Goal: Task Accomplishment & Management: Use online tool/utility

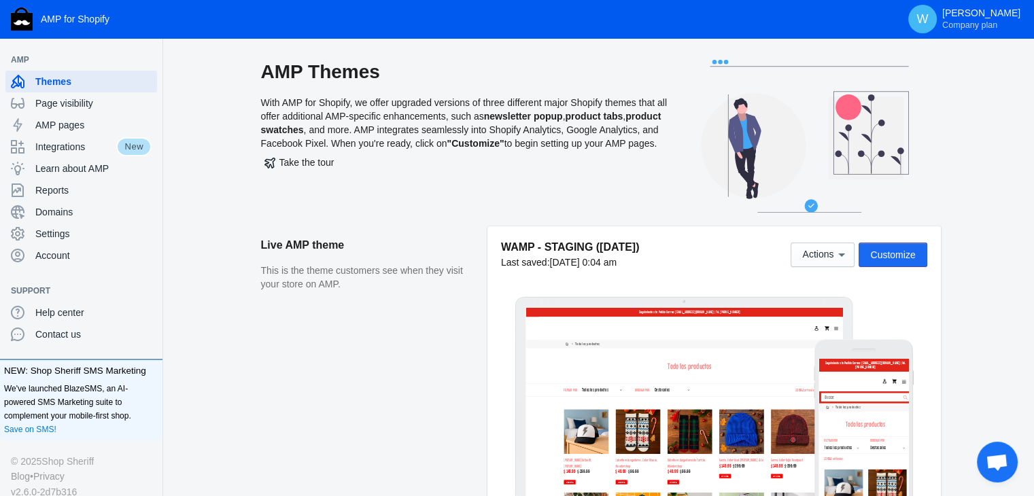
click at [898, 252] on span "Customize" at bounding box center [892, 255] width 45 height 11
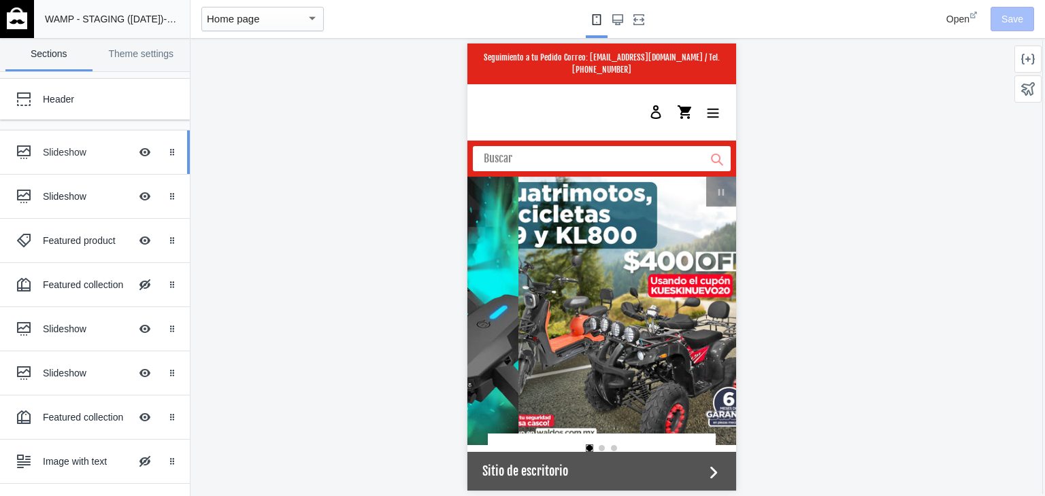
click at [12, 153] on div at bounding box center [23, 152] width 27 height 27
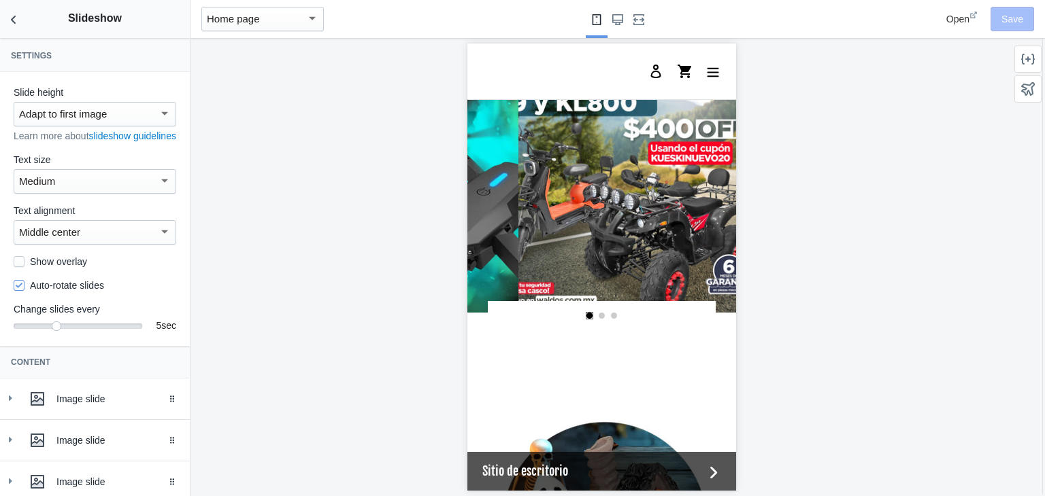
scroll to position [133, 0]
click at [15, 405] on icon at bounding box center [10, 399] width 14 height 14
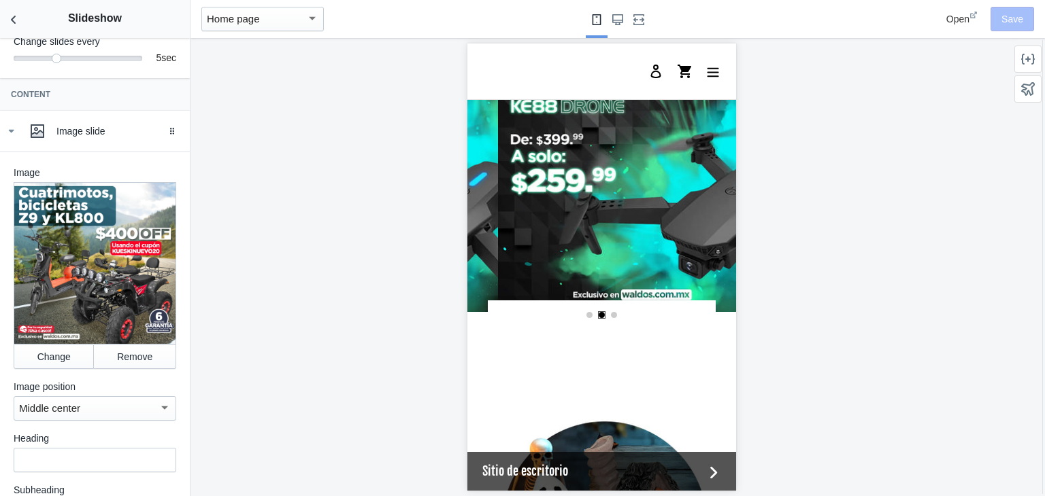
scroll to position [0, 517]
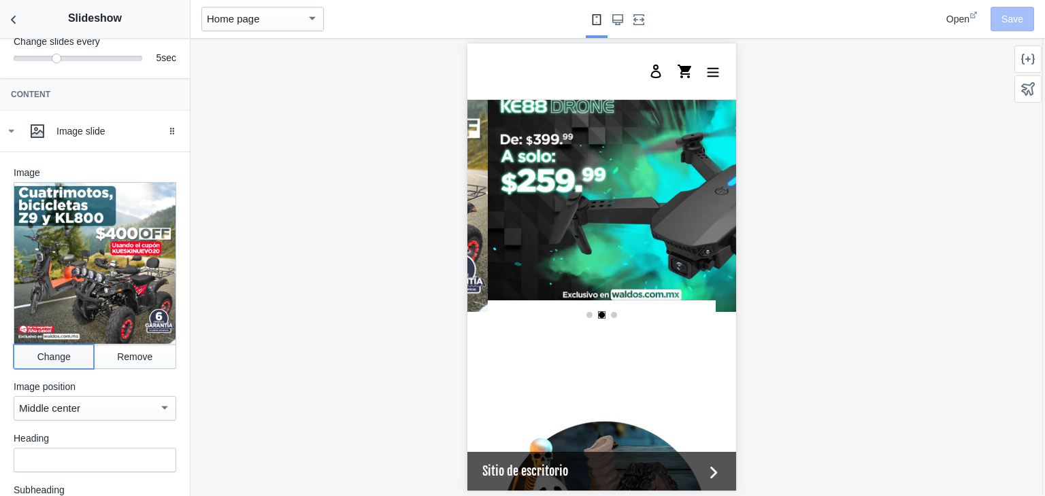
click at [47, 362] on button "Change" at bounding box center [54, 357] width 80 height 24
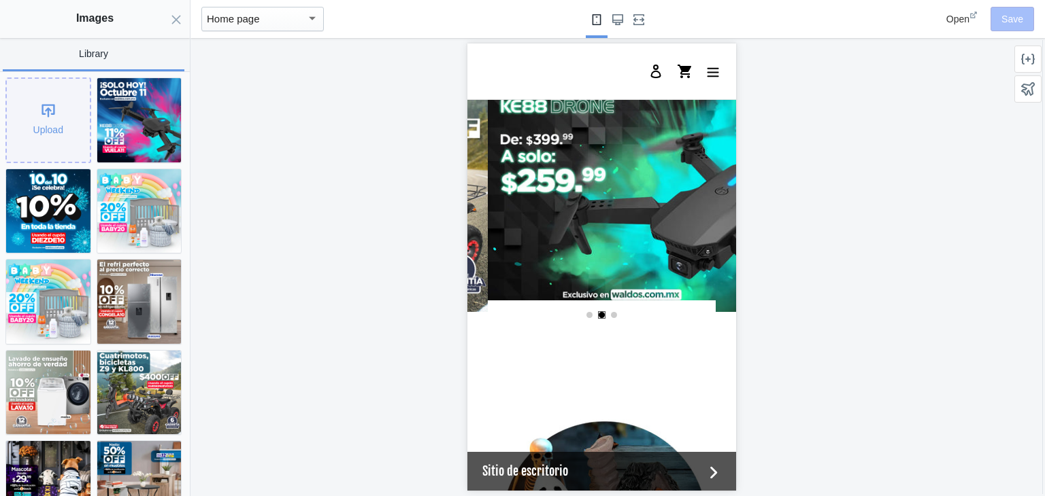
click at [53, 137] on div "Upload" at bounding box center [48, 120] width 83 height 83
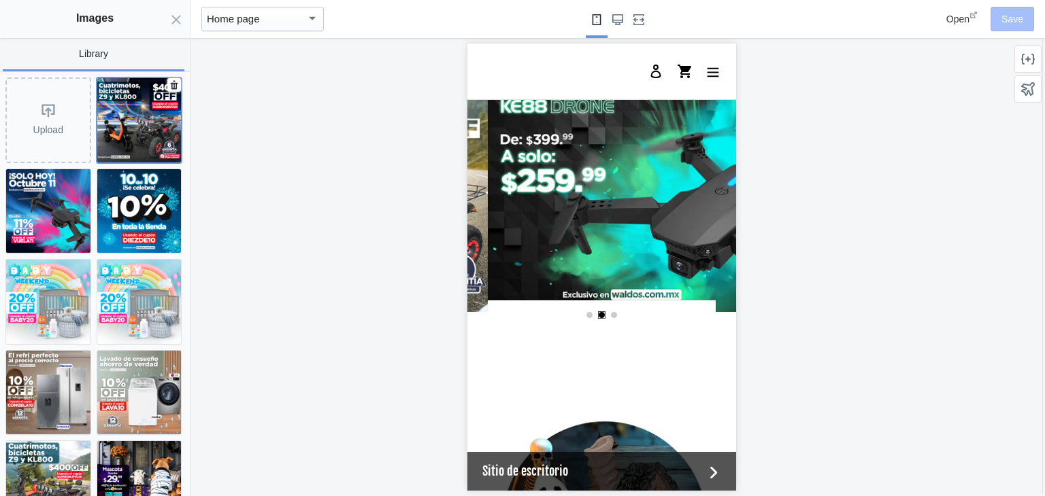
click at [118, 131] on img at bounding box center [139, 120] width 84 height 84
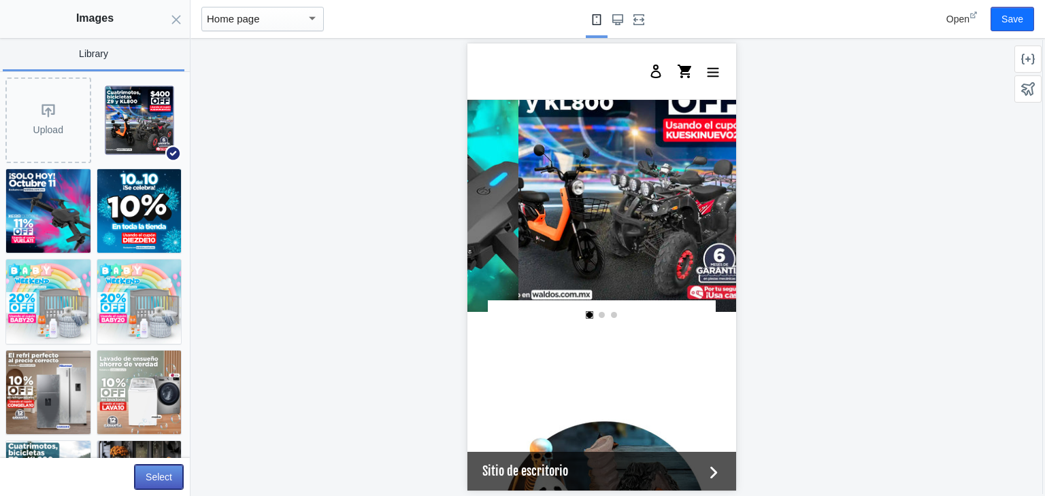
click at [153, 475] on button "Select" at bounding box center [159, 477] width 48 height 24
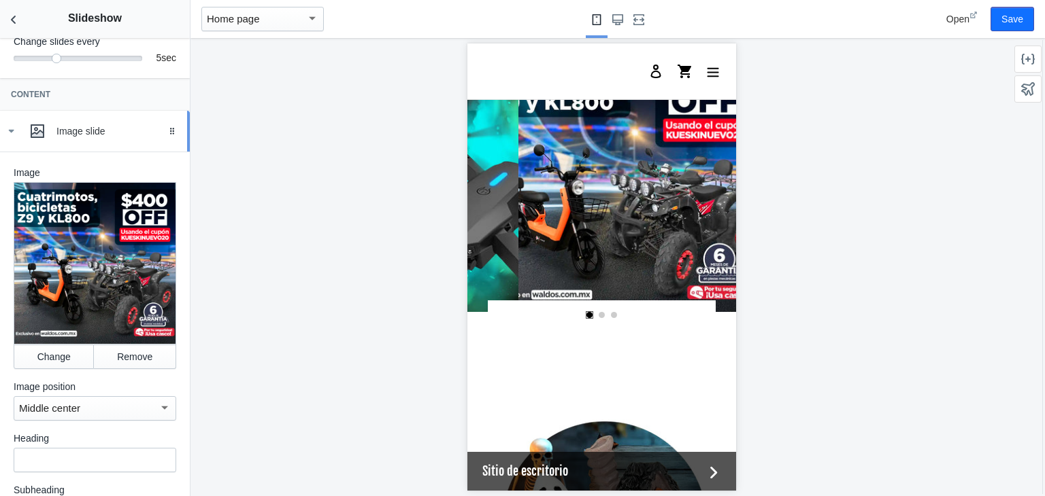
click at [7, 138] on icon at bounding box center [11, 131] width 14 height 14
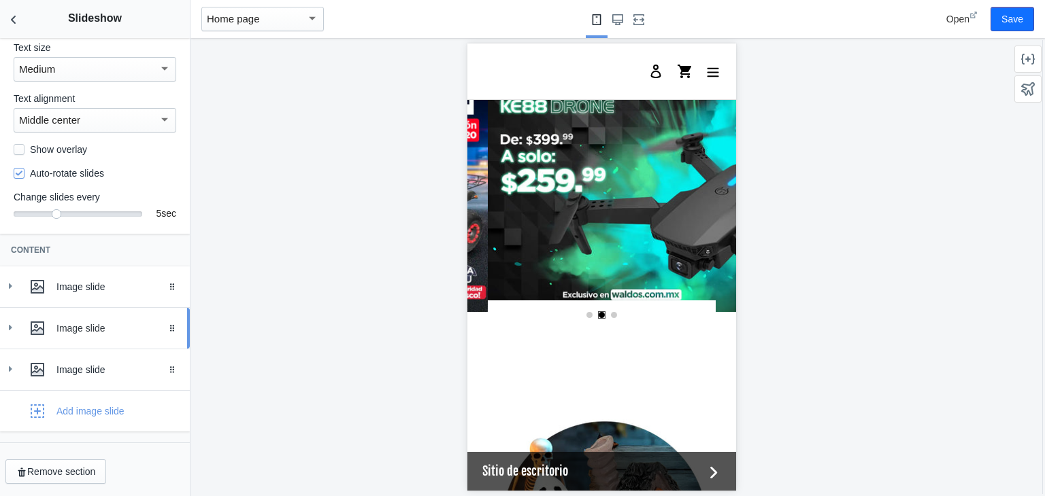
click at [11, 322] on icon at bounding box center [10, 328] width 14 height 14
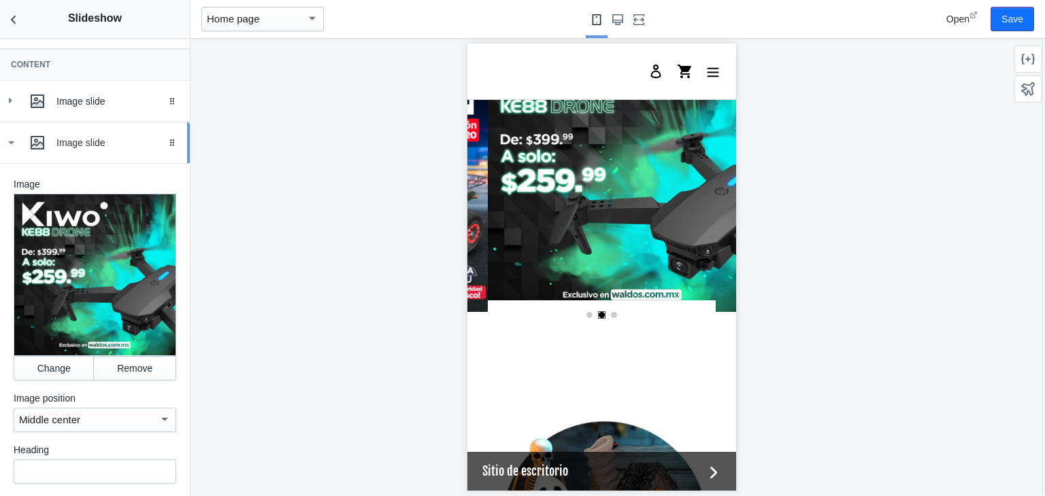
scroll to position [294, 0]
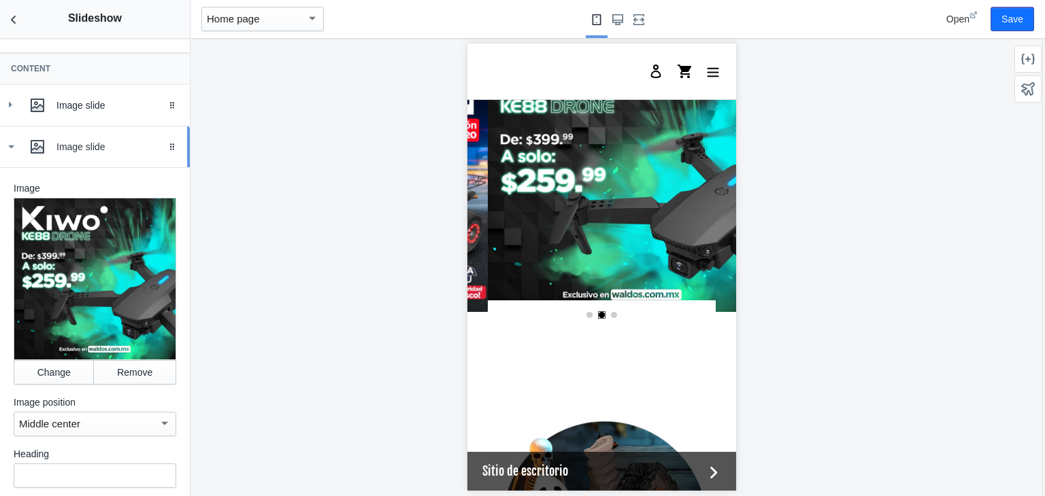
click at [8, 154] on icon at bounding box center [11, 147] width 14 height 14
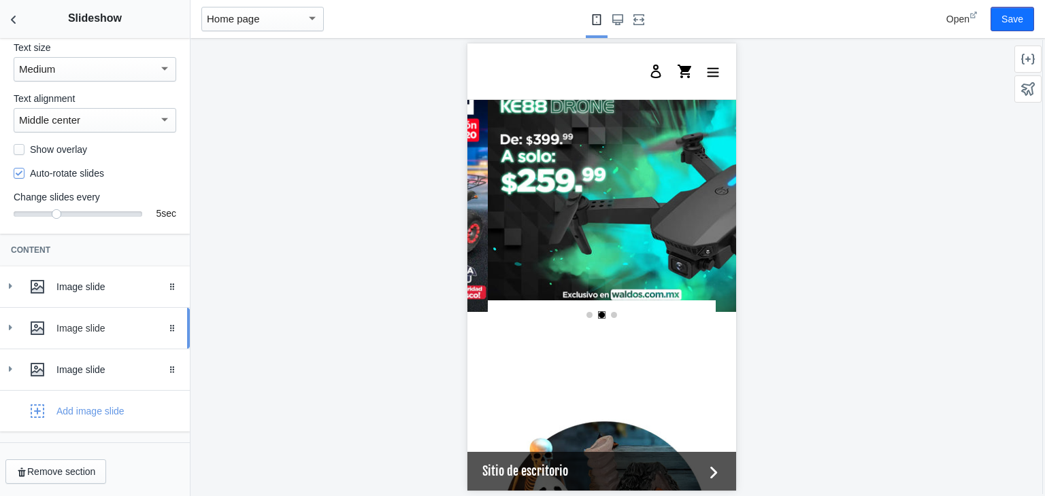
scroll to position [126, 0]
click at [17, 369] on div "Image slide" at bounding box center [94, 369] width 169 height 27
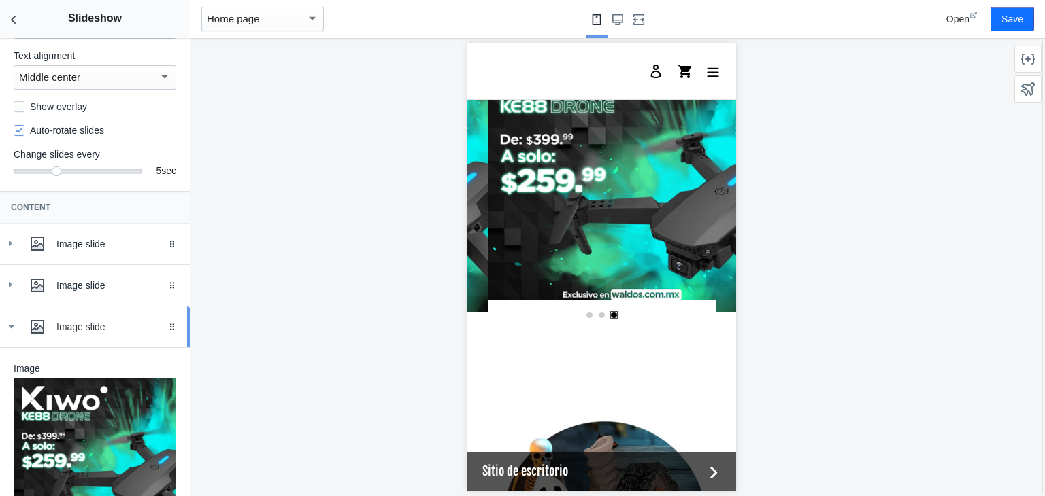
scroll to position [150, 0]
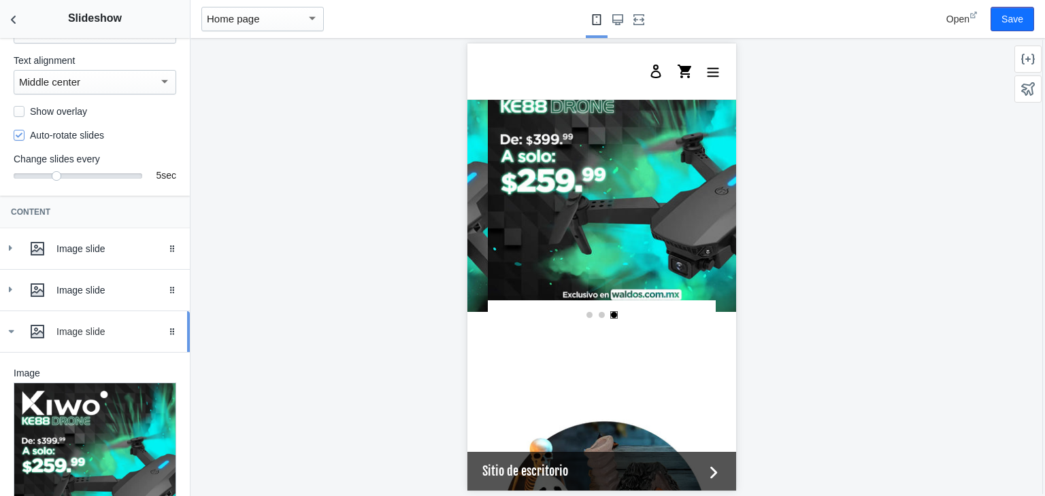
click at [14, 339] on icon at bounding box center [11, 332] width 14 height 14
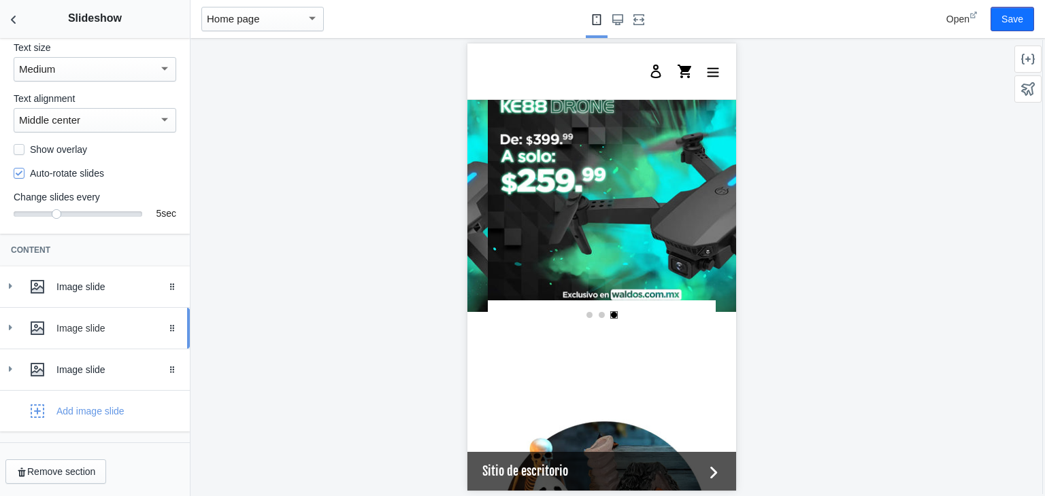
click at [14, 326] on icon at bounding box center [10, 328] width 14 height 14
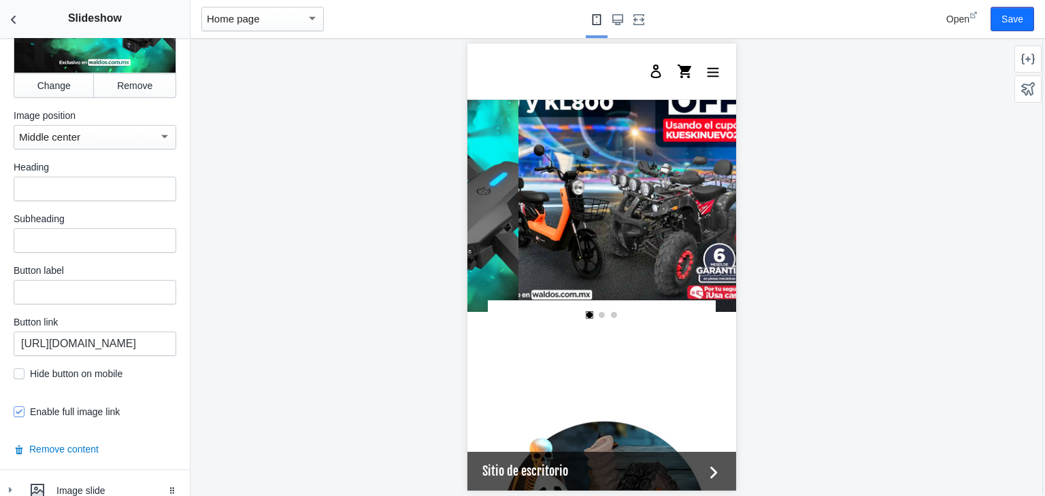
scroll to position [582, 0]
click at [76, 350] on input "https://waldos.com.mx/products/drone-kiwo-e88" at bounding box center [95, 343] width 163 height 24
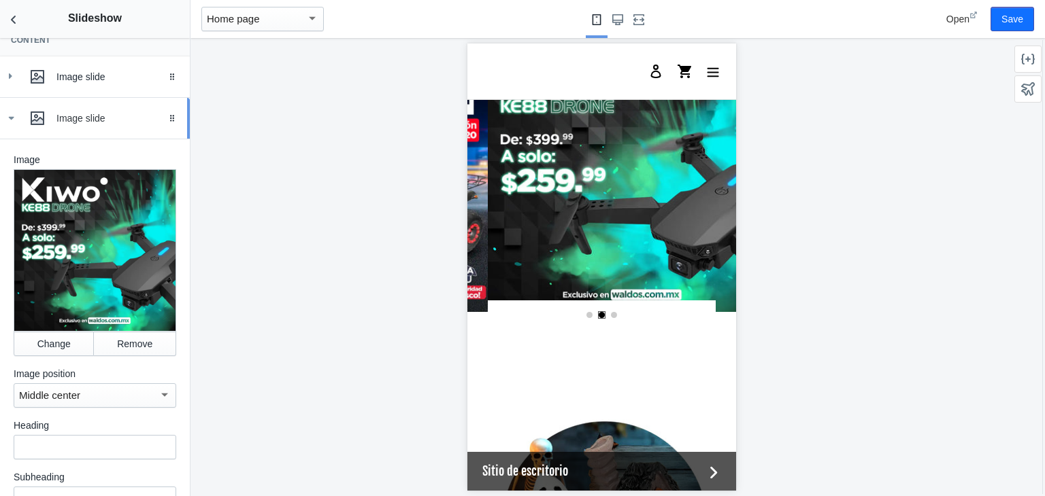
click at [12, 125] on icon at bounding box center [11, 119] width 14 height 14
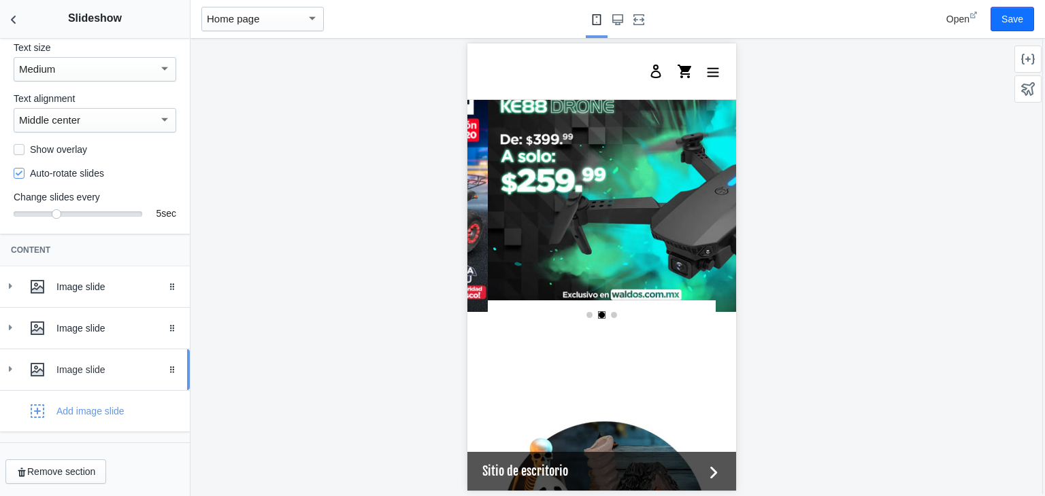
click at [12, 369] on icon at bounding box center [10, 369] width 14 height 14
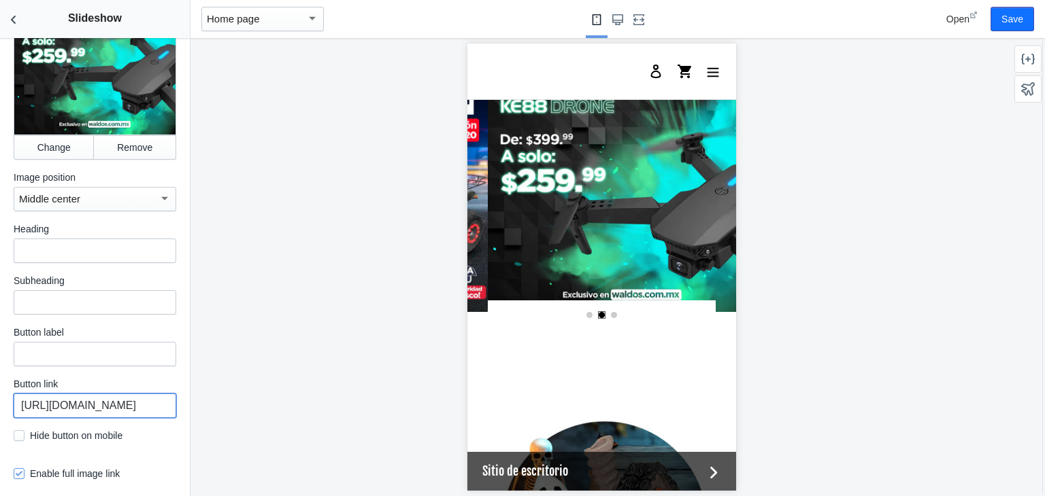
click at [81, 403] on input "https://waldos.com.mx/collections/drone-kiwo-e88" at bounding box center [95, 406] width 163 height 24
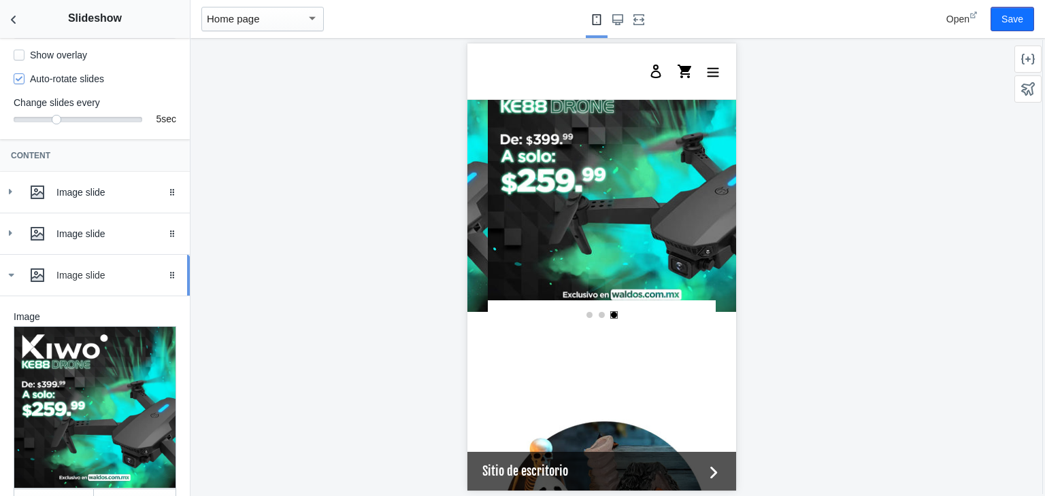
click at [11, 277] on use at bounding box center [11, 275] width 5 height 3
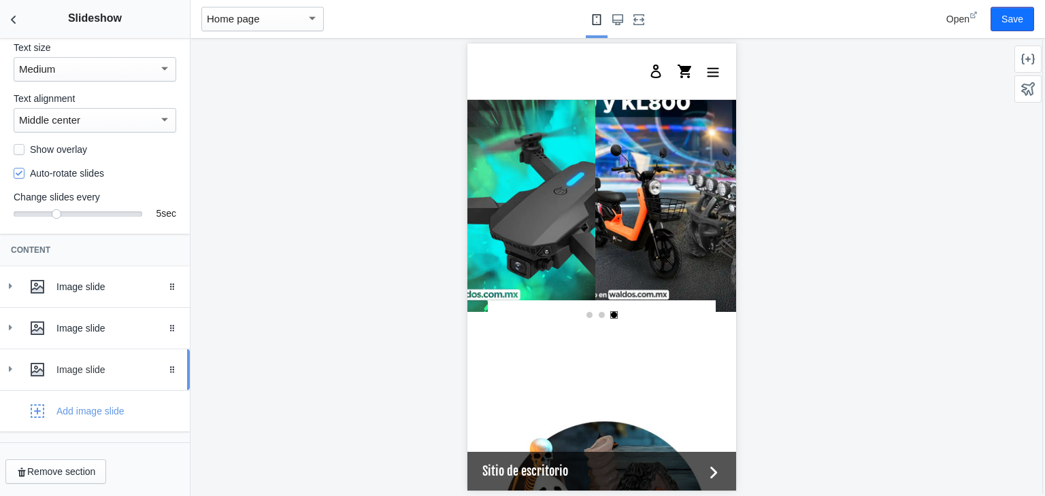
click at [15, 368] on icon at bounding box center [10, 369] width 14 height 14
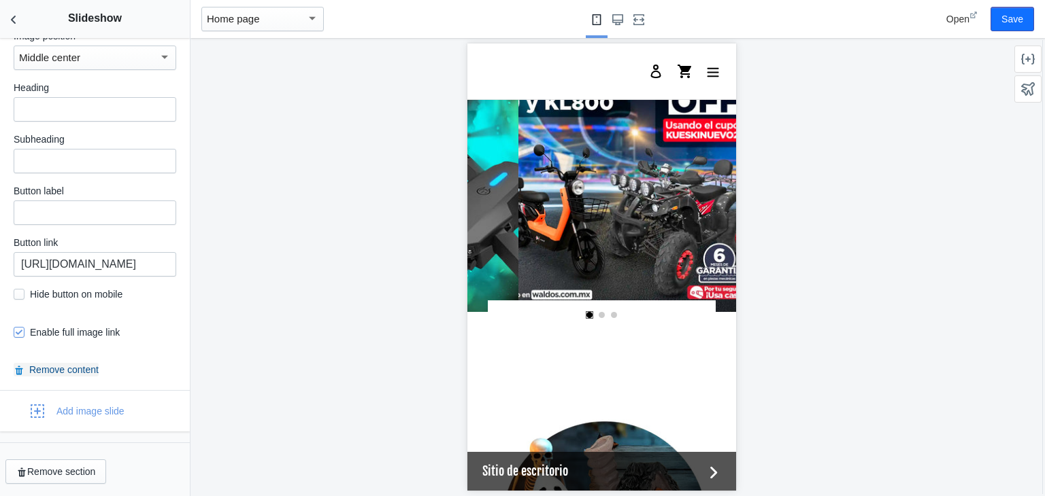
click at [72, 371] on button "Remove content" at bounding box center [56, 370] width 85 height 14
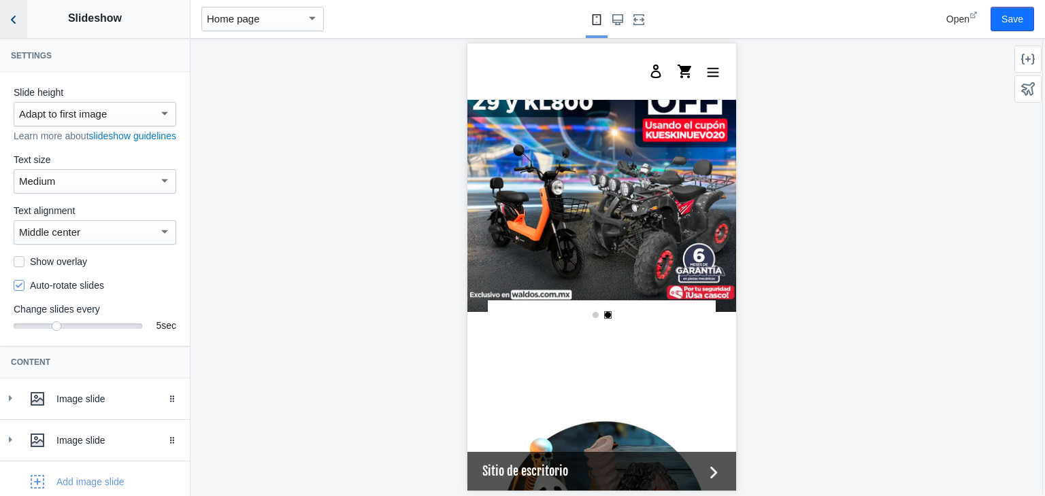
click at [8, 23] on icon "Back to sections" at bounding box center [14, 20] width 14 height 14
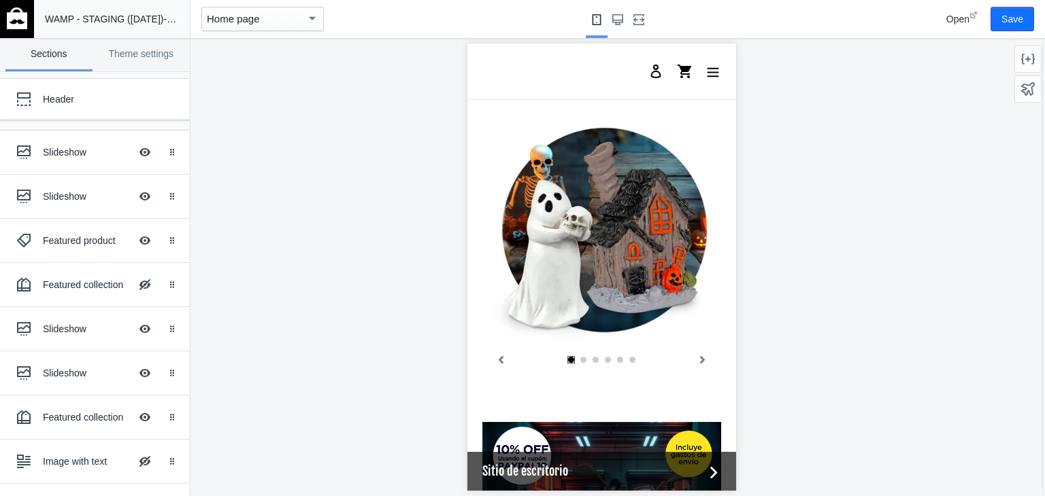
scroll to position [435, 0]
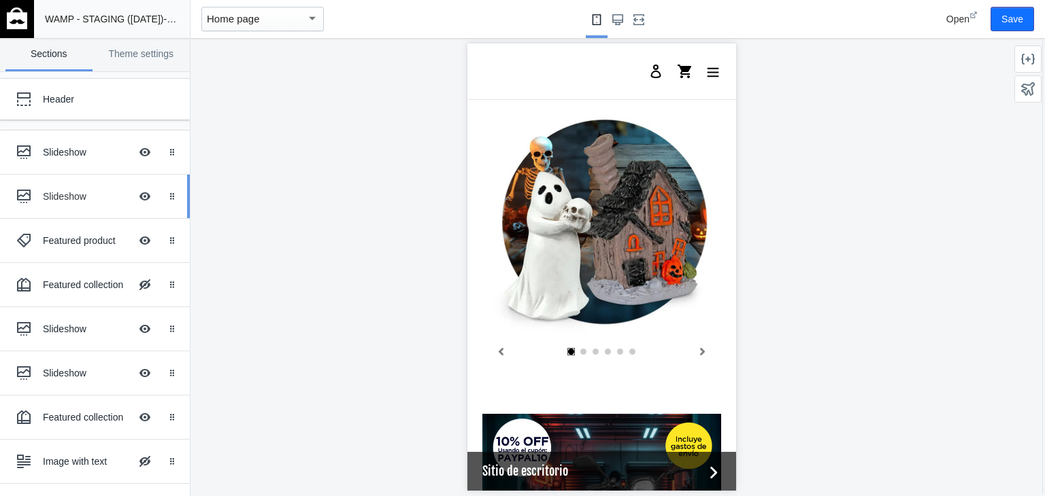
click at [41, 197] on ss-theme-editor-icon at bounding box center [26, 196] width 33 height 27
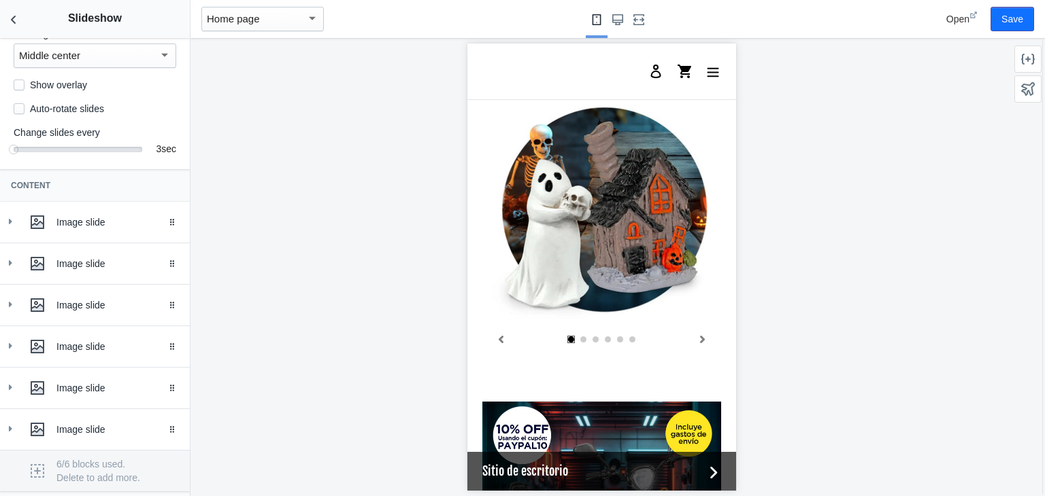
scroll to position [178, 0]
click at [16, 228] on div at bounding box center [10, 221] width 14 height 14
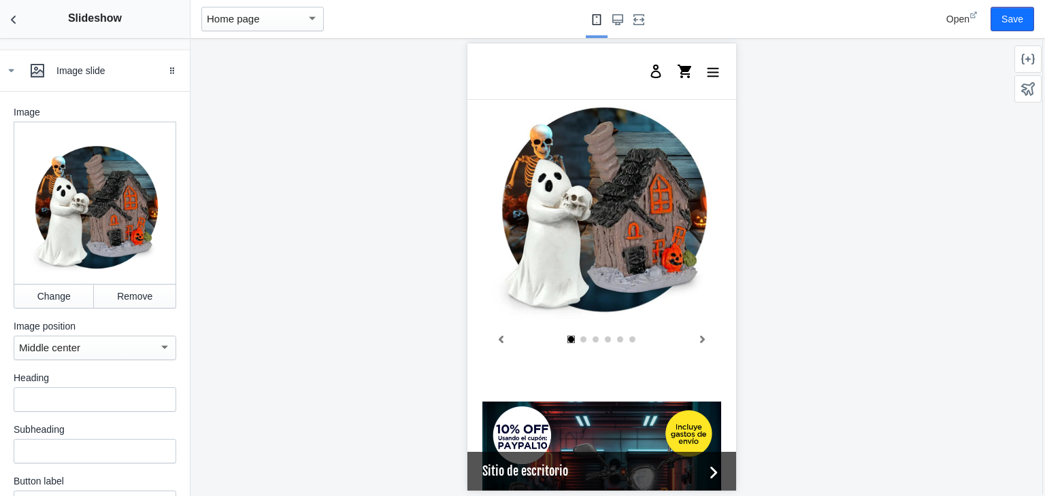
scroll to position [331, 0]
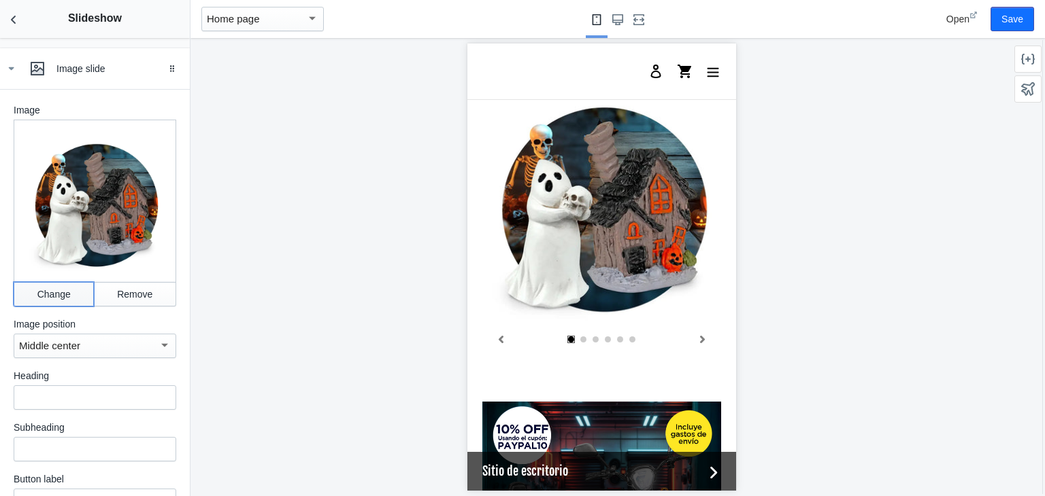
click at [41, 307] on button "Change" at bounding box center [54, 294] width 80 height 24
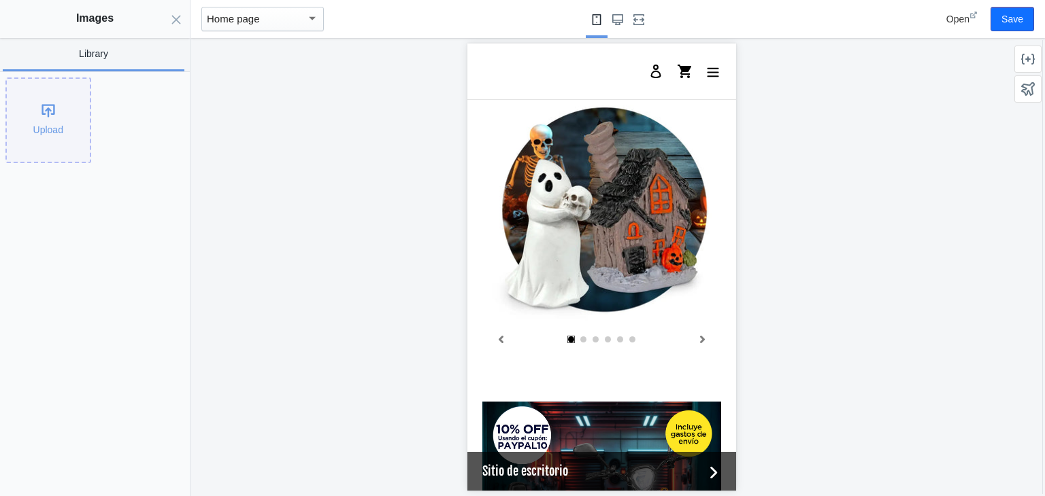
click at [60, 118] on div "Upload" at bounding box center [48, 120] width 83 height 83
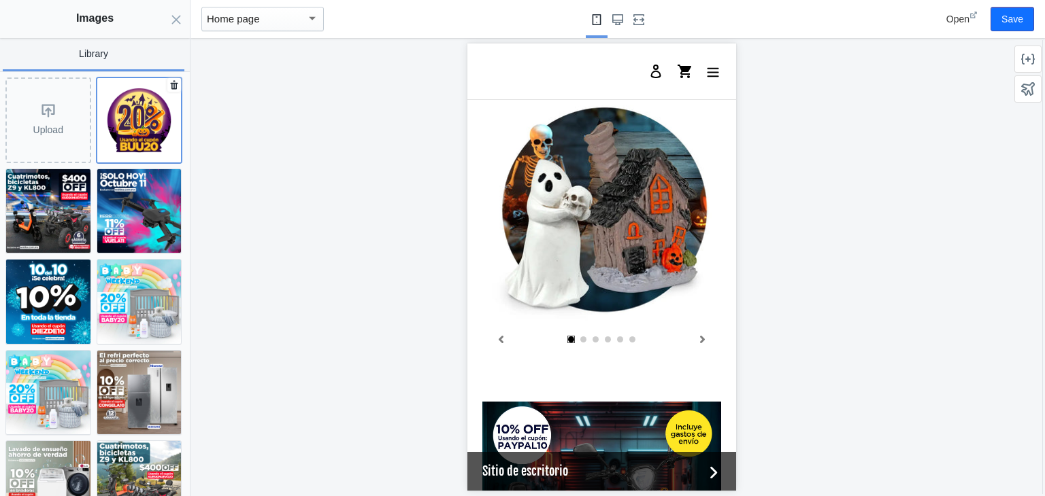
click at [131, 105] on img at bounding box center [139, 120] width 84 height 84
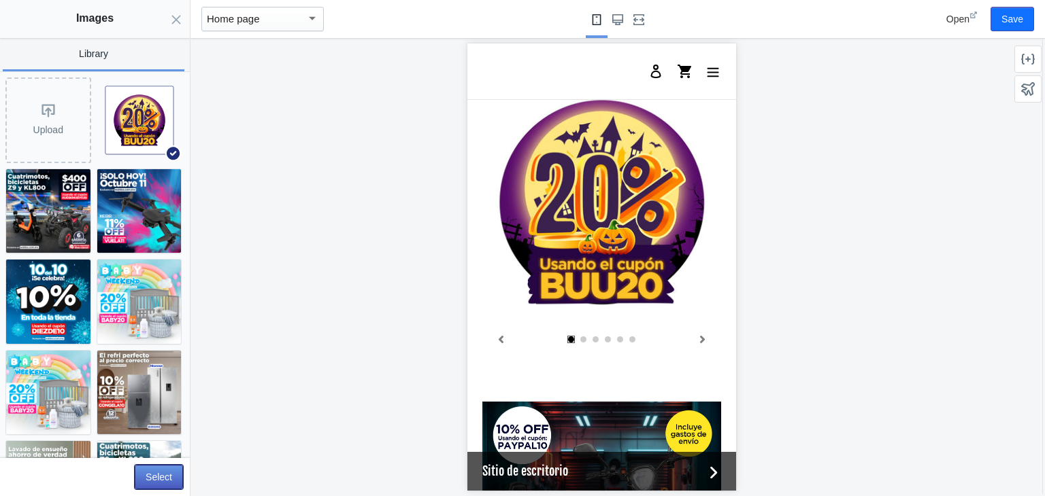
click at [163, 473] on button "Select" at bounding box center [159, 477] width 48 height 24
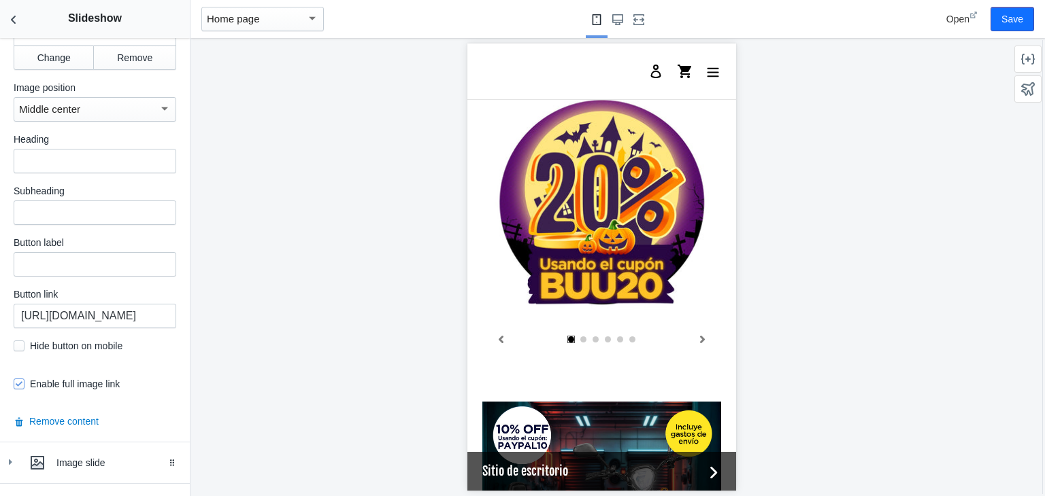
scroll to position [802, 0]
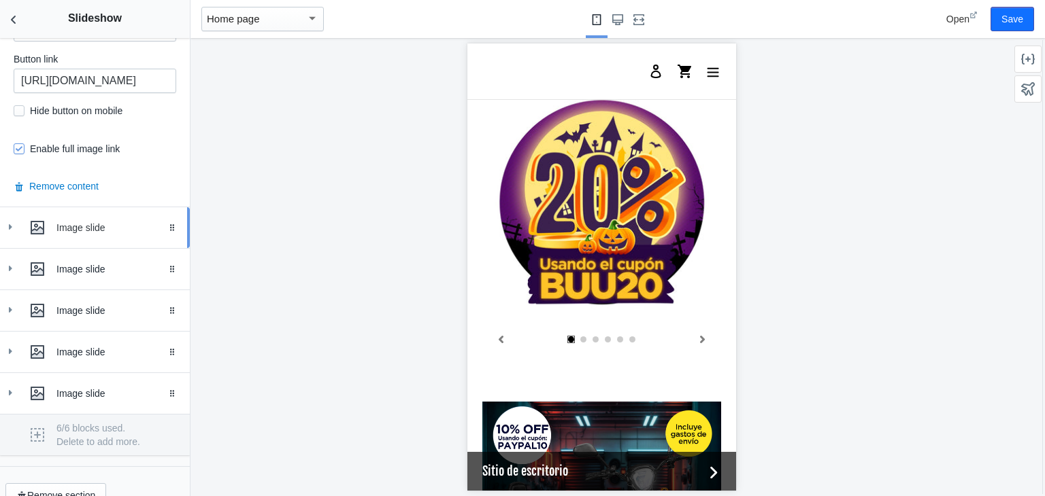
click at [14, 230] on icon at bounding box center [10, 227] width 14 height 14
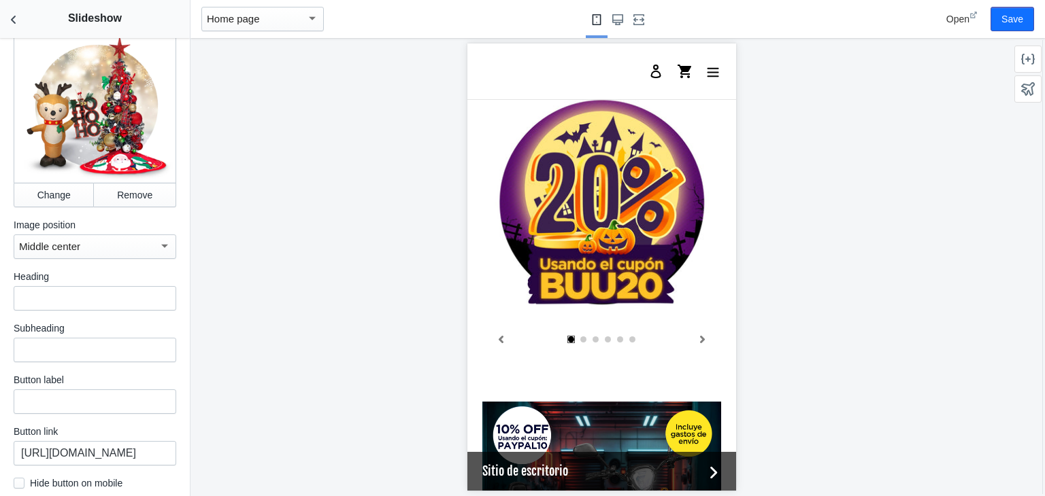
scroll to position [1061, 0]
click at [44, 183] on button "Change" at bounding box center [54, 195] width 80 height 24
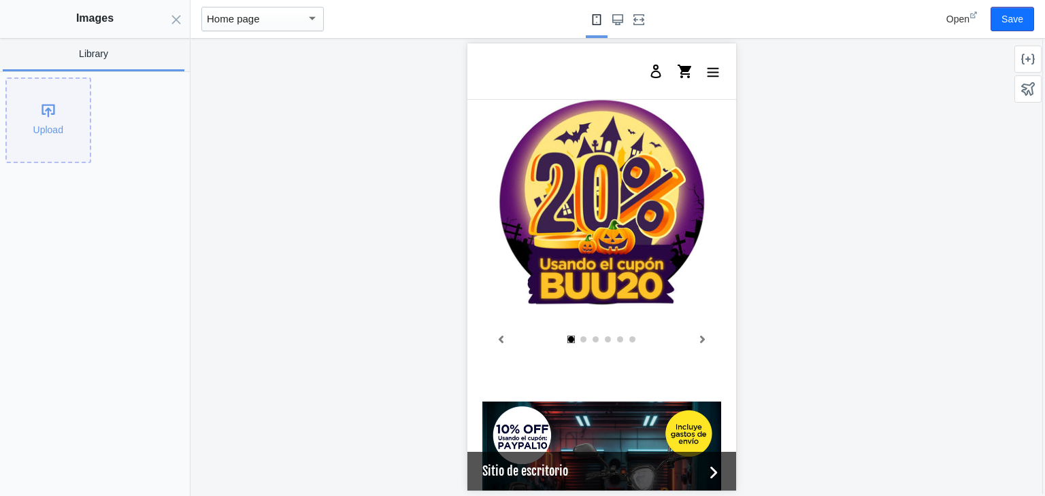
click at [22, 125] on div "Upload" at bounding box center [48, 120] width 83 height 83
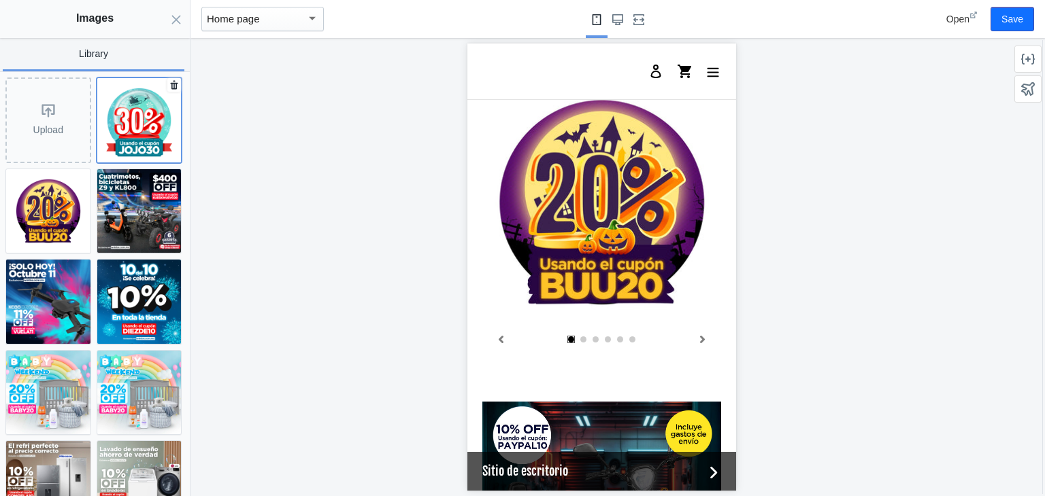
click at [129, 124] on img at bounding box center [139, 120] width 84 height 84
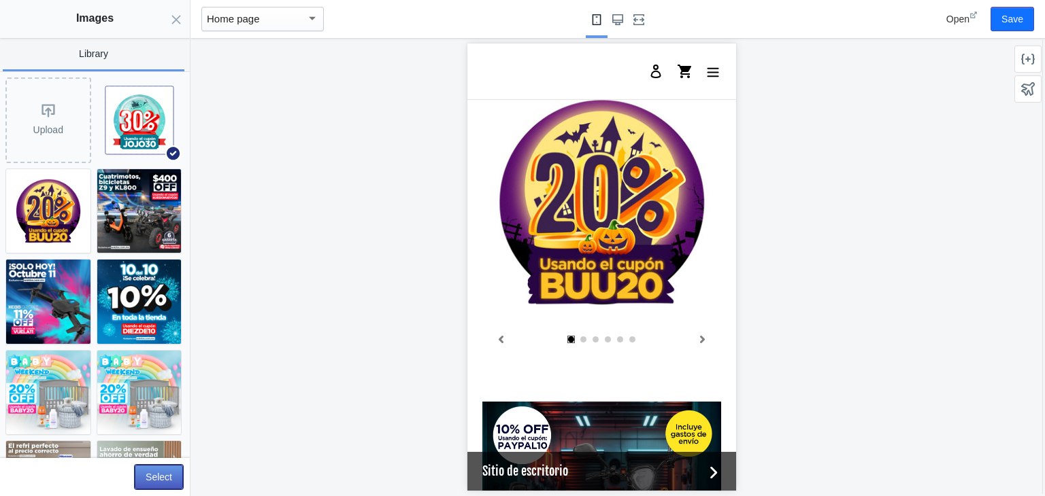
click at [163, 473] on button "Select" at bounding box center [159, 477] width 48 height 24
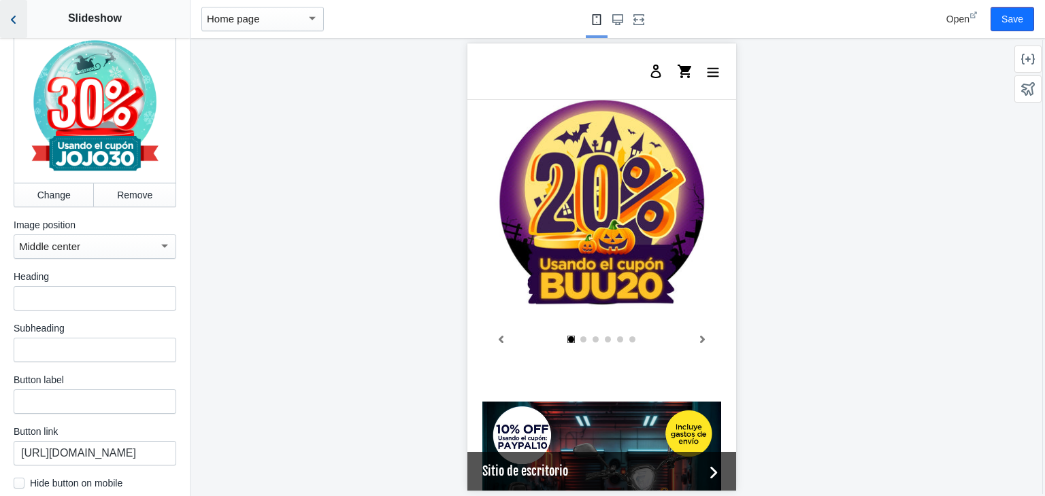
click at [18, 13] on icon "Back to sections" at bounding box center [14, 20] width 14 height 14
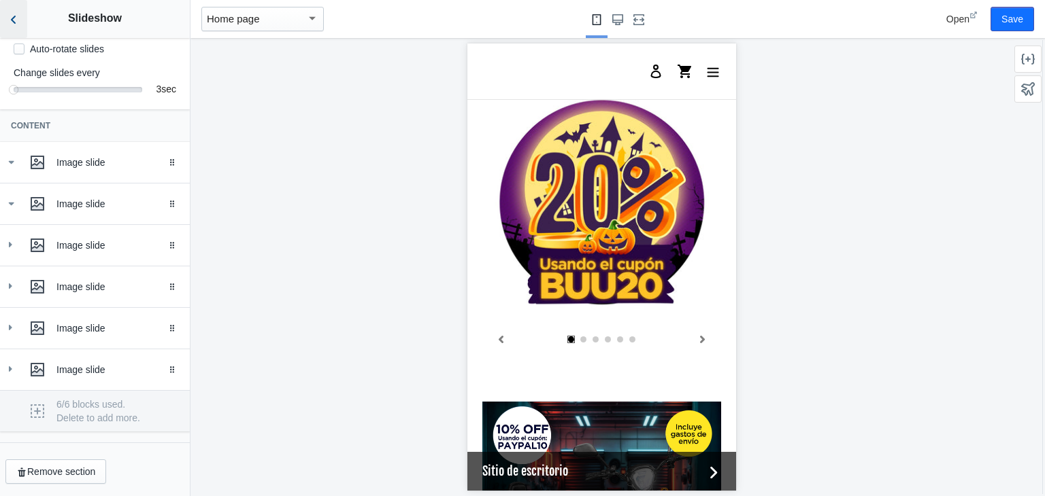
scroll to position [250, 0]
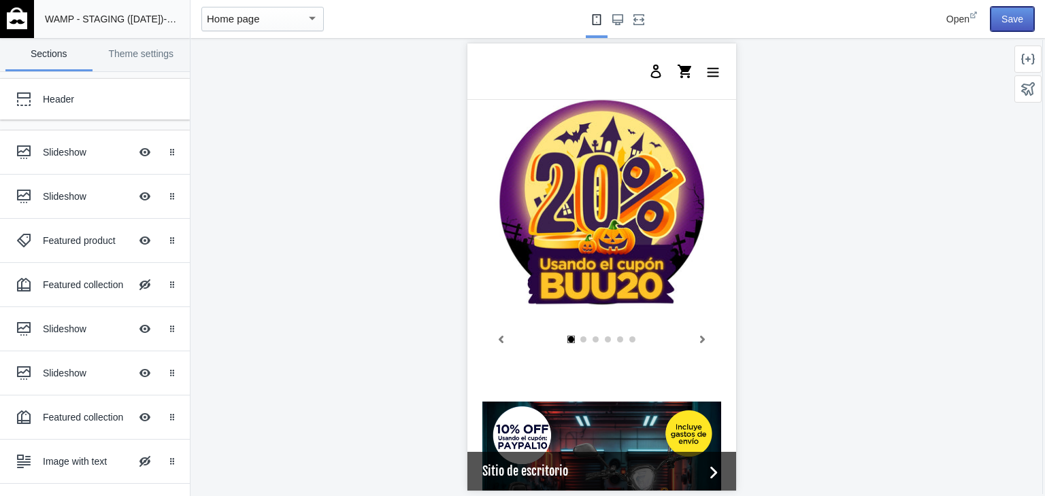
click at [1016, 19] on button "Save" at bounding box center [1012, 19] width 44 height 24
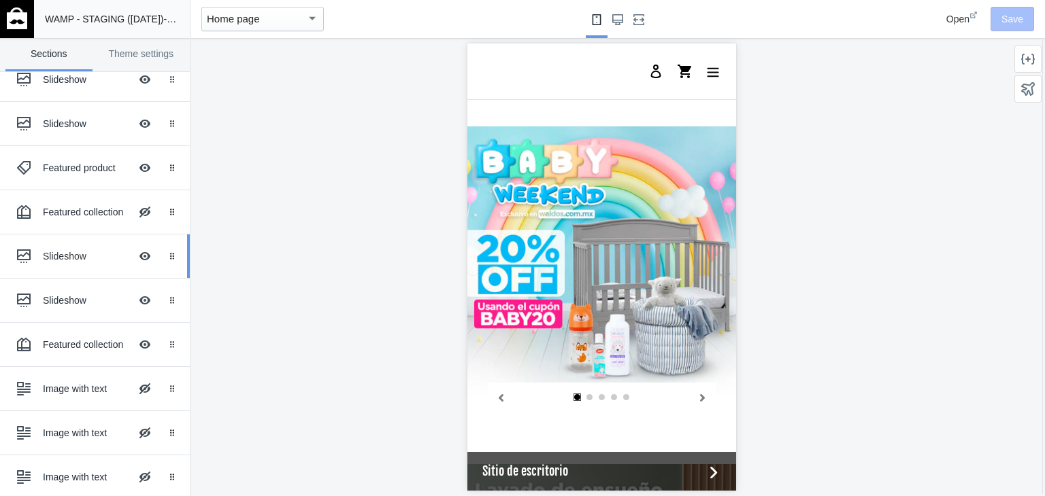
scroll to position [90, 0]
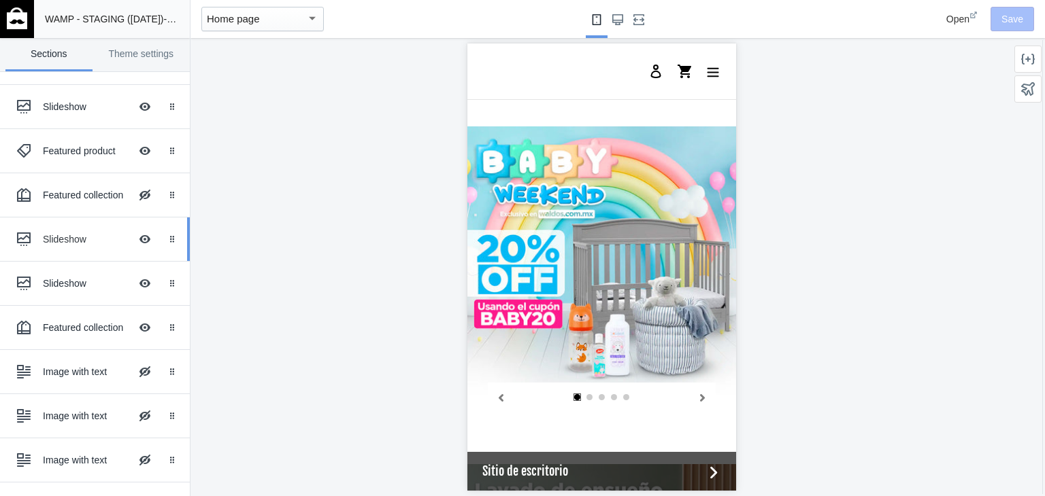
click at [44, 245] on div "Slideshow Hide Image with text overlay" at bounding box center [85, 239] width 150 height 30
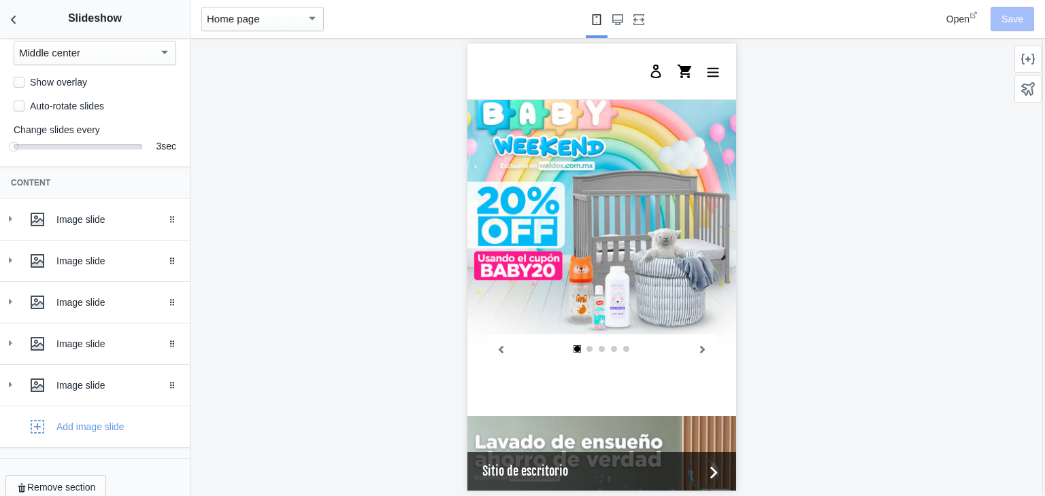
scroll to position [209, 0]
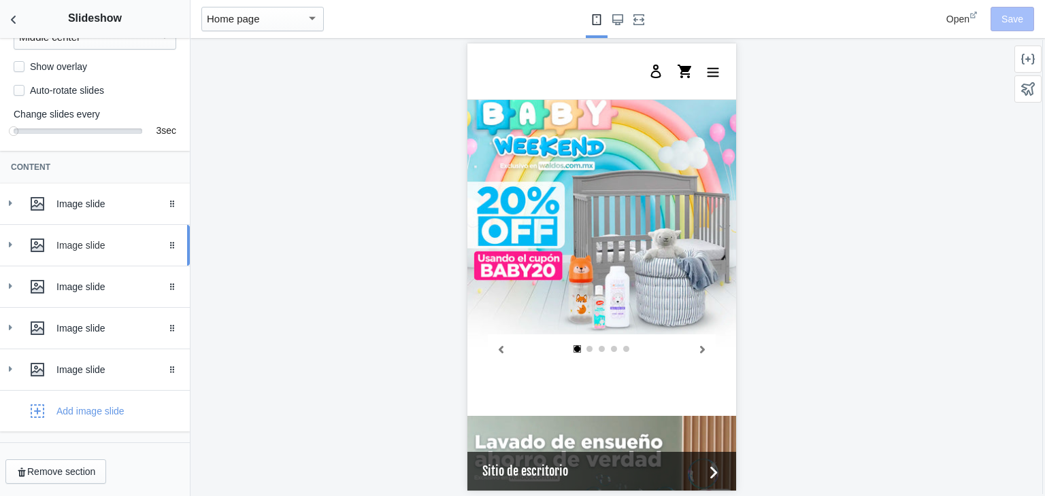
click at [22, 243] on div "Image slide" at bounding box center [94, 245] width 169 height 27
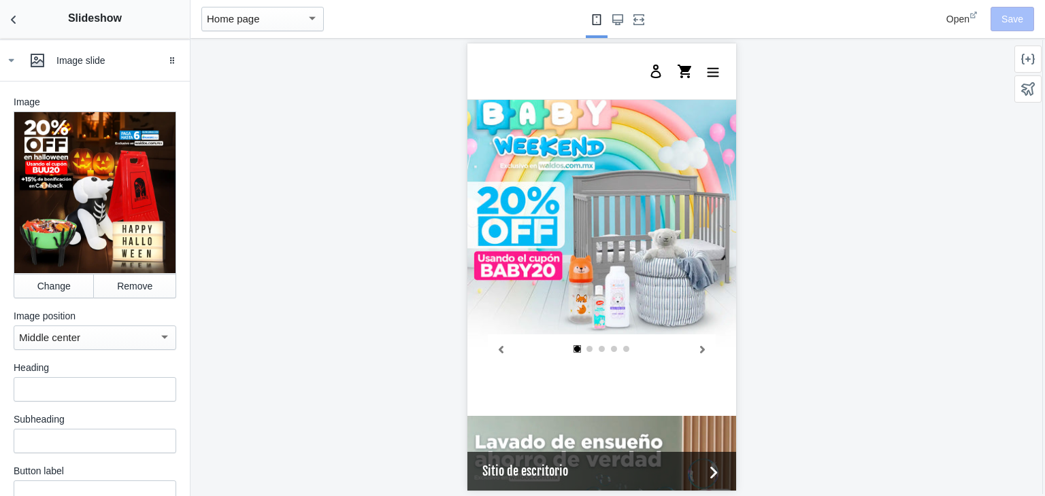
scroll to position [381, 0]
click at [33, 297] on button "Change" at bounding box center [54, 285] width 80 height 24
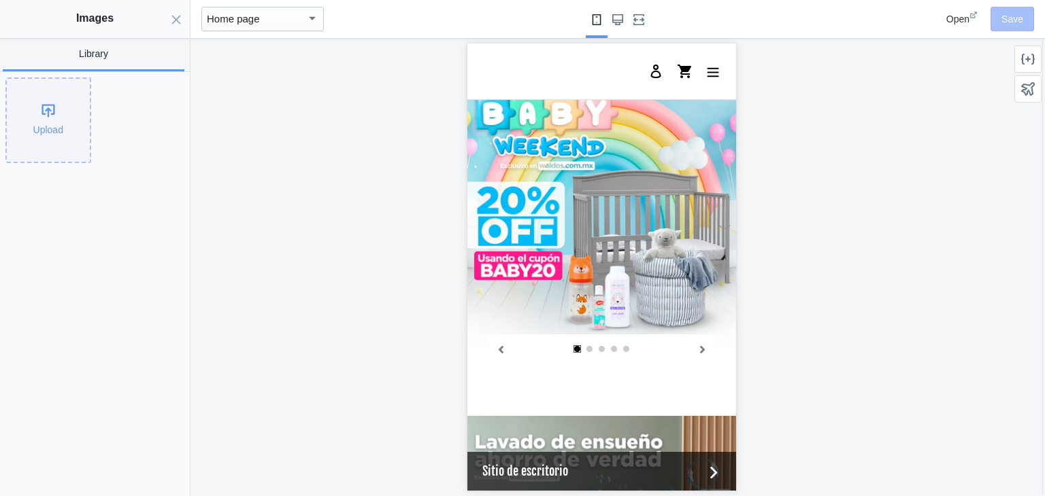
click at [59, 107] on div "Upload" at bounding box center [48, 120] width 83 height 83
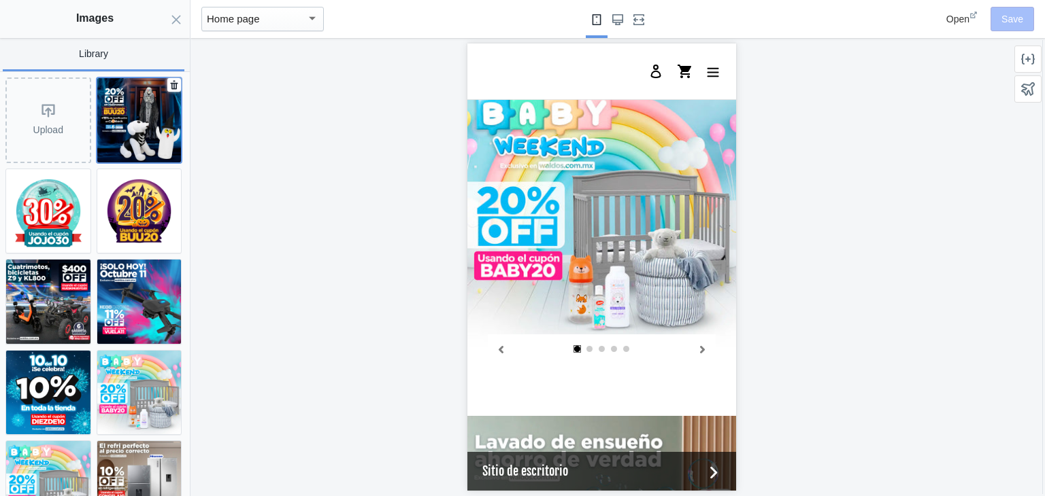
click at [140, 101] on img at bounding box center [139, 120] width 84 height 84
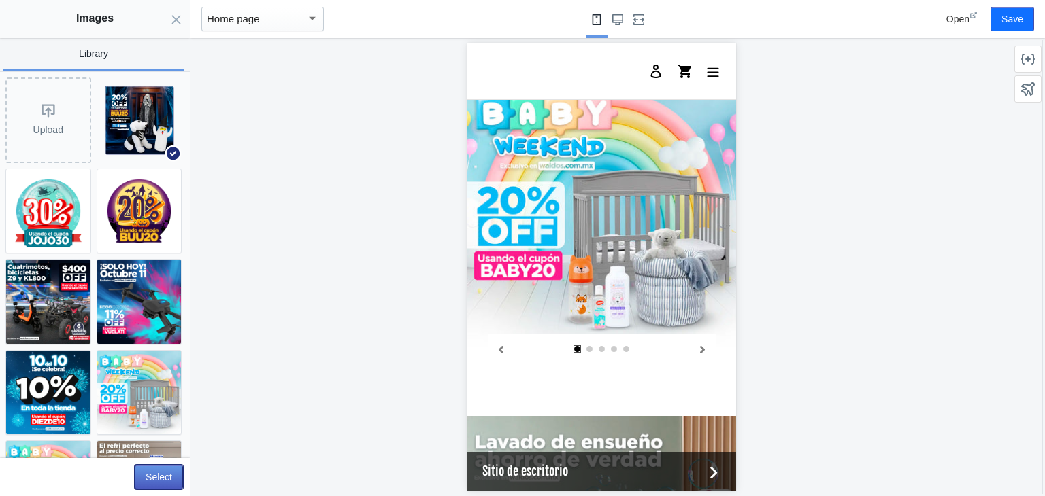
click at [164, 466] on button "Select" at bounding box center [159, 477] width 48 height 24
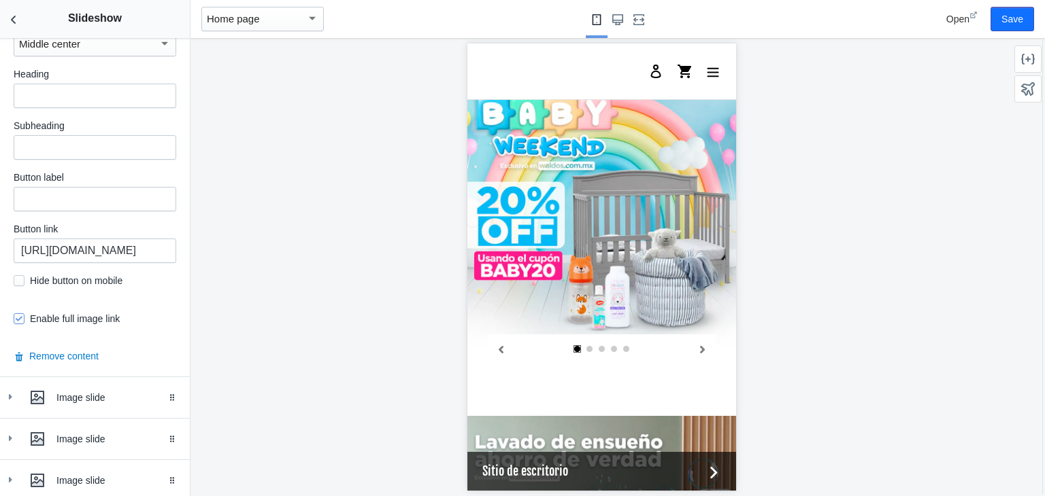
scroll to position [786, 0]
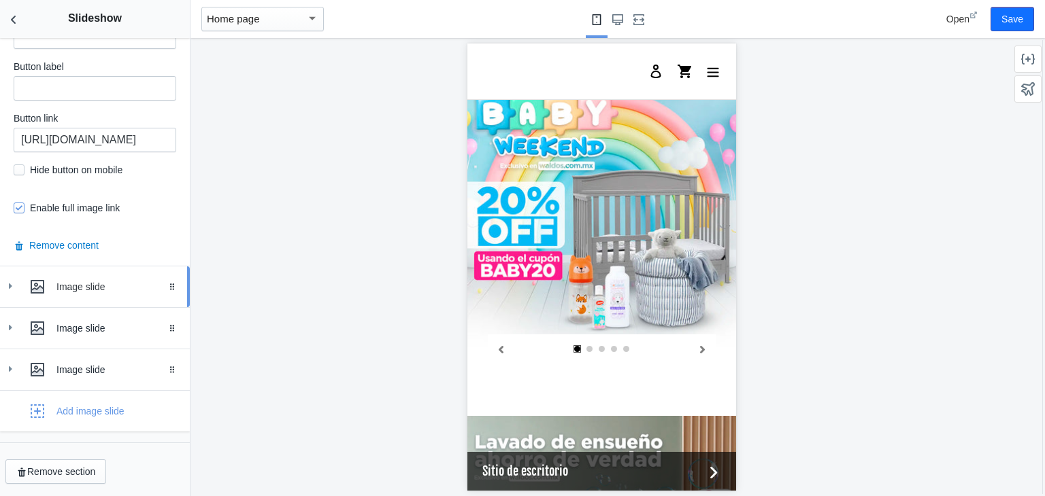
click at [11, 292] on icon at bounding box center [10, 287] width 14 height 14
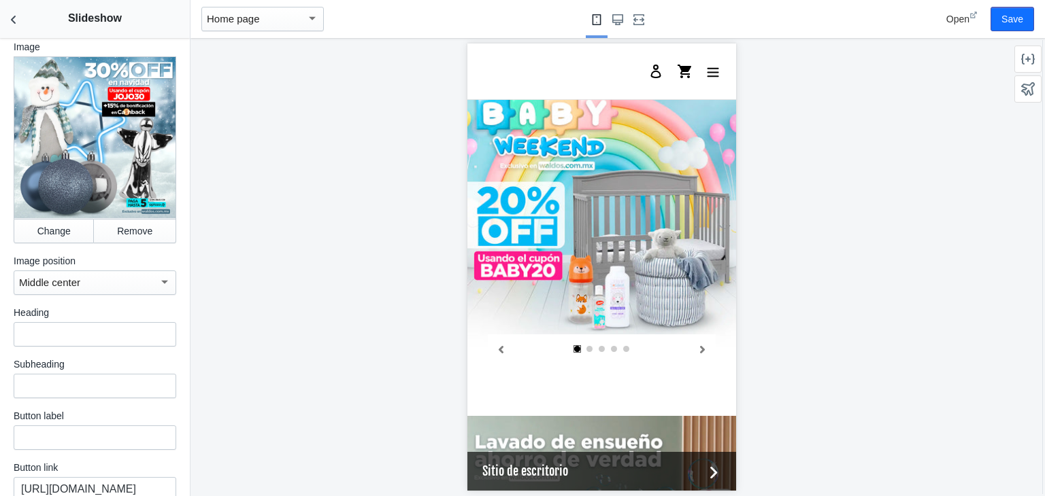
scroll to position [1070, 0]
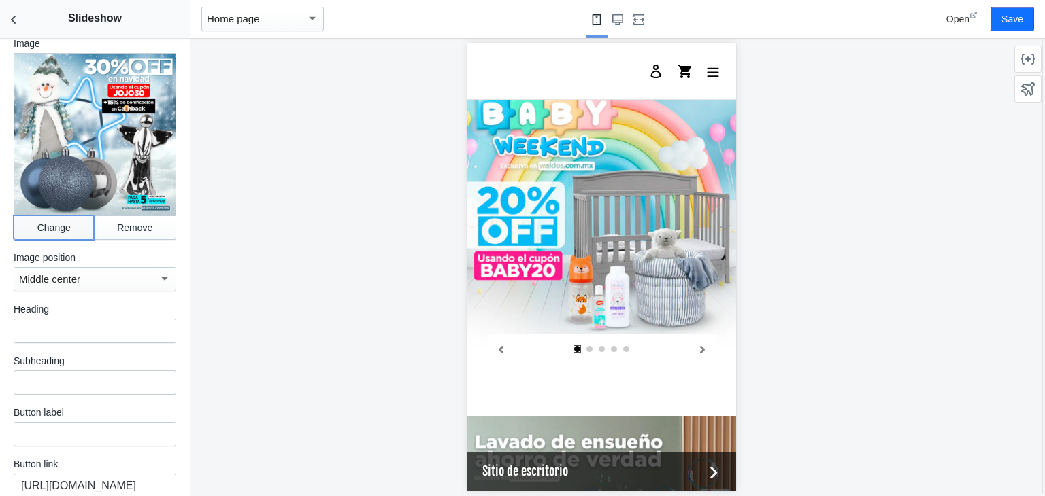
click at [48, 223] on button "Change" at bounding box center [54, 228] width 80 height 24
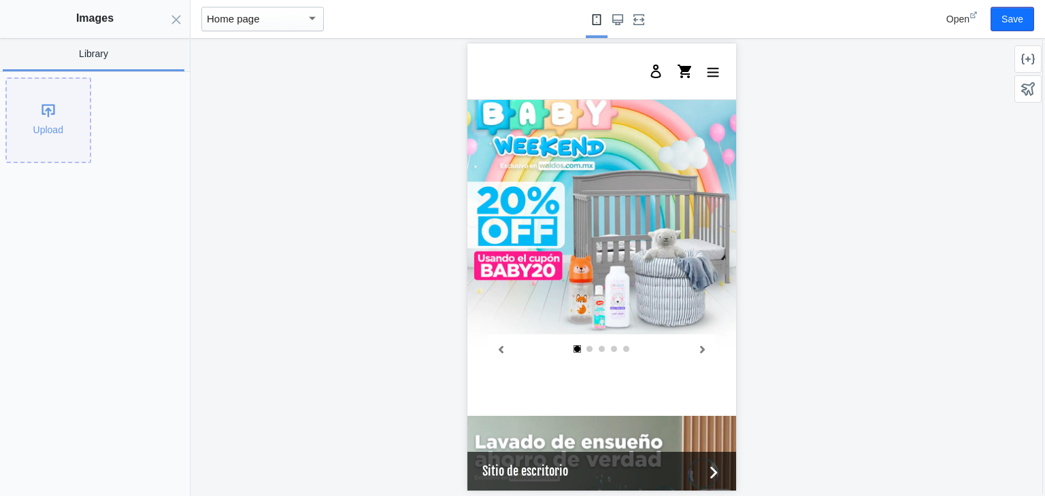
click at [46, 126] on div "Upload" at bounding box center [48, 120] width 83 height 83
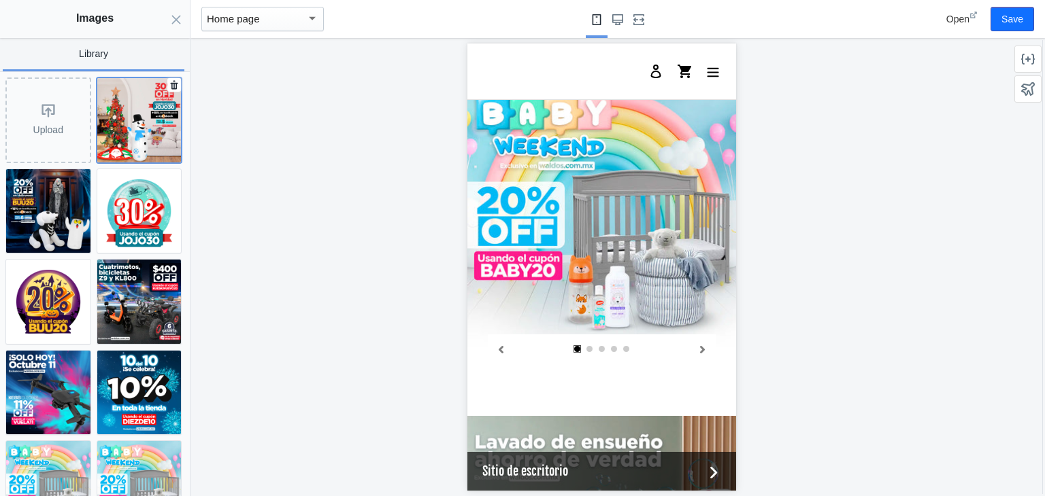
click at [139, 123] on img at bounding box center [139, 120] width 84 height 84
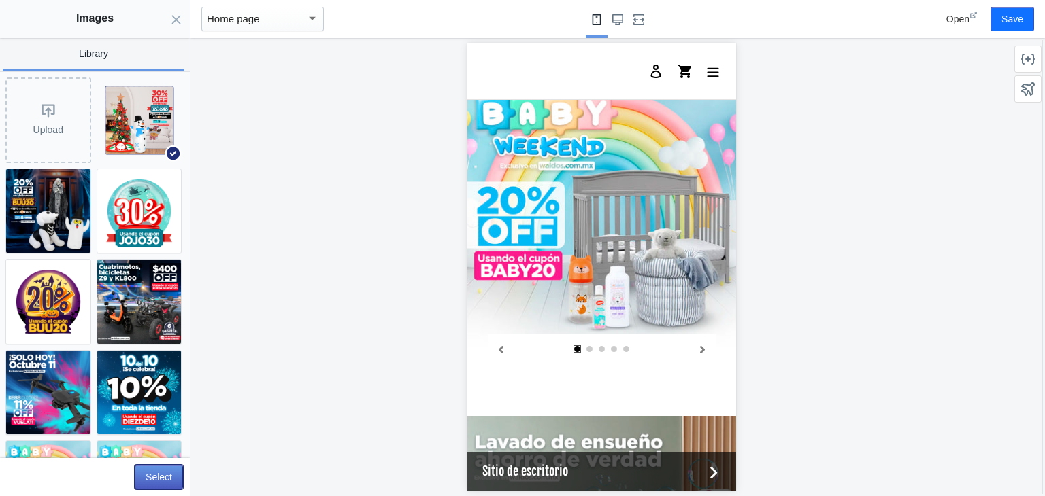
click at [158, 478] on button "Select" at bounding box center [159, 477] width 48 height 24
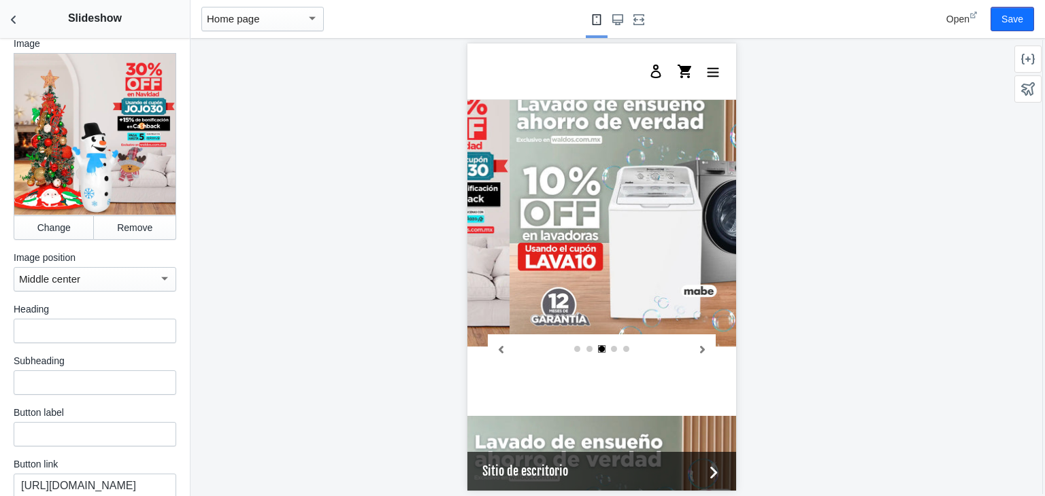
scroll to position [0, 775]
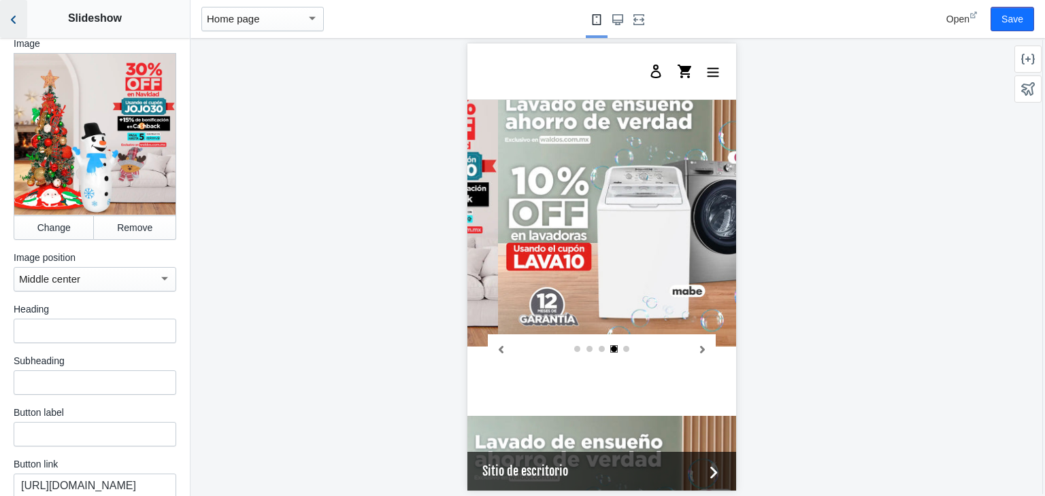
click at [15, 1] on button "Back to sections" at bounding box center [13, 19] width 27 height 38
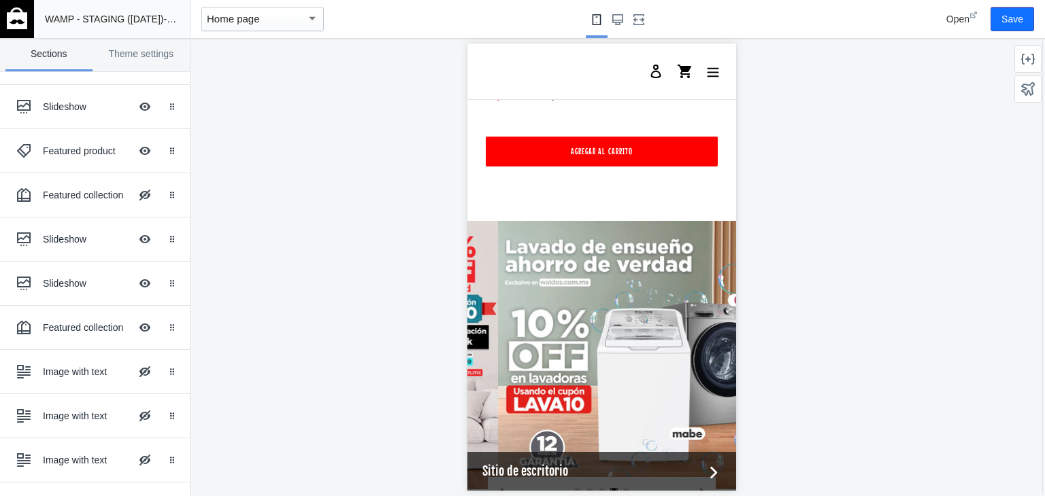
scroll to position [1117, 0]
click at [1002, 28] on button "Save" at bounding box center [1012, 19] width 44 height 24
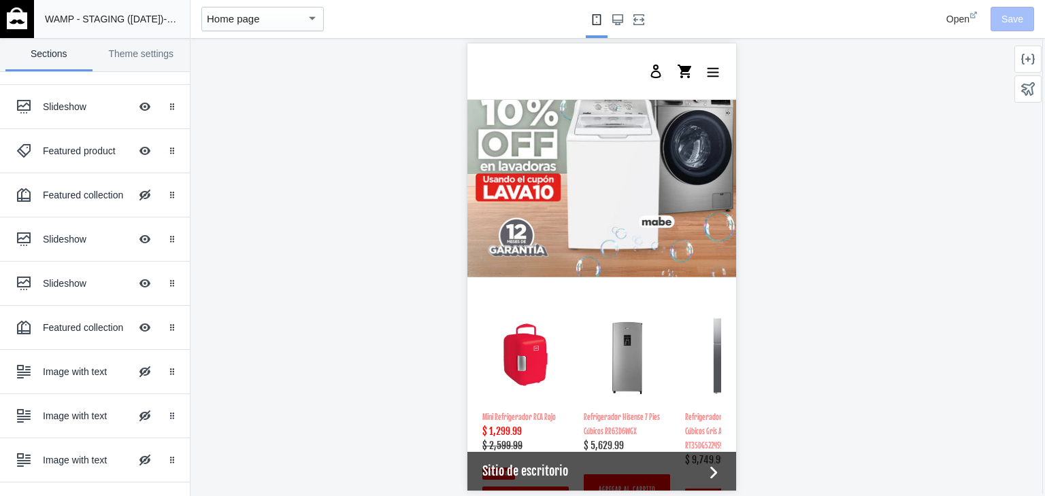
scroll to position [1678, 0]
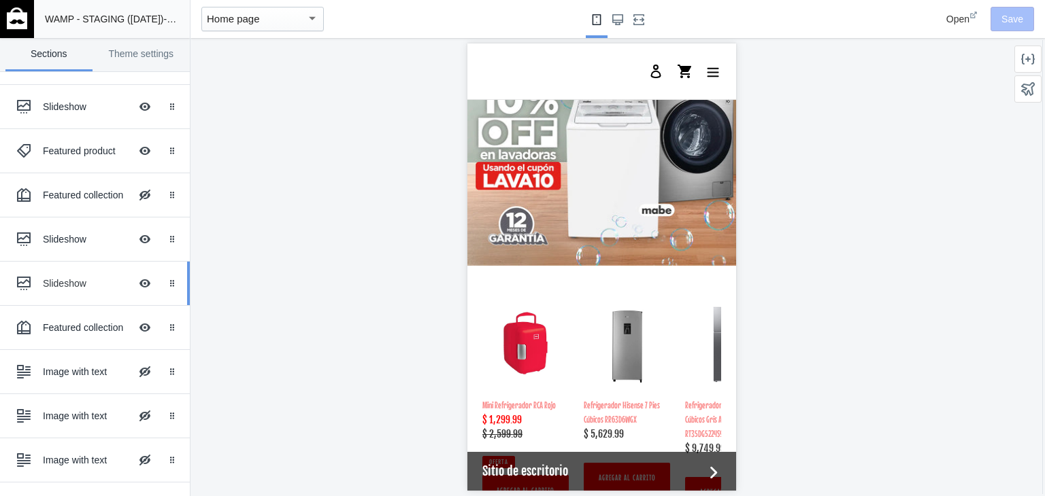
click at [65, 281] on div "Slideshow" at bounding box center [86, 284] width 87 height 14
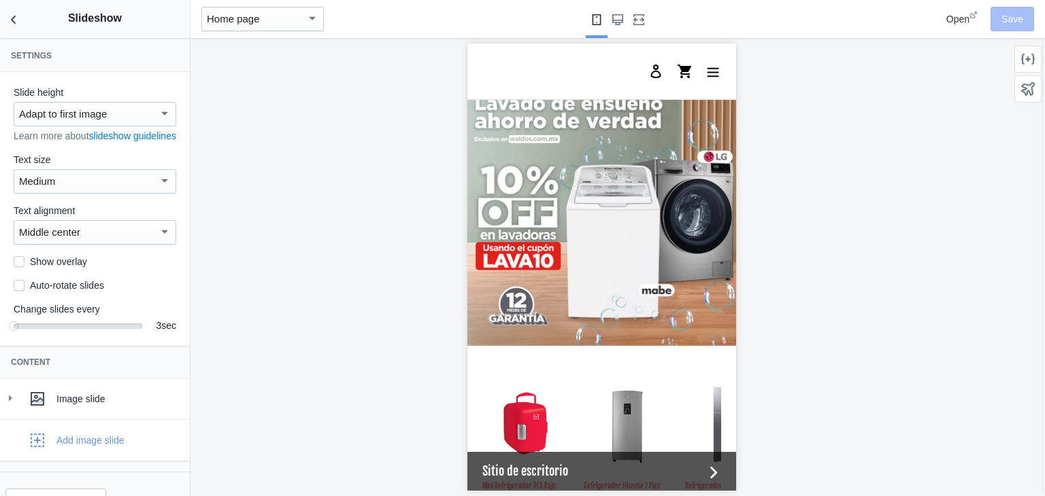
scroll to position [44, 0]
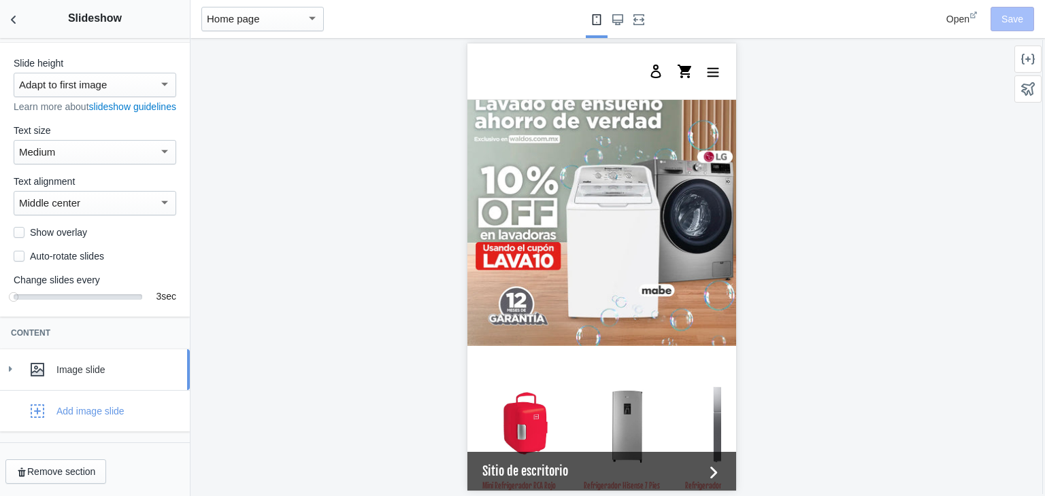
click at [11, 367] on icon at bounding box center [10, 369] width 14 height 14
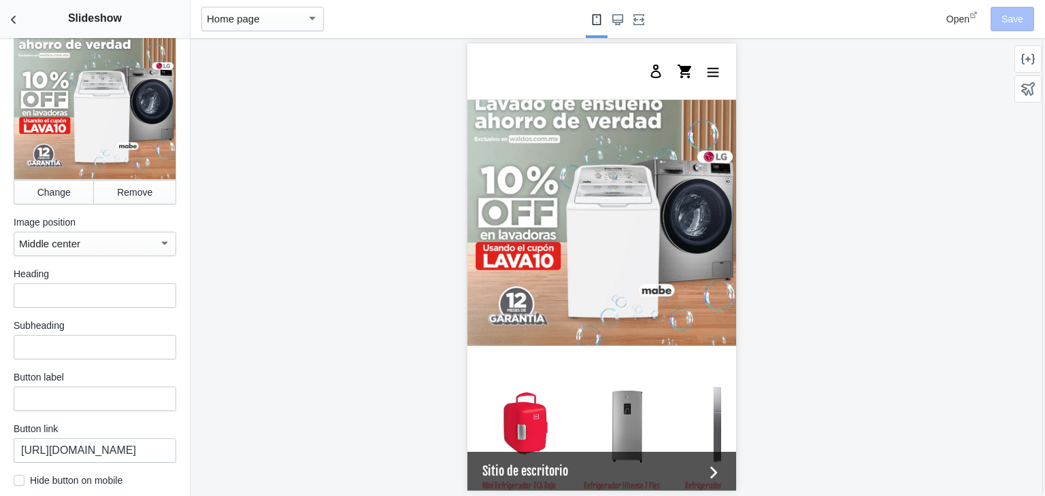
scroll to position [433, 0]
click at [45, 201] on button "Change" at bounding box center [54, 192] width 80 height 24
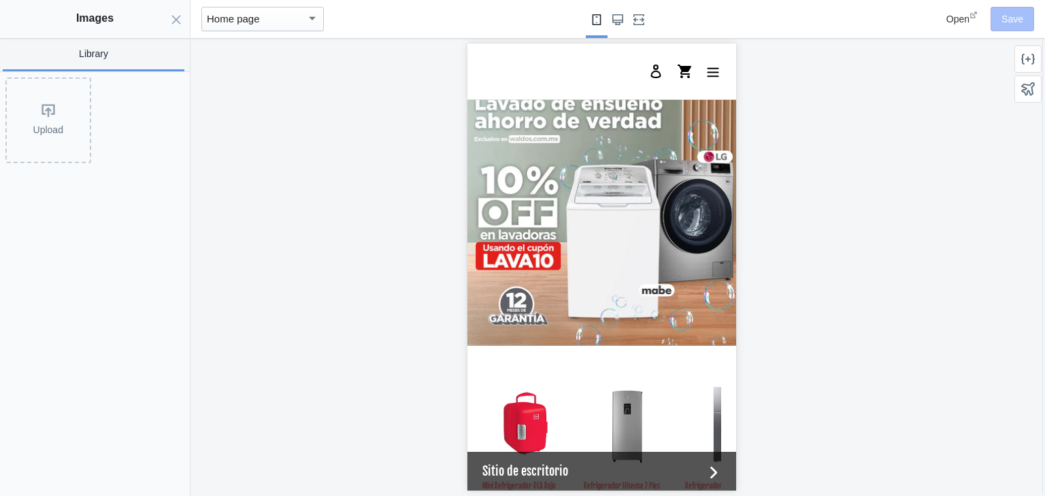
click at [71, 73] on div "Upload" at bounding box center [92, 117] width 184 height 91
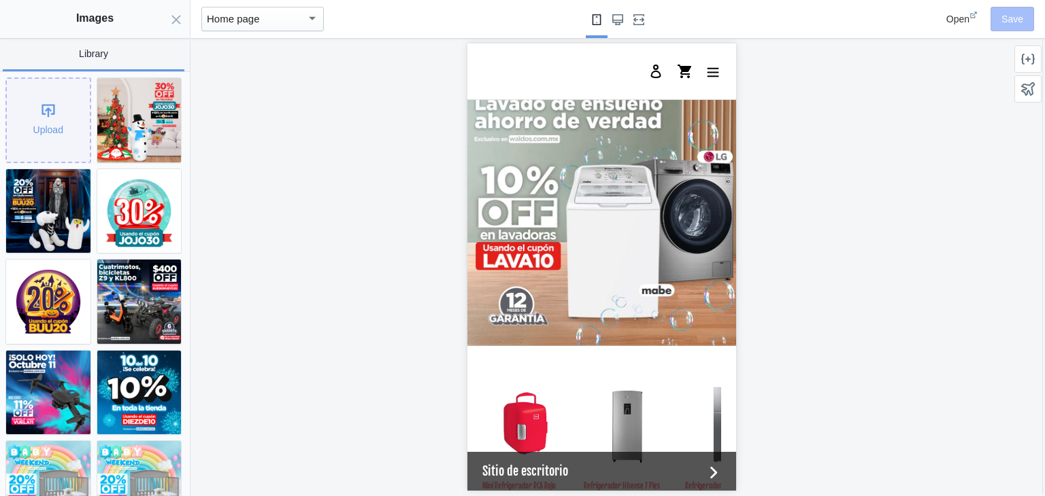
click at [68, 96] on div "Upload" at bounding box center [48, 120] width 83 height 83
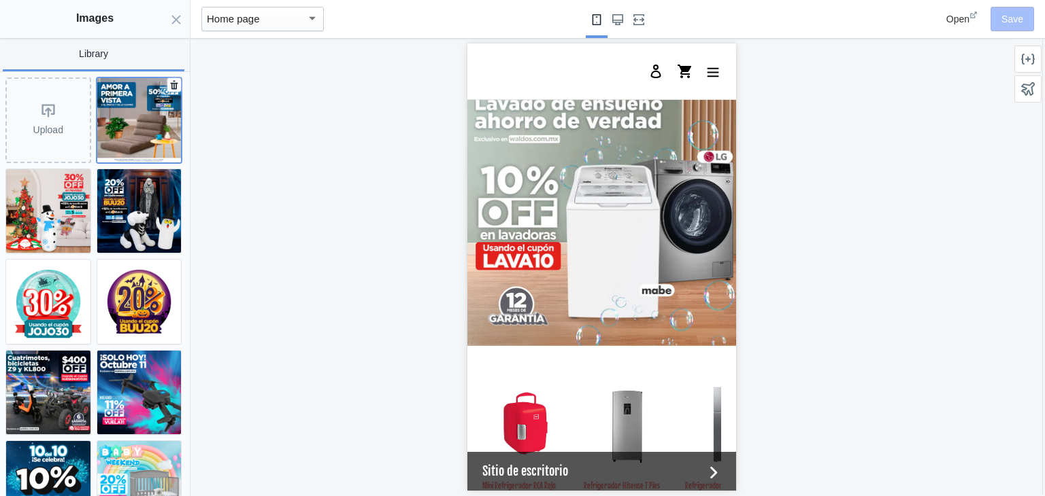
click at [122, 125] on img at bounding box center [139, 120] width 84 height 84
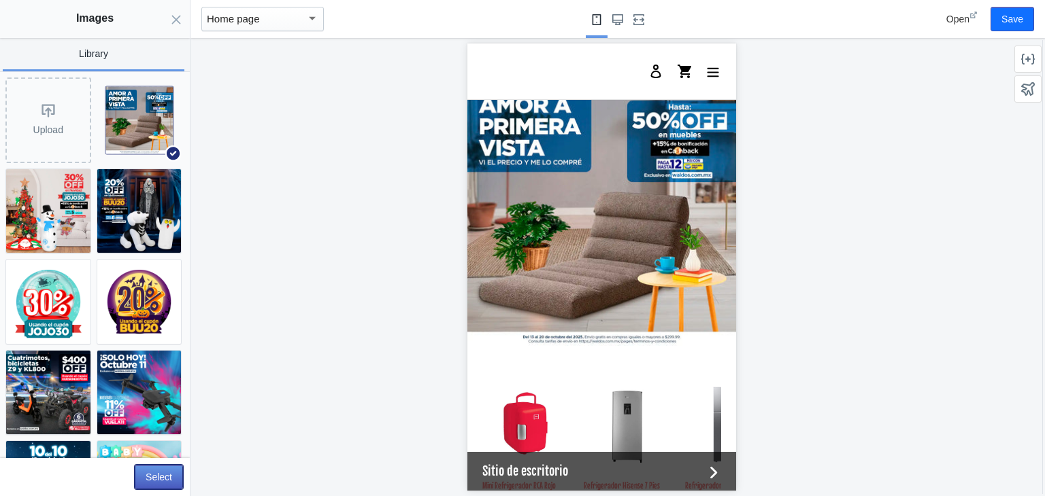
click at [164, 476] on button "Select" at bounding box center [159, 477] width 48 height 24
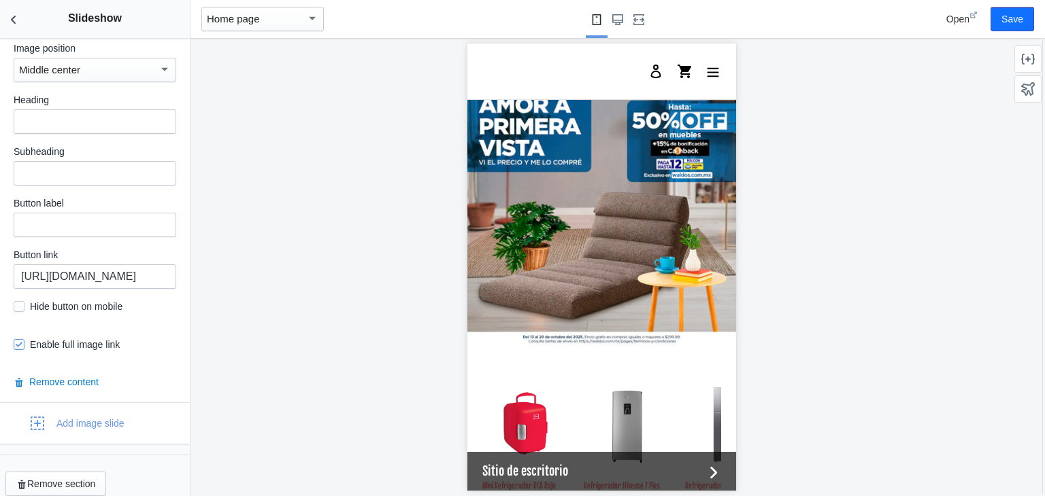
scroll to position [621, 0]
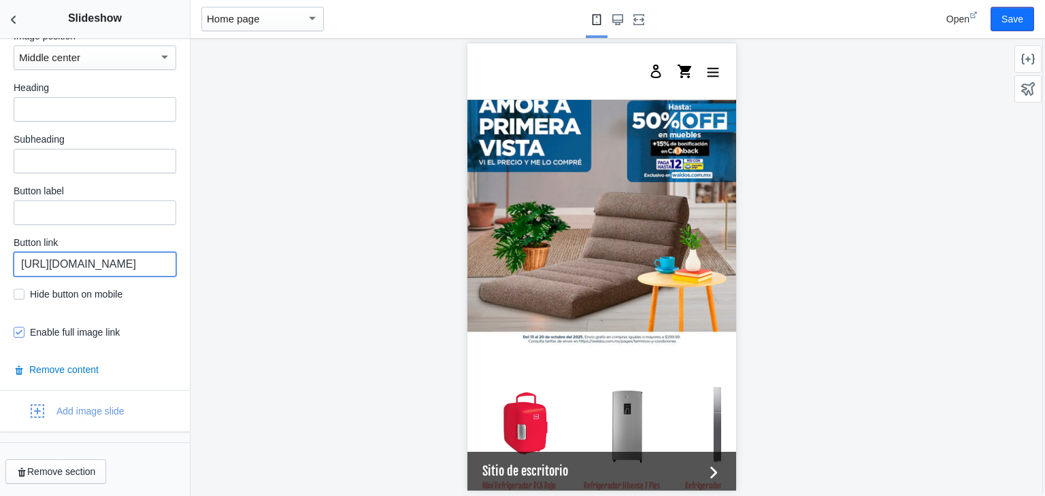
click at [70, 265] on input "https://waldos.com.mx/collections/refrigeradores" at bounding box center [95, 264] width 163 height 24
paste input "muebl"
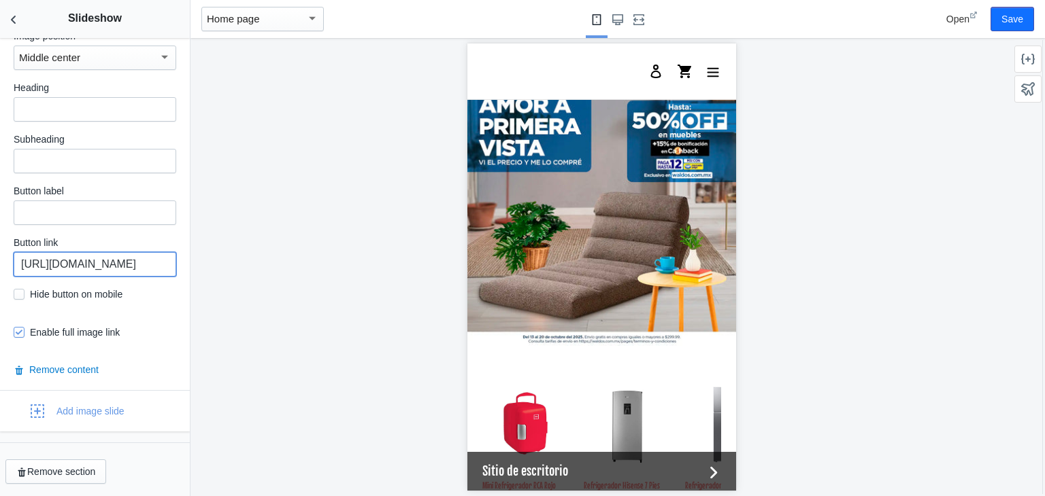
scroll to position [0, 71]
type input "https://waldos.com.mx/collections/muebles"
click at [16, 24] on icon "Back to sections" at bounding box center [14, 20] width 14 height 14
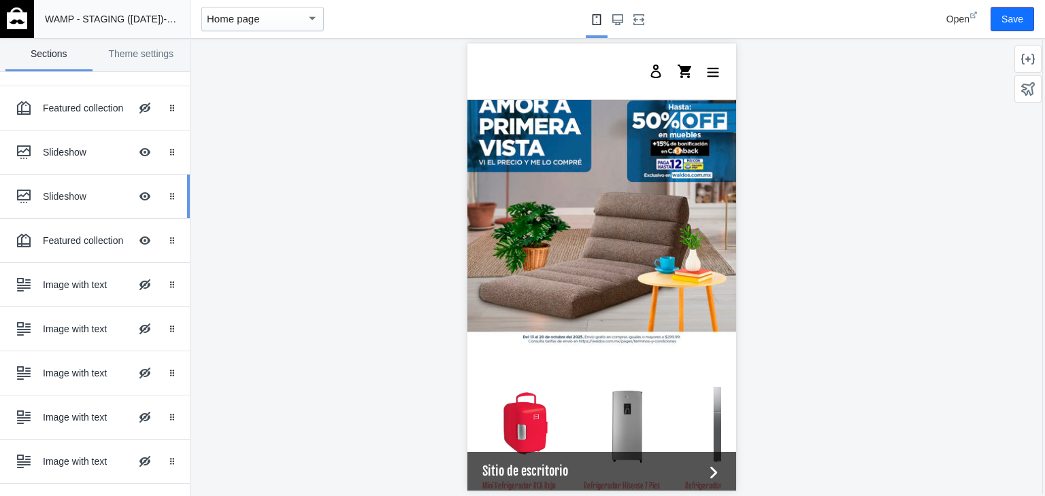
scroll to position [178, 0]
click at [57, 235] on div "Featured collection" at bounding box center [86, 240] width 87 height 14
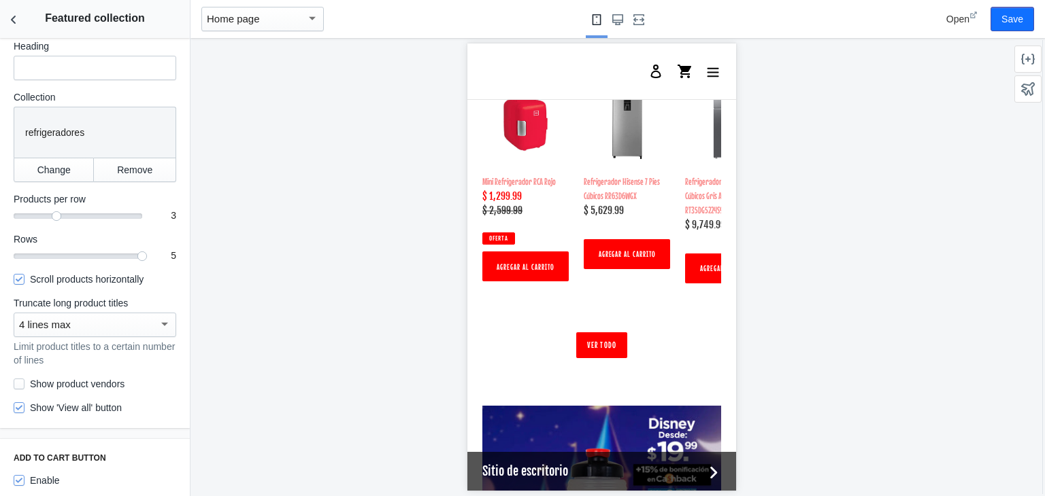
scroll to position [57, 0]
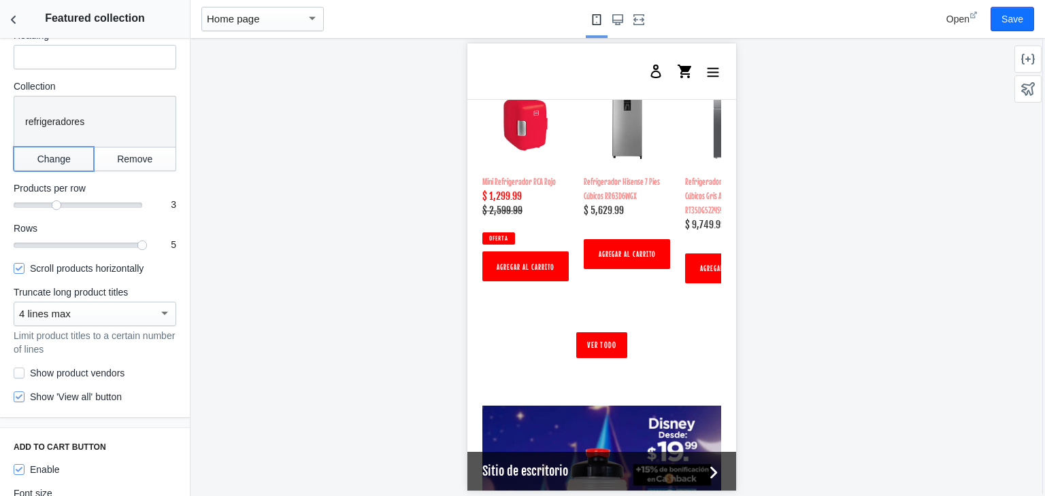
click at [48, 161] on button "Change" at bounding box center [54, 159] width 80 height 24
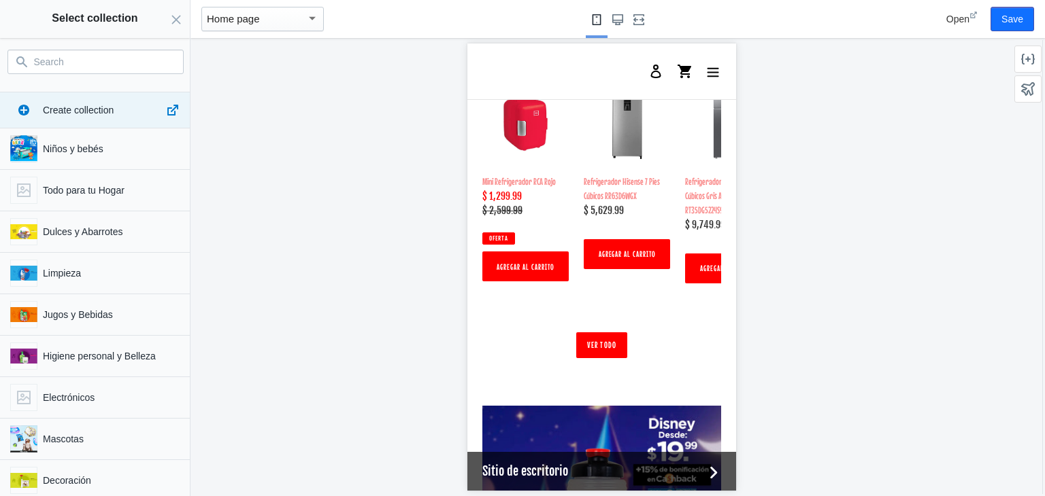
click at [96, 65] on input "Search" at bounding box center [103, 62] width 139 height 16
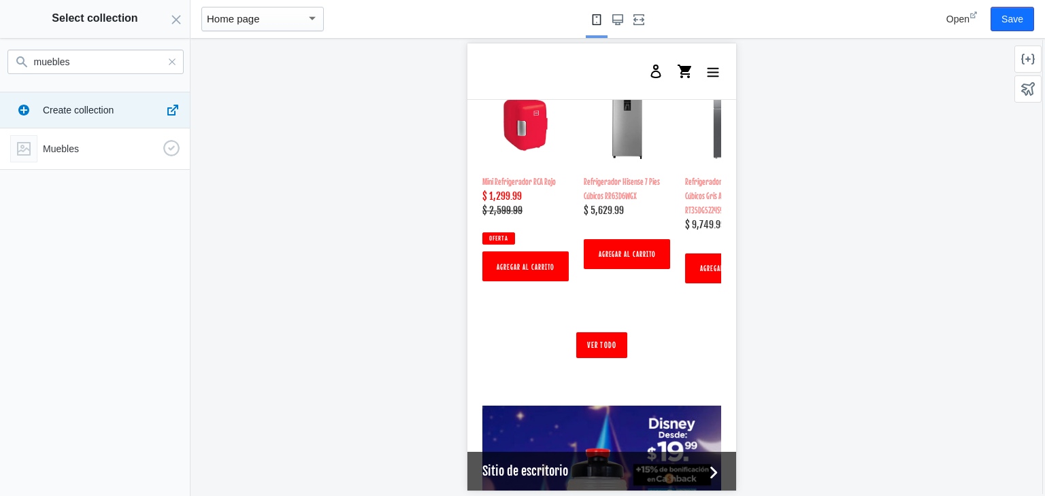
type input "muebles"
click at [61, 134] on div "Muebles" at bounding box center [92, 146] width 175 height 33
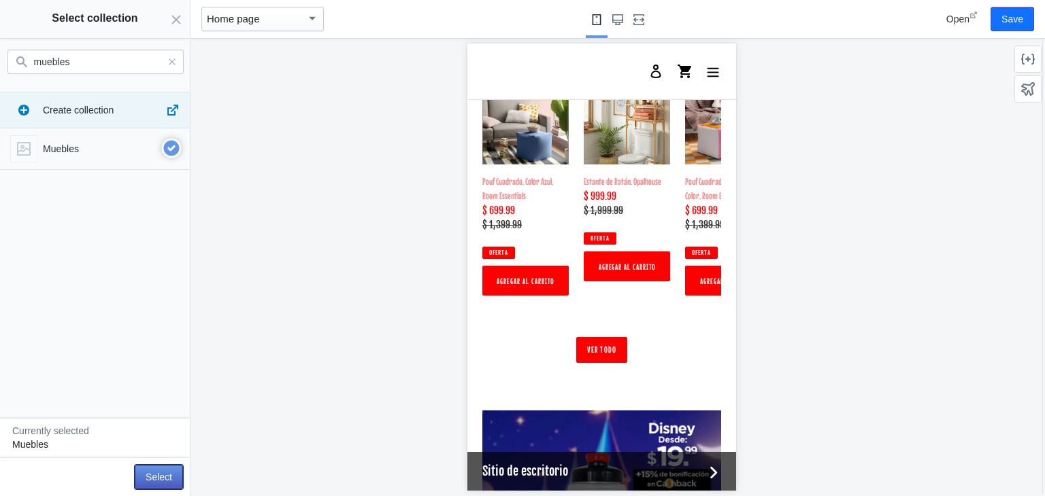
click at [163, 475] on button "Select" at bounding box center [159, 477] width 48 height 24
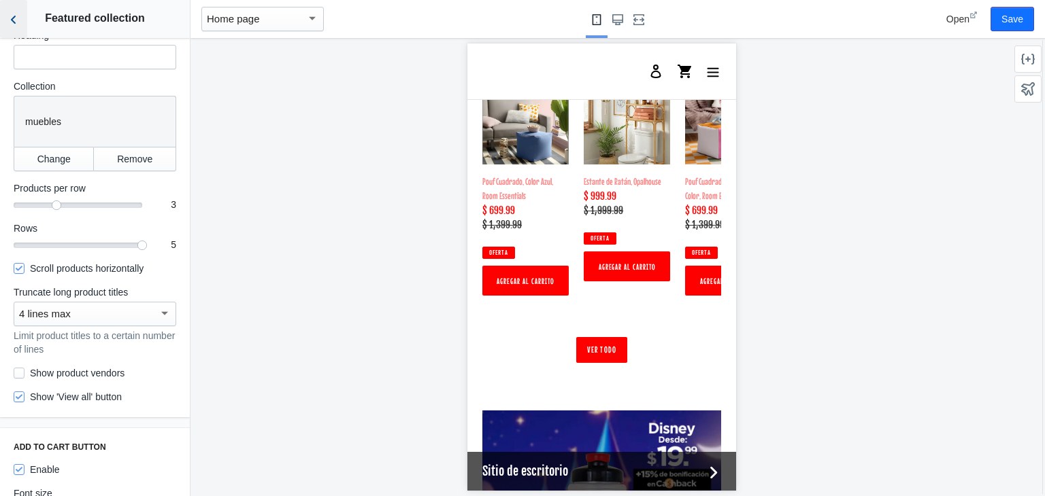
click at [14, 13] on icon "Back to sections" at bounding box center [14, 20] width 14 height 14
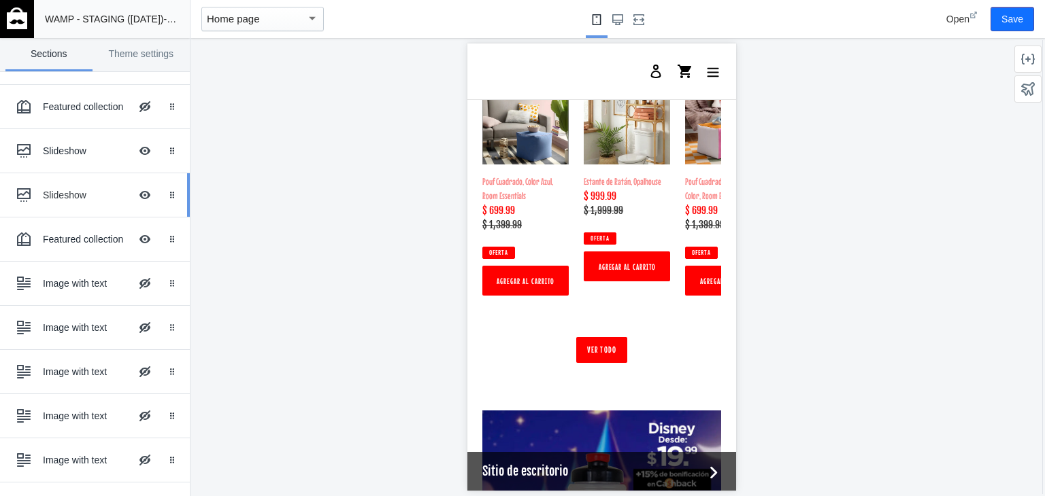
click at [73, 199] on div "Slideshow" at bounding box center [86, 195] width 87 height 14
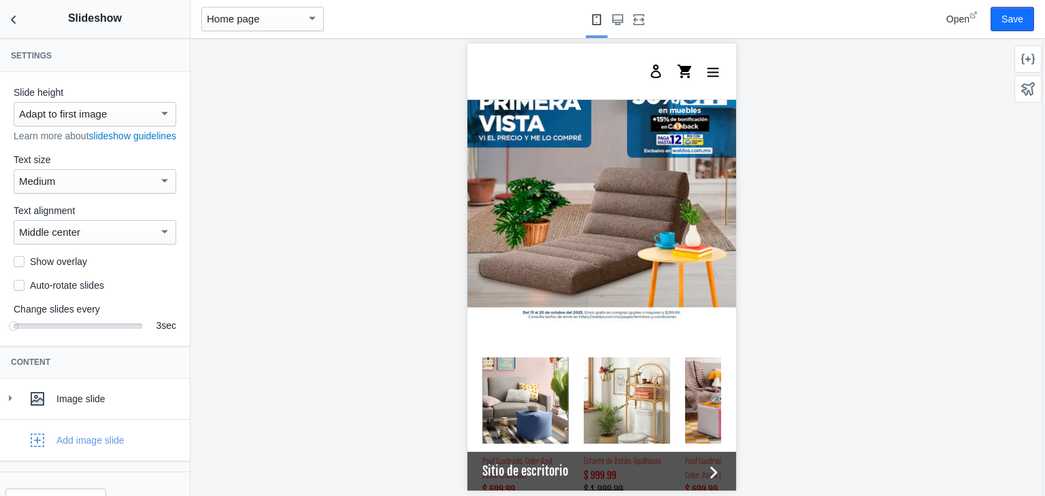
scroll to position [1598, 0]
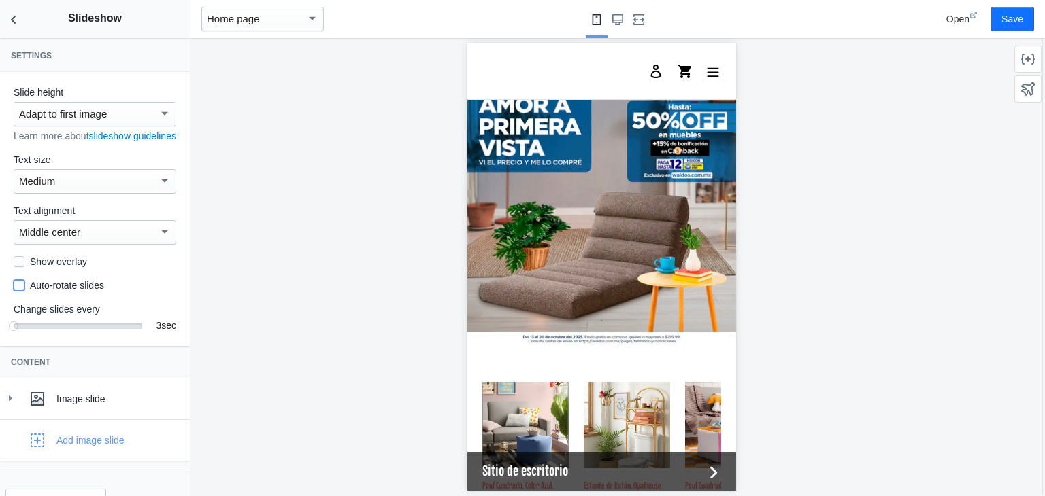
click at [18, 291] on input "Auto-rotate slides" at bounding box center [19, 285] width 11 height 11
checkbox input "false"
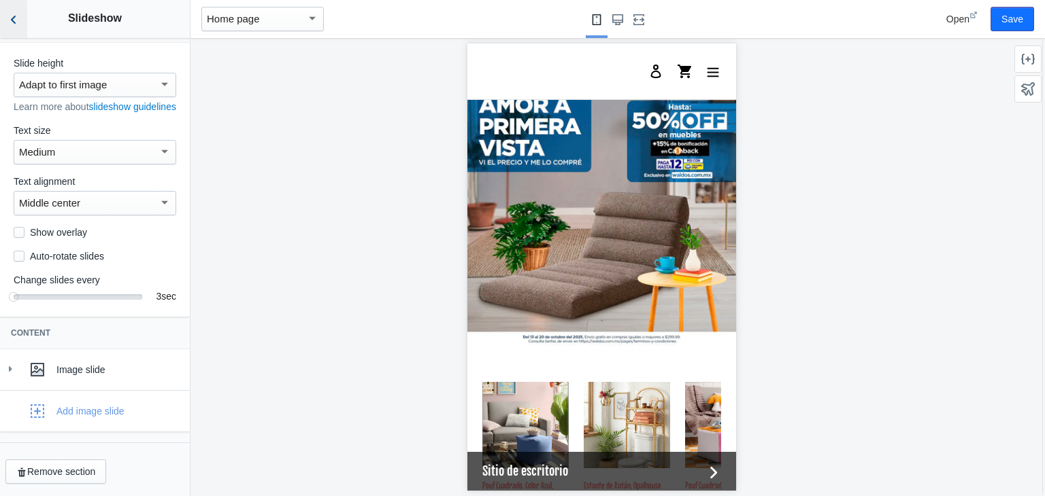
click at [10, 21] on icon "Back to sections" at bounding box center [14, 20] width 14 height 14
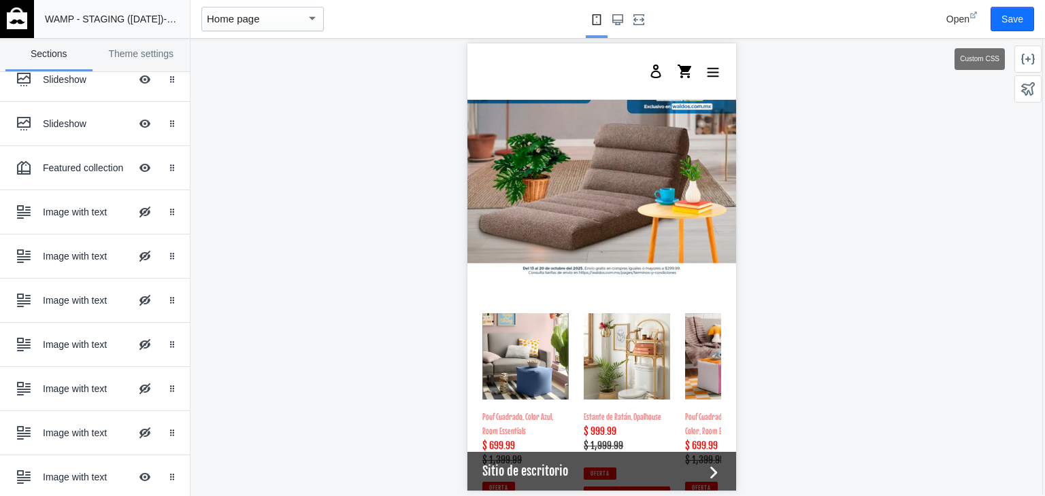
scroll to position [1666, 0]
click at [1003, 20] on button "Save" at bounding box center [1012, 19] width 44 height 24
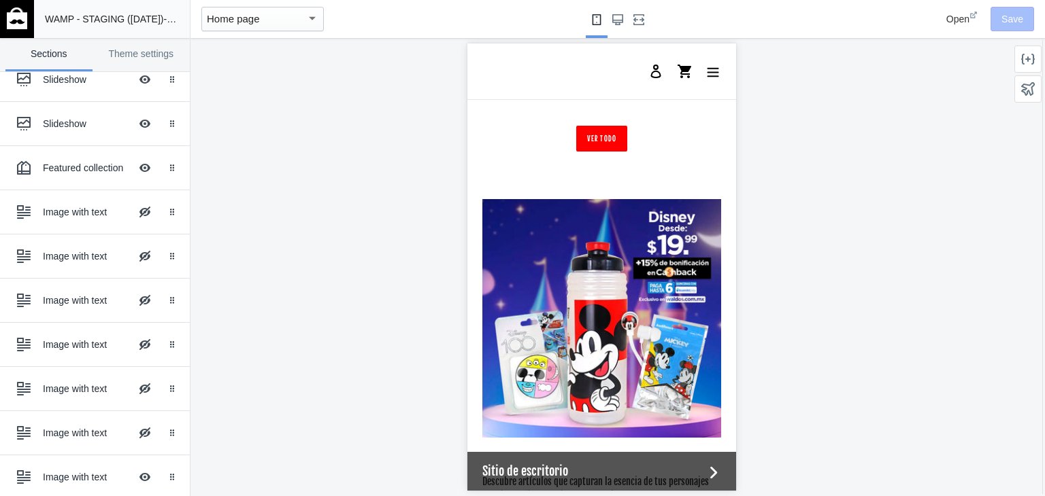
scroll to position [2112, 0]
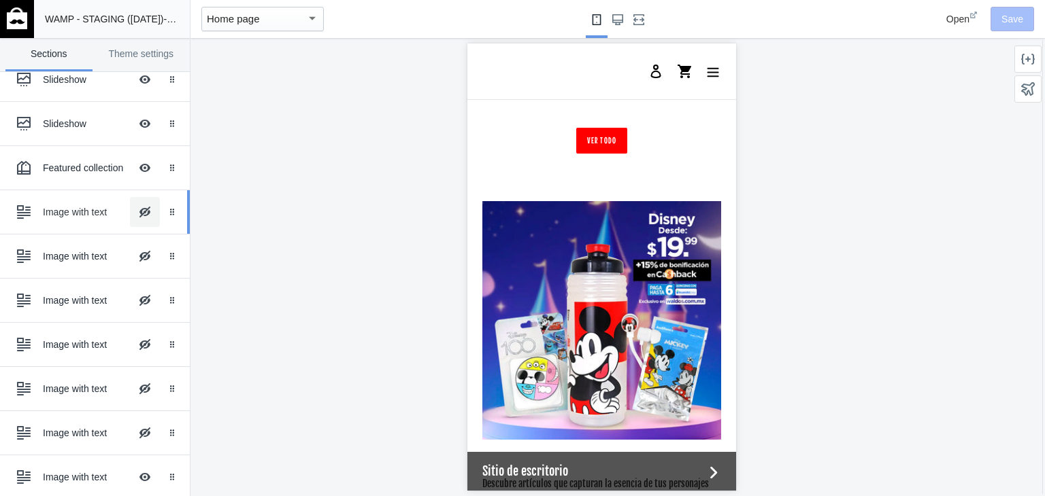
click at [136, 209] on button "Hide Image with text overlay" at bounding box center [145, 212] width 30 height 30
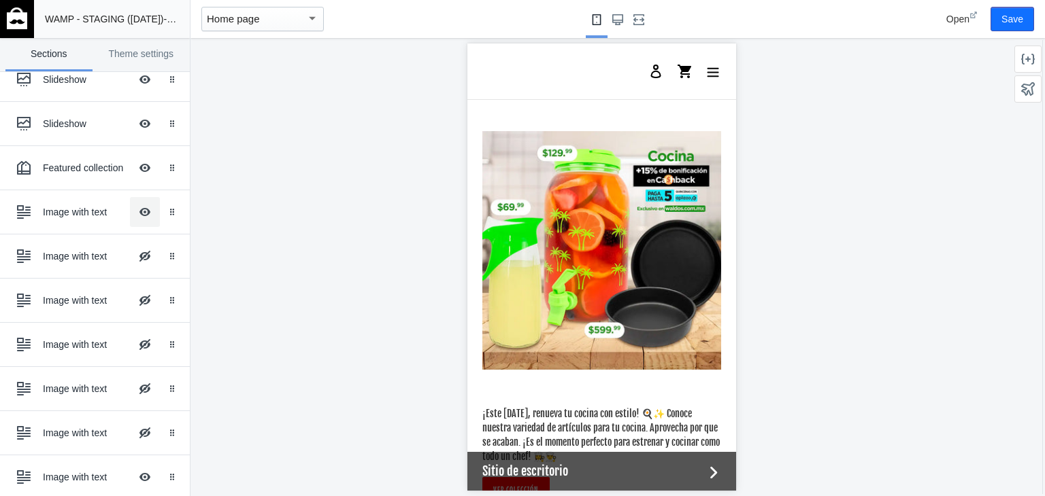
scroll to position [2182, 0]
click at [135, 205] on button "Hide Image with text overlay" at bounding box center [145, 212] width 30 height 30
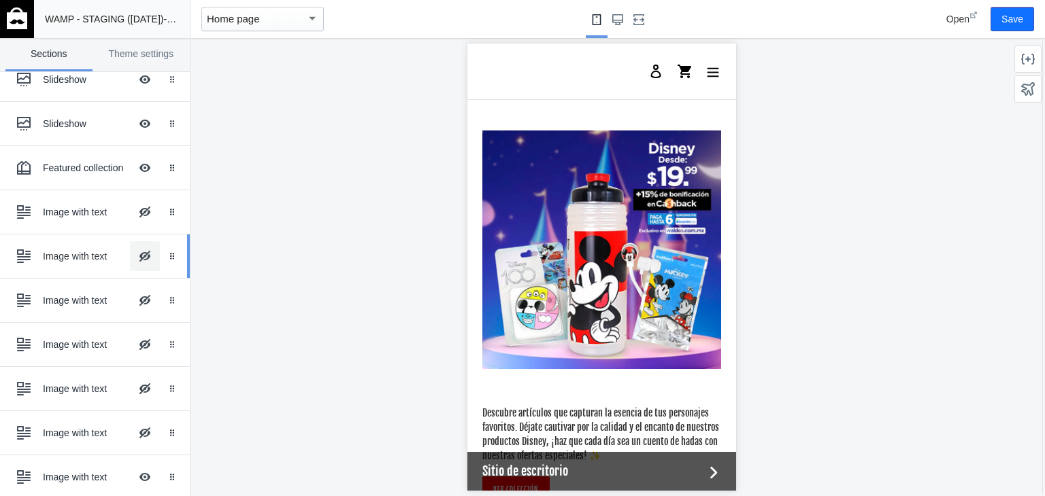
click at [134, 251] on button "Hide Image with text overlay" at bounding box center [145, 256] width 30 height 30
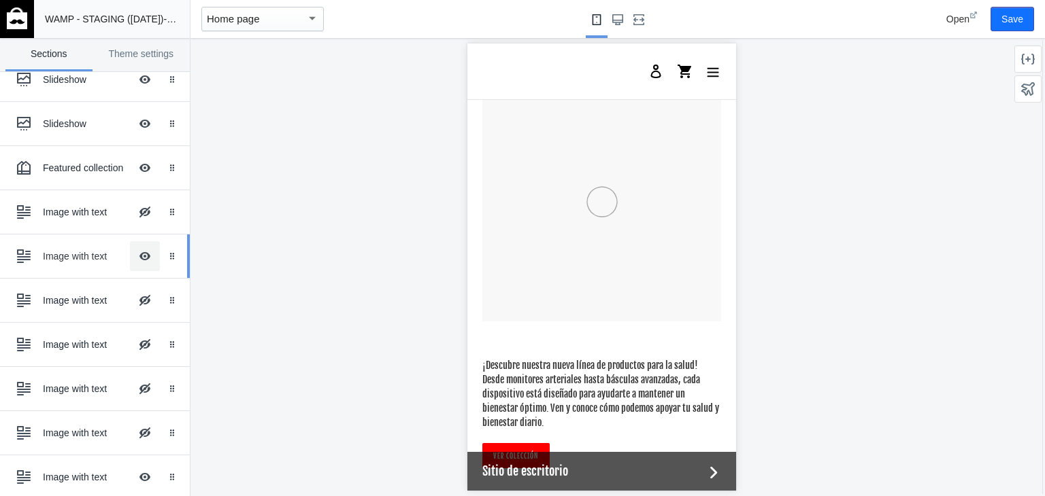
scroll to position [2231, 0]
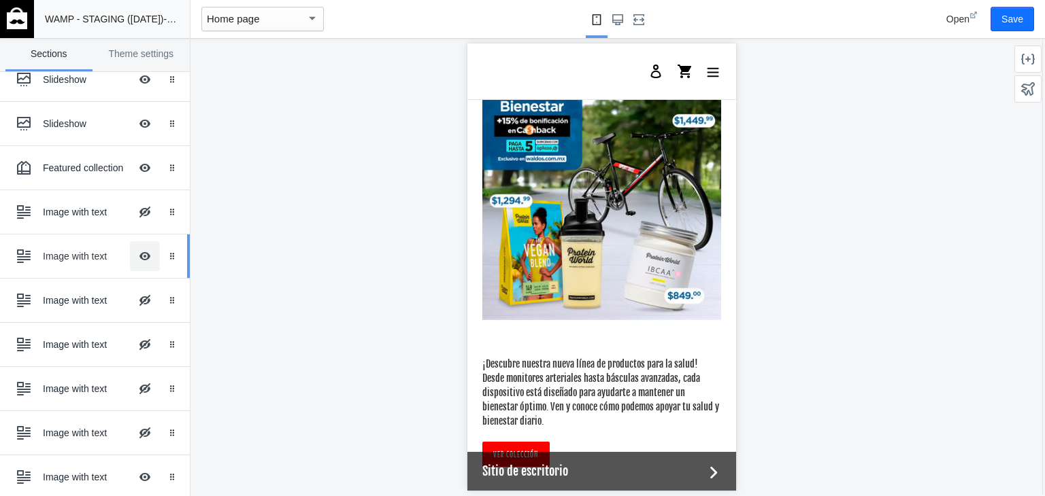
click at [134, 251] on button "Hide Image with text overlay" at bounding box center [145, 256] width 30 height 30
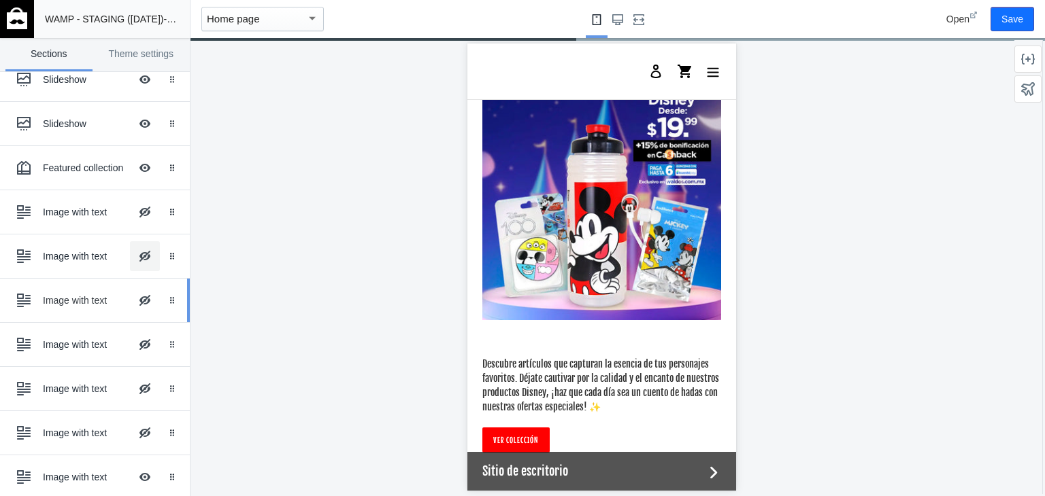
scroll to position [1809, 0]
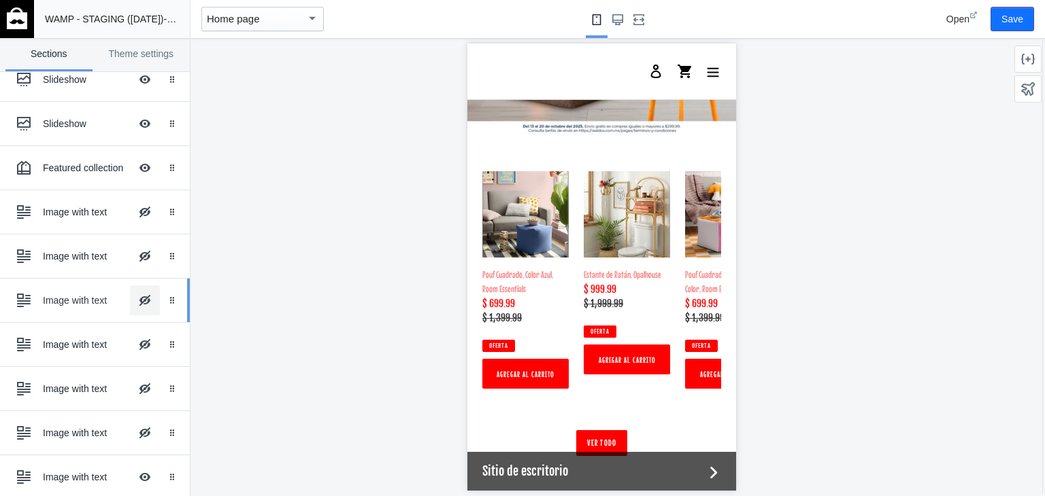
click at [133, 299] on button "Hide Image with text overlay" at bounding box center [145, 301] width 30 height 30
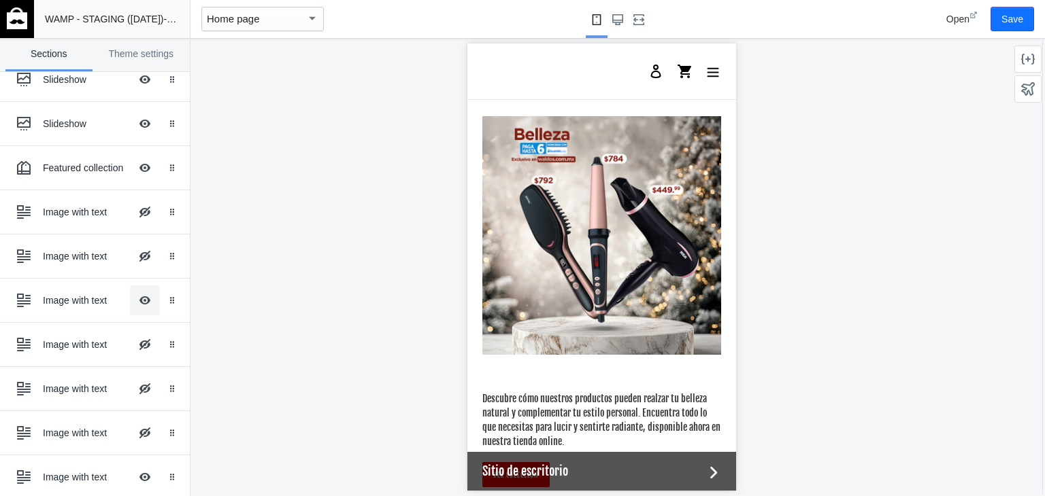
scroll to position [2196, 0]
click at [30, 297] on use at bounding box center [24, 301] width 14 height 14
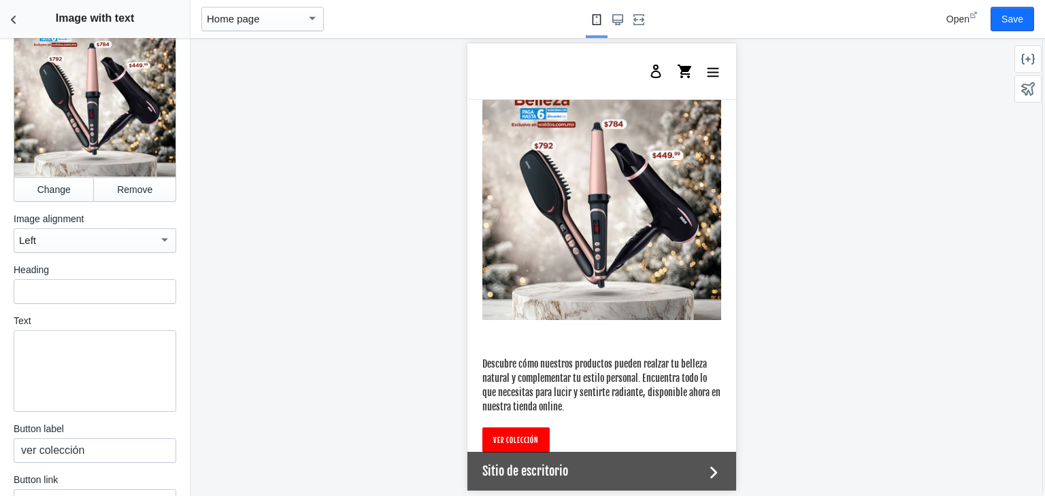
scroll to position [88, 0]
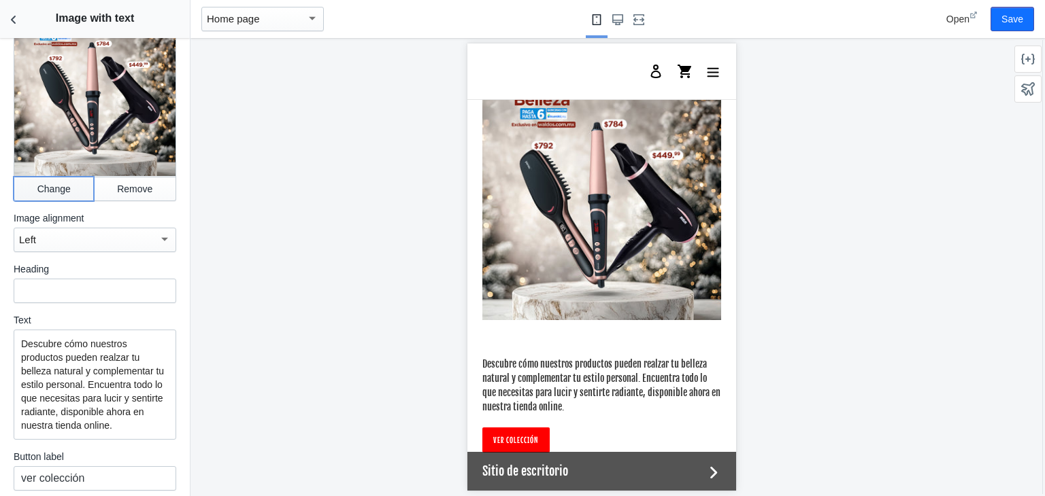
click at [44, 184] on button "Change" at bounding box center [54, 189] width 80 height 24
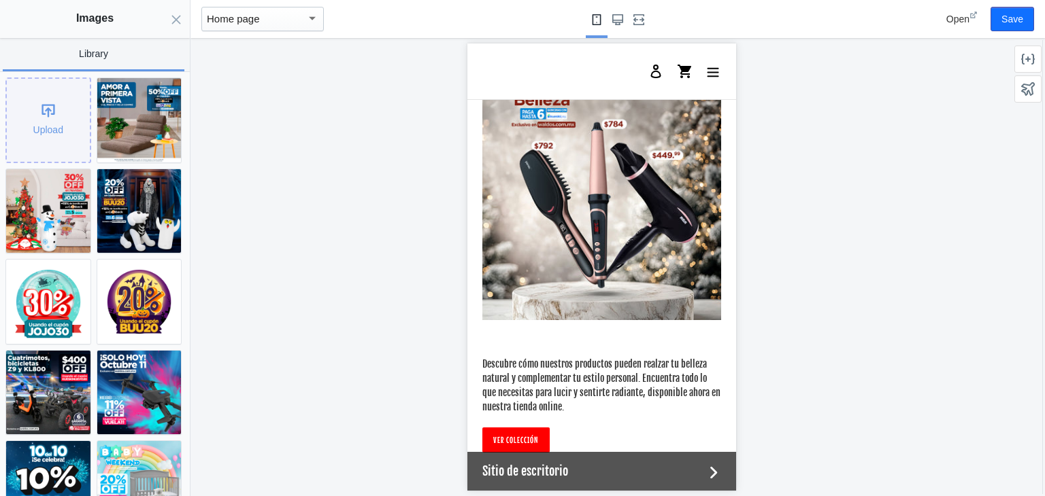
click at [46, 123] on div "Upload" at bounding box center [48, 120] width 83 height 83
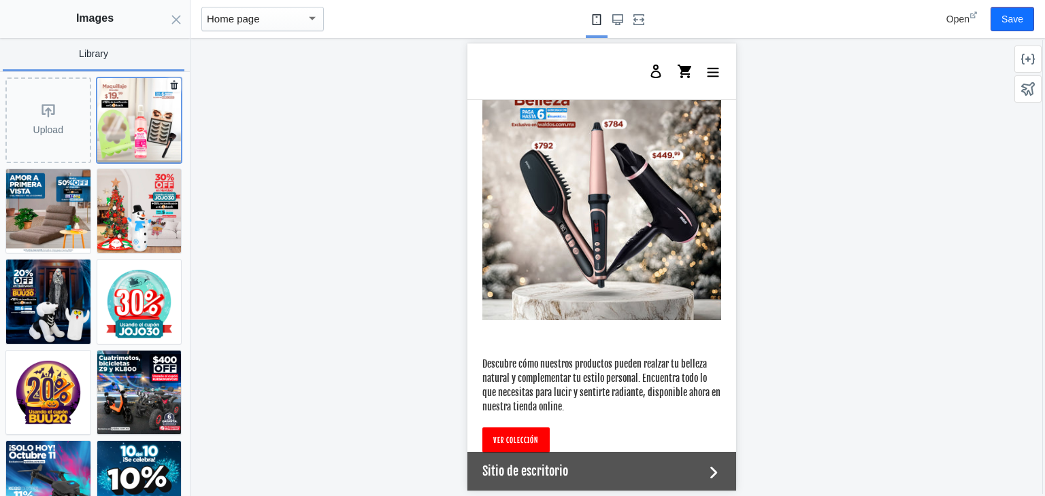
click at [139, 118] on img at bounding box center [139, 120] width 84 height 84
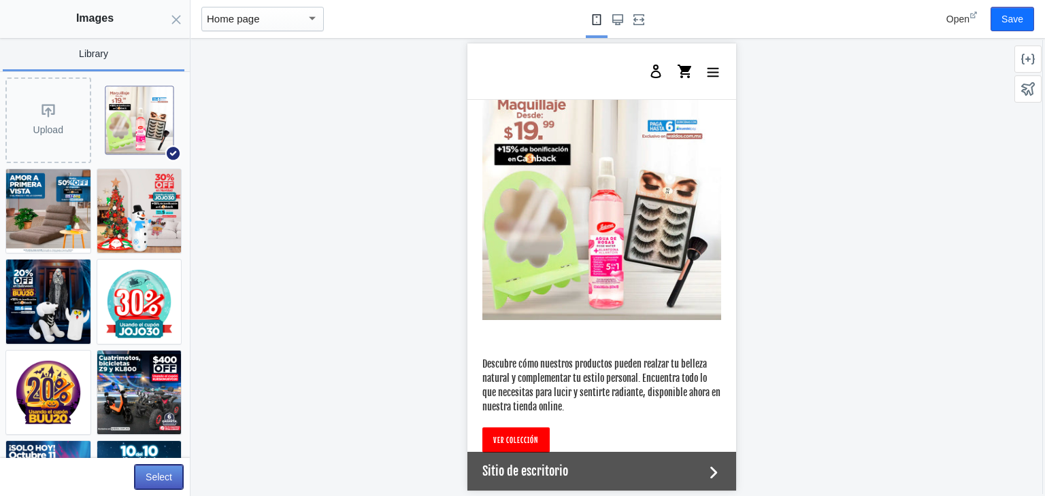
click at [158, 473] on button "Select" at bounding box center [159, 477] width 48 height 24
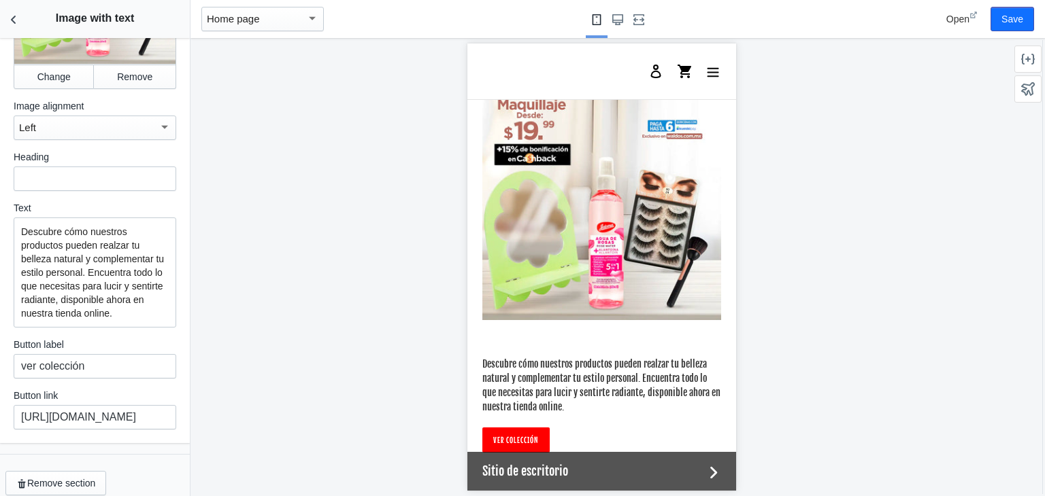
scroll to position [0, 0]
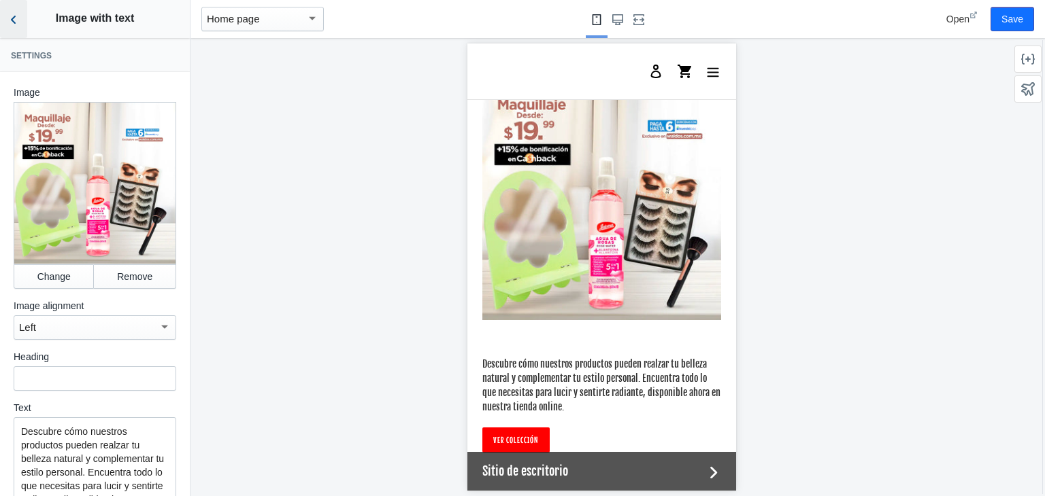
click at [13, 26] on icon "Back to sections" at bounding box center [14, 20] width 14 height 14
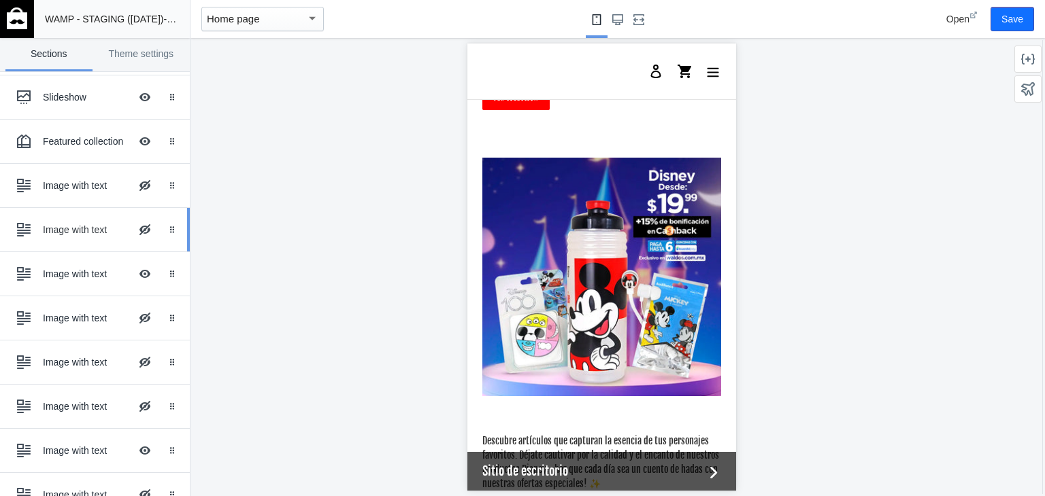
scroll to position [271, 0]
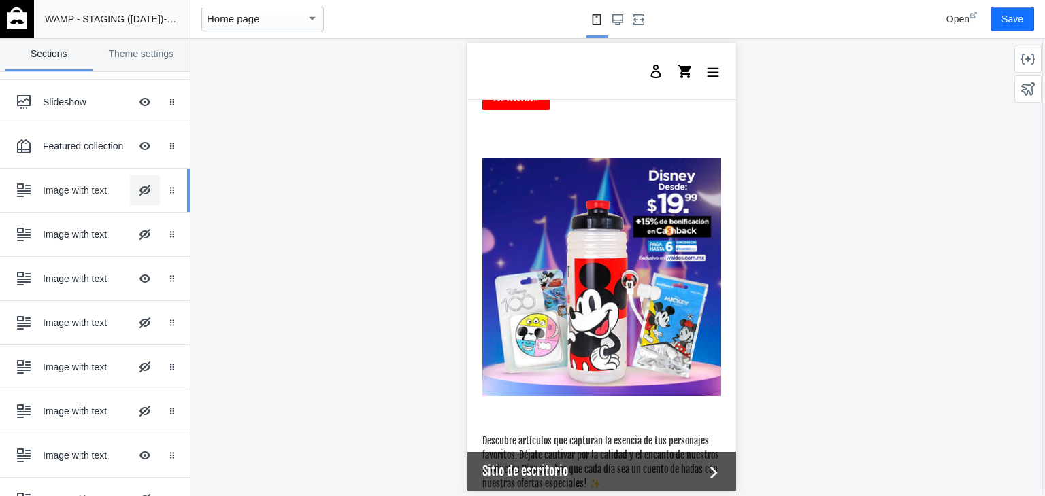
click at [131, 186] on button "Hide Image with text overlay" at bounding box center [145, 190] width 30 height 30
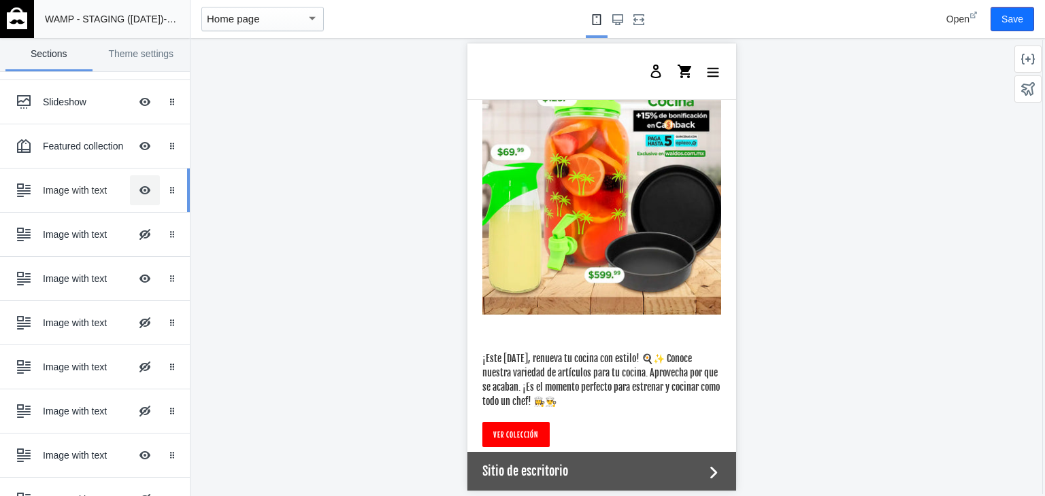
scroll to position [2231, 0]
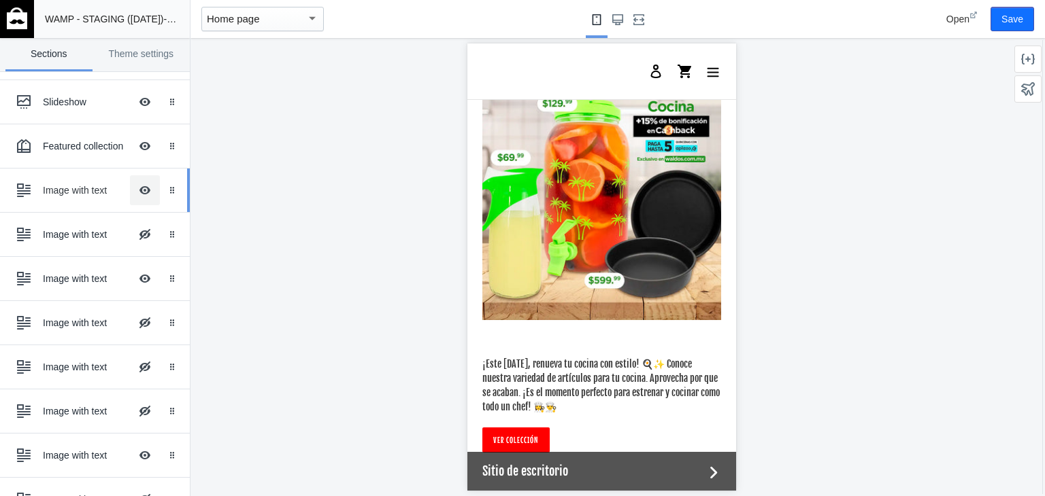
click at [131, 186] on button "Hide Image with text overlay" at bounding box center [145, 190] width 30 height 30
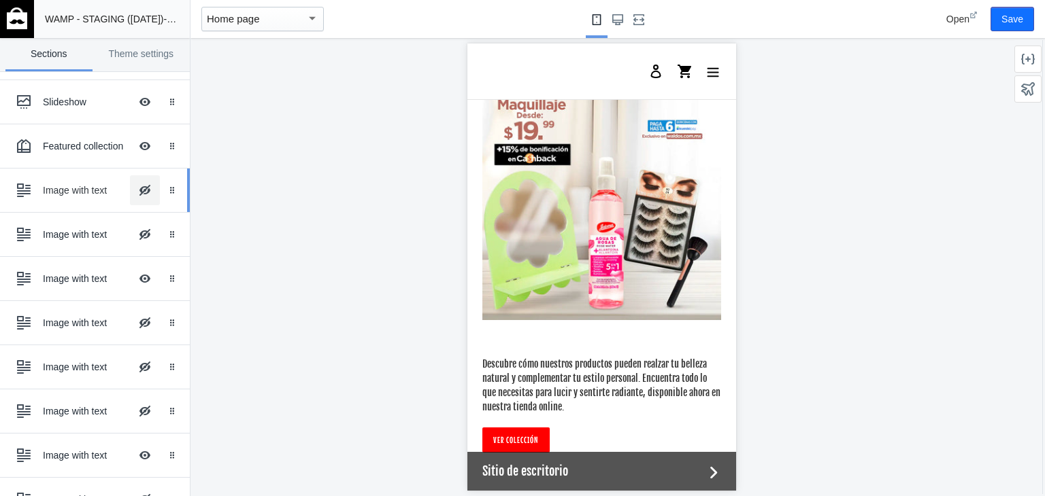
scroll to position [1823, 0]
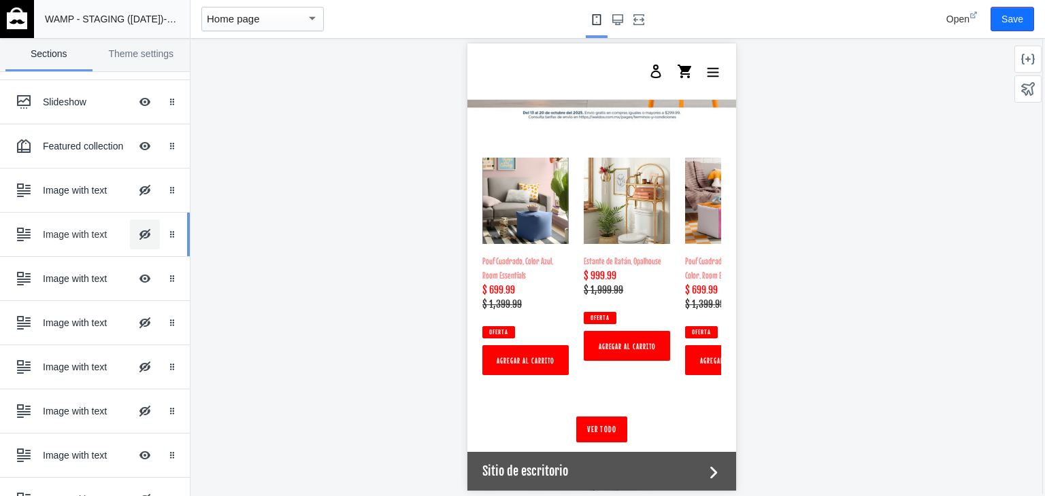
click at [134, 235] on button "Hide Image with text overlay" at bounding box center [145, 235] width 30 height 30
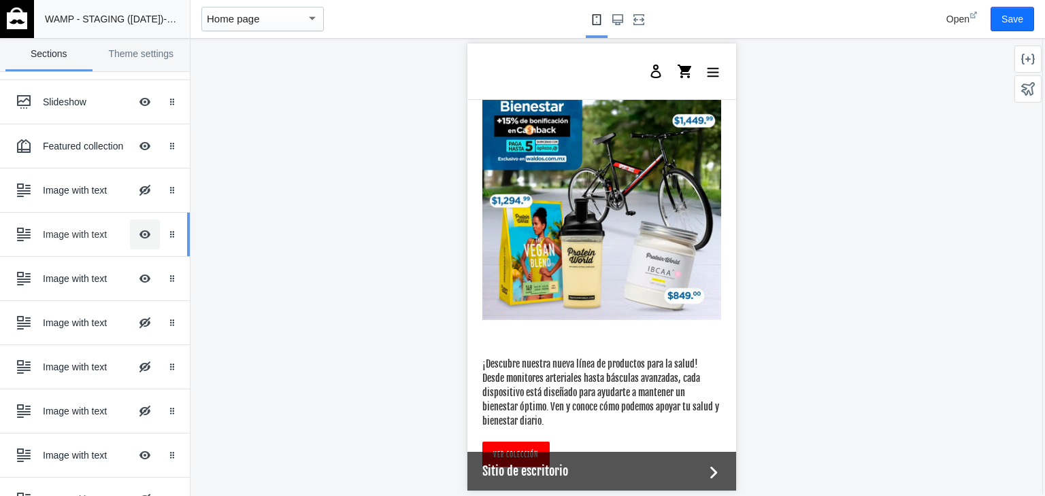
click at [134, 235] on button "Hide Image with text overlay" at bounding box center [145, 235] width 30 height 30
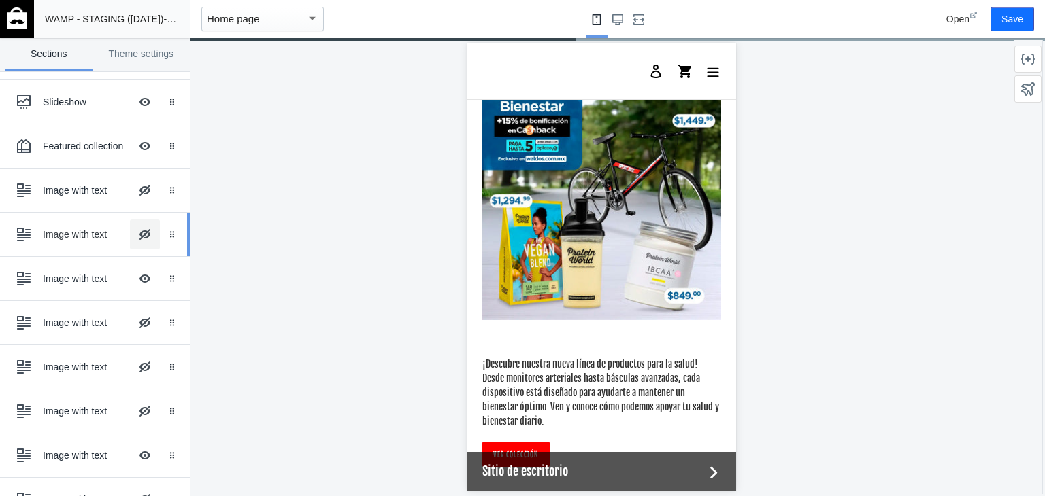
scroll to position [1809, 0]
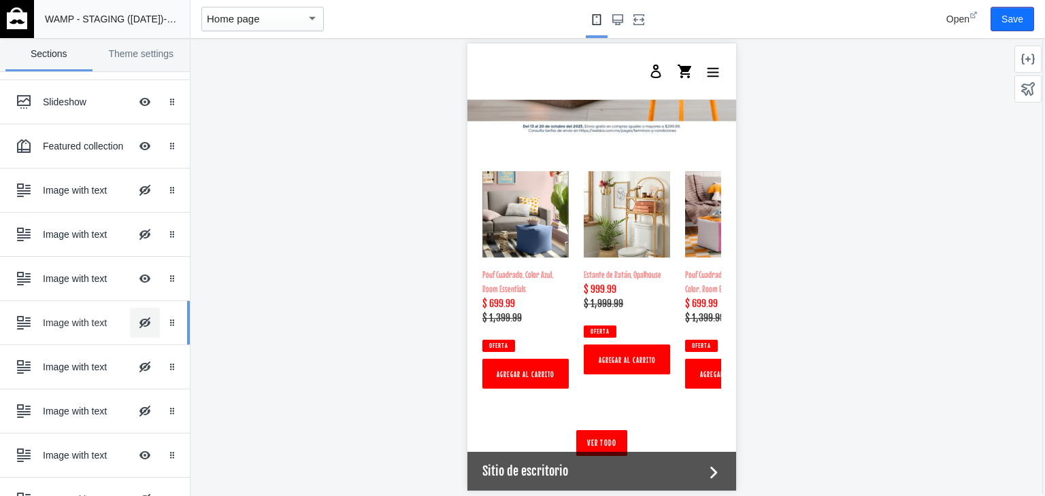
click at [133, 317] on button "Hide Image with text overlay" at bounding box center [145, 323] width 30 height 30
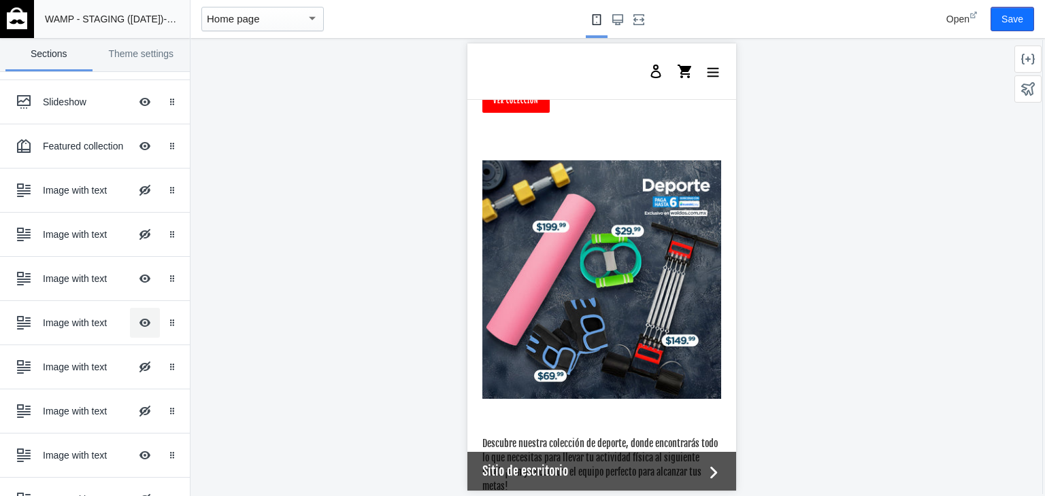
scroll to position [2556, 0]
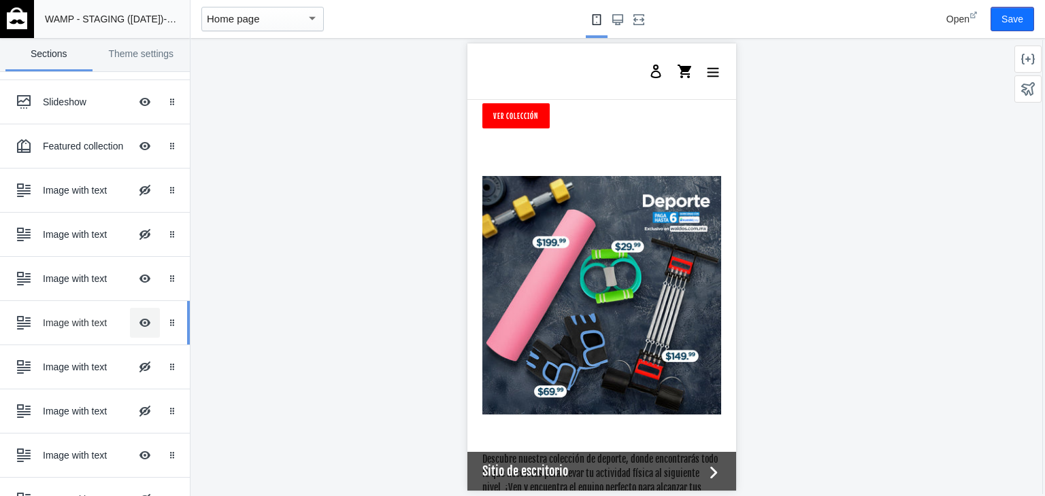
click at [136, 321] on button "Hide Image with text overlay" at bounding box center [145, 323] width 30 height 30
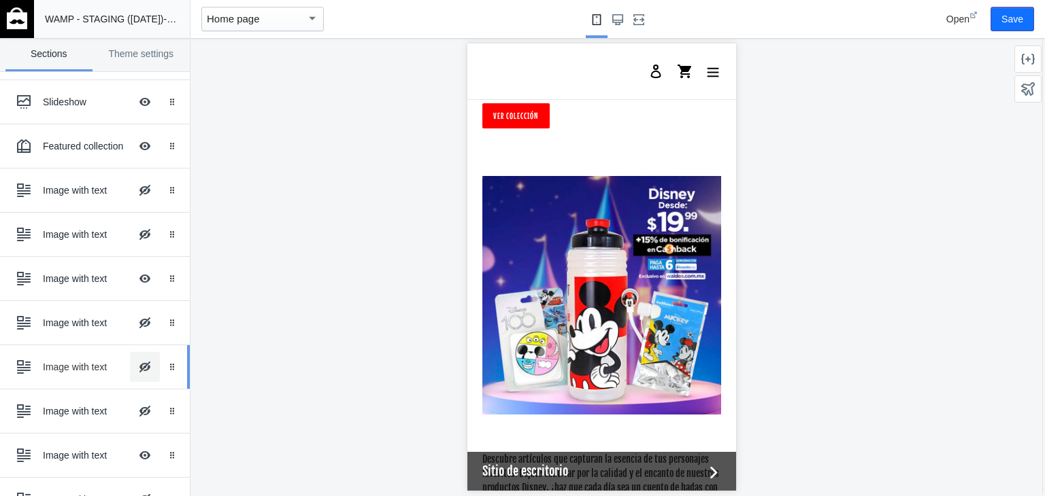
click at [130, 362] on button "Hide Image with text overlay" at bounding box center [145, 367] width 30 height 30
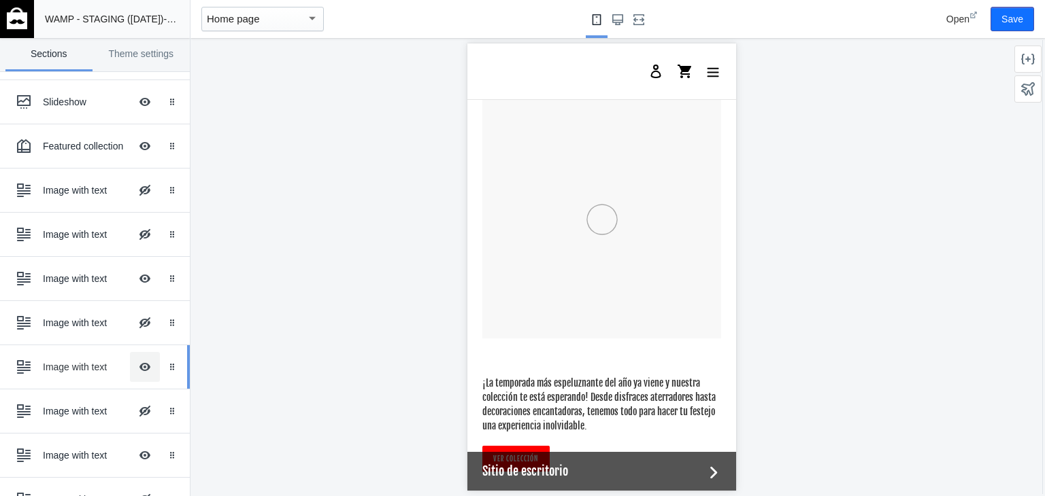
scroll to position [2640, 0]
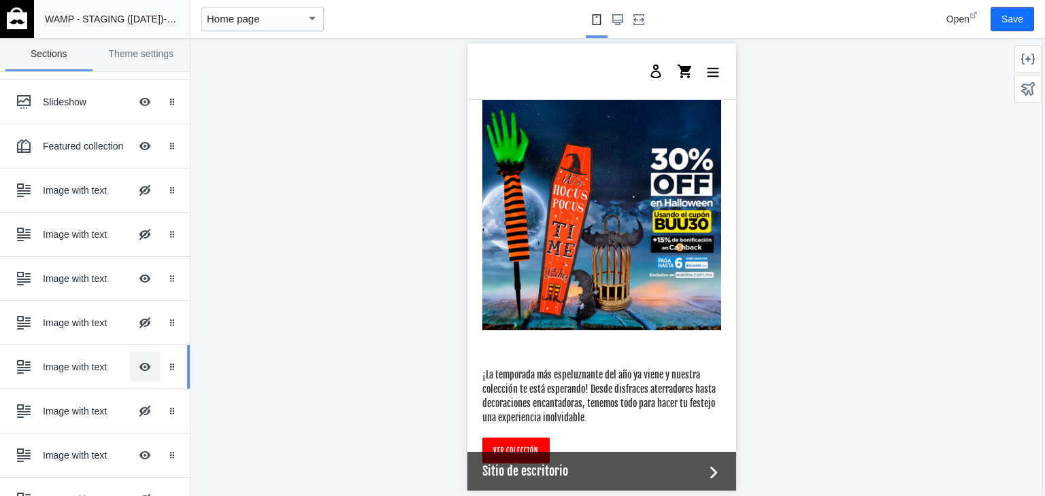
click at [135, 362] on button "Hide Image with text overlay" at bounding box center [145, 367] width 30 height 30
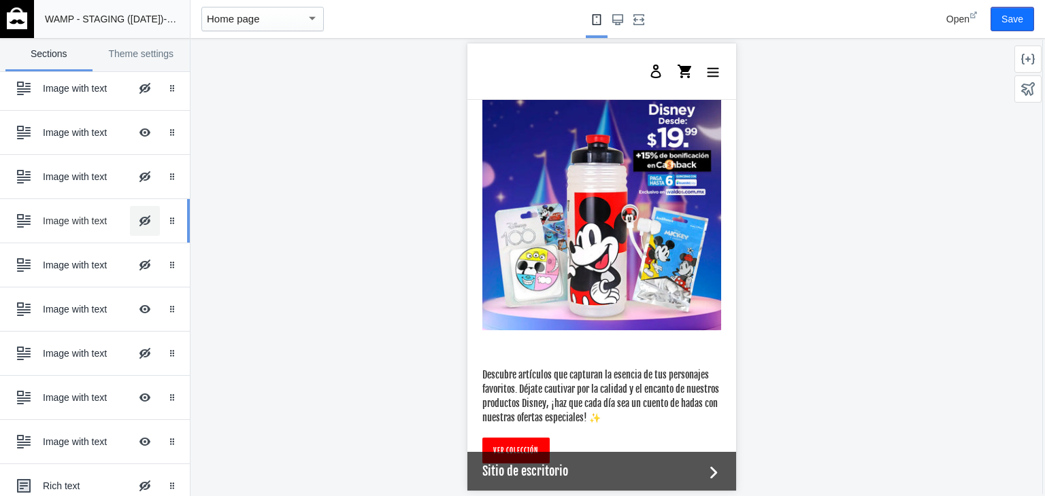
scroll to position [418, 0]
click at [136, 265] on button "Hide Image with text overlay" at bounding box center [145, 265] width 30 height 30
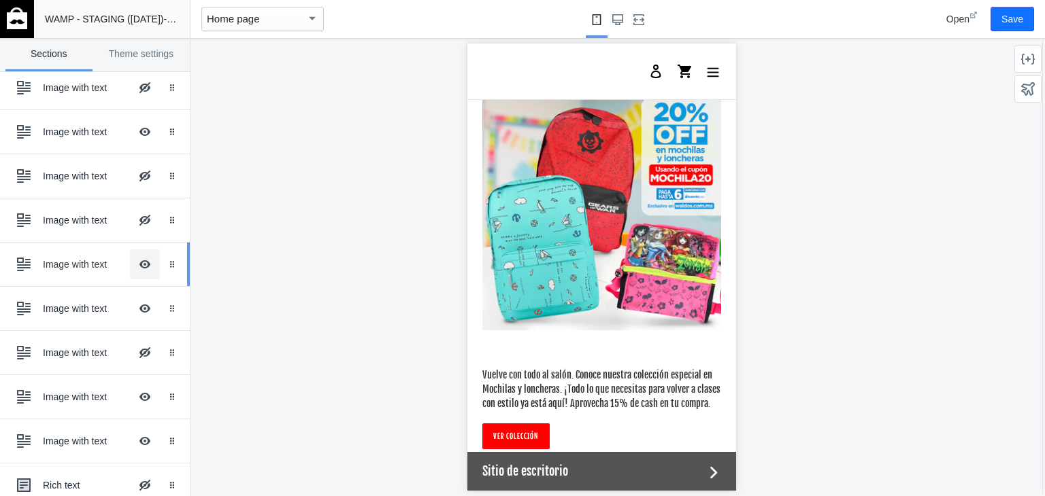
click at [136, 265] on button "Hide Image with text overlay" at bounding box center [145, 265] width 30 height 30
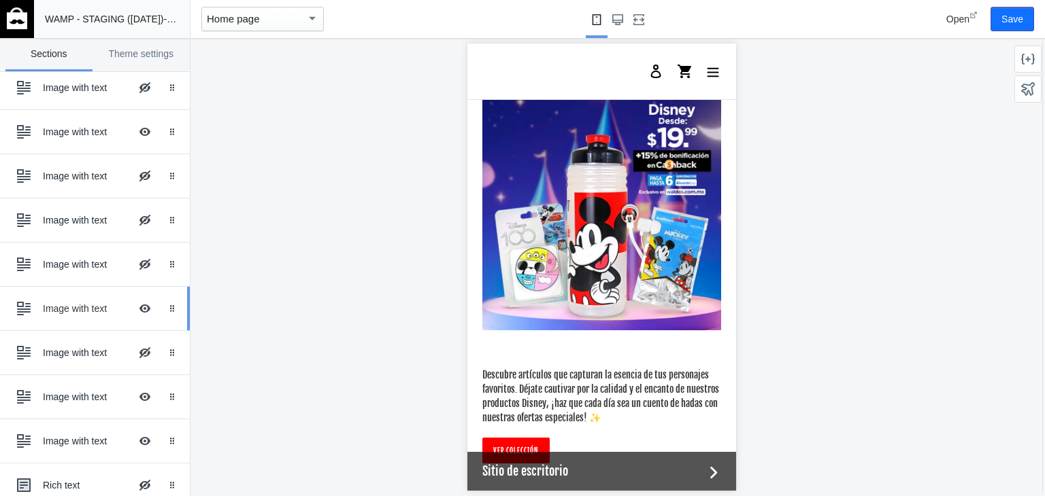
click at [90, 309] on div "Image with text" at bounding box center [86, 309] width 87 height 14
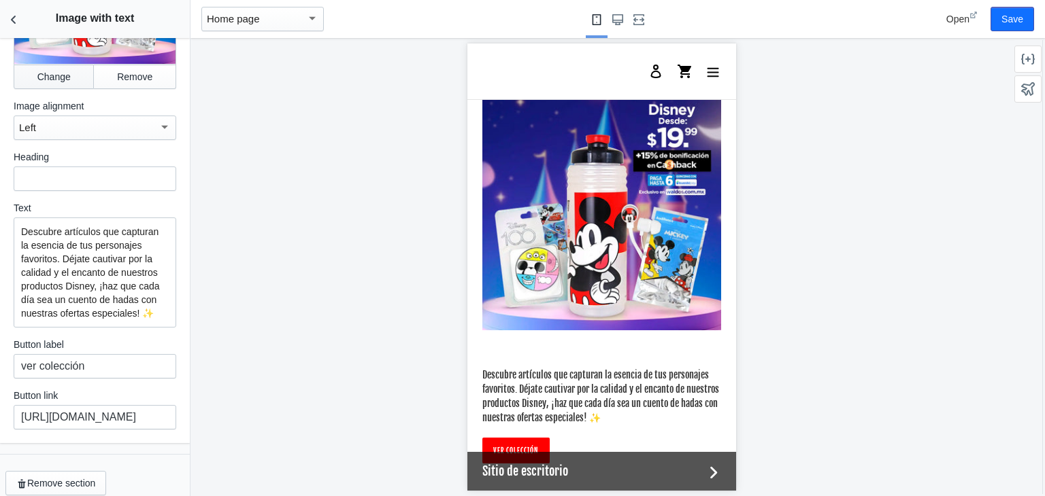
scroll to position [0, 0]
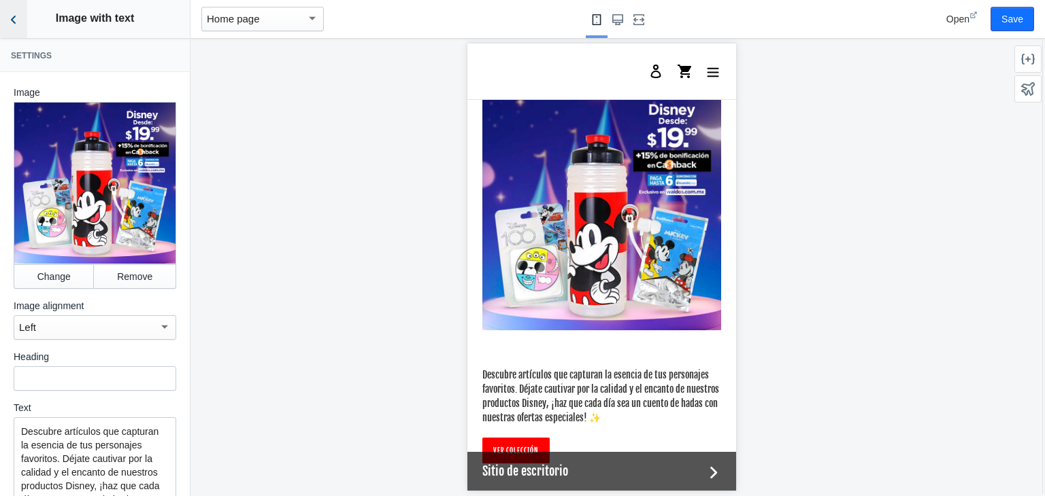
click at [19, 20] on icon "Back to sections" at bounding box center [14, 20] width 14 height 14
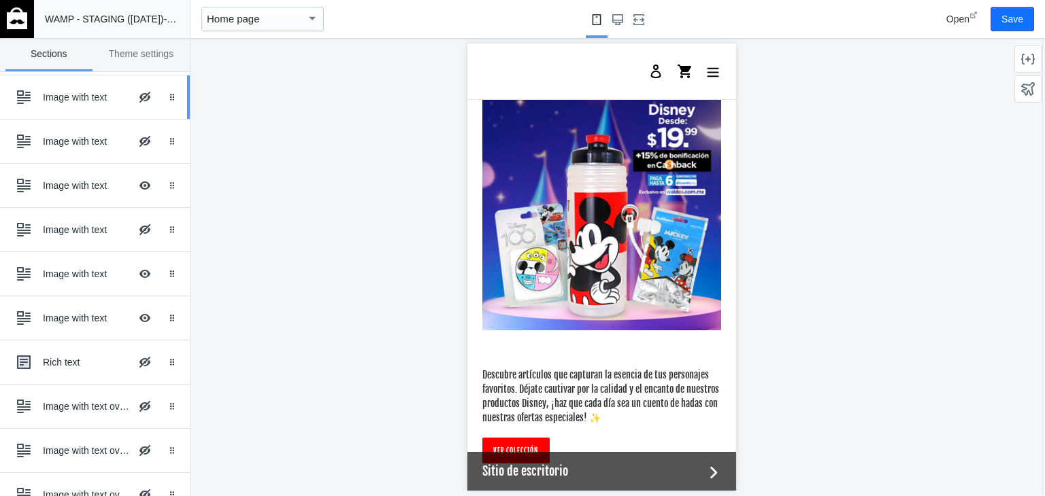
scroll to position [549, 0]
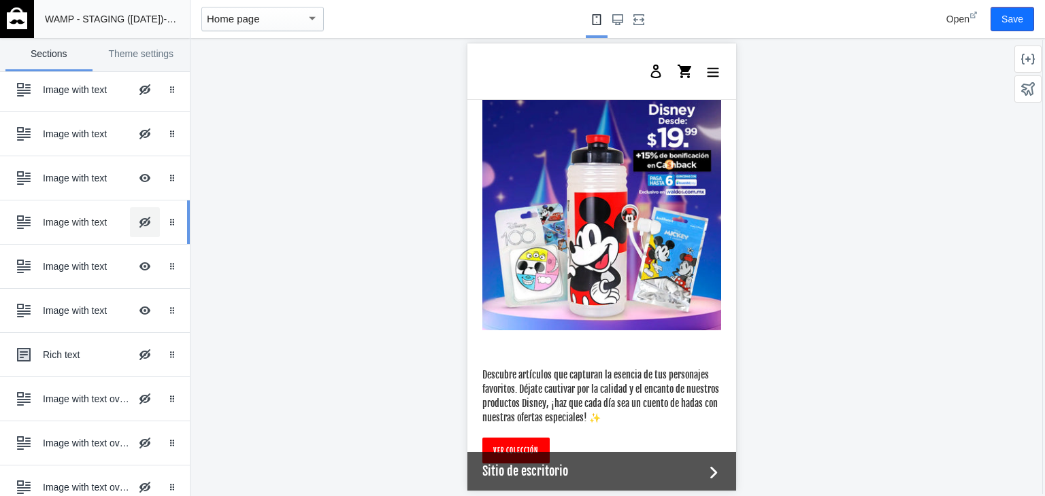
click at [133, 218] on button "Hide Image with text overlay" at bounding box center [145, 222] width 30 height 30
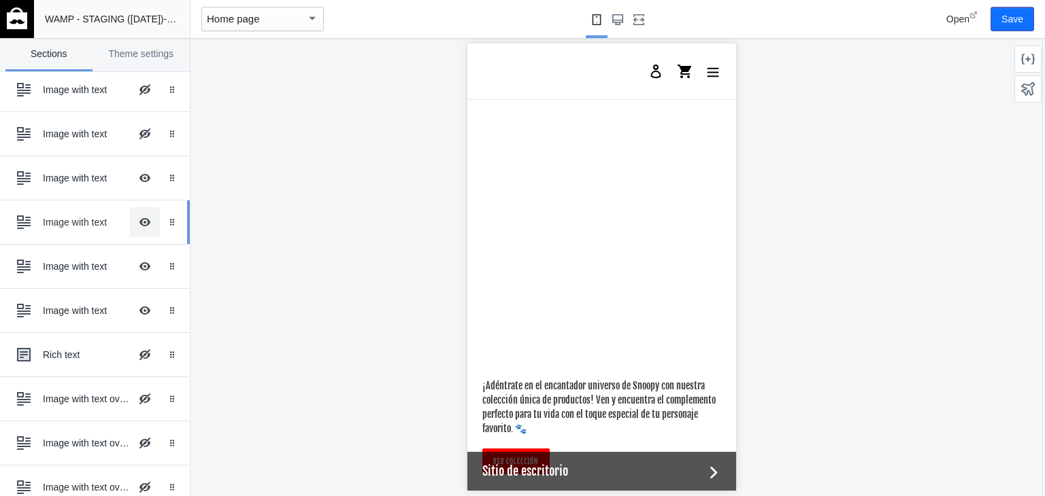
scroll to position [3049, 0]
click at [133, 218] on button "Hide Image with text overlay" at bounding box center [145, 222] width 30 height 30
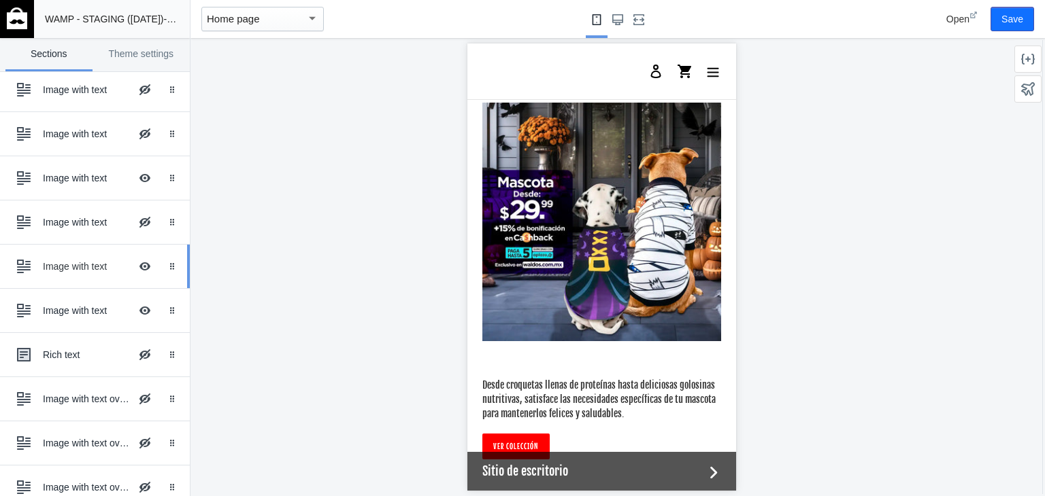
click at [95, 271] on div "Image with text Hide Image with text overlay" at bounding box center [85, 267] width 150 height 30
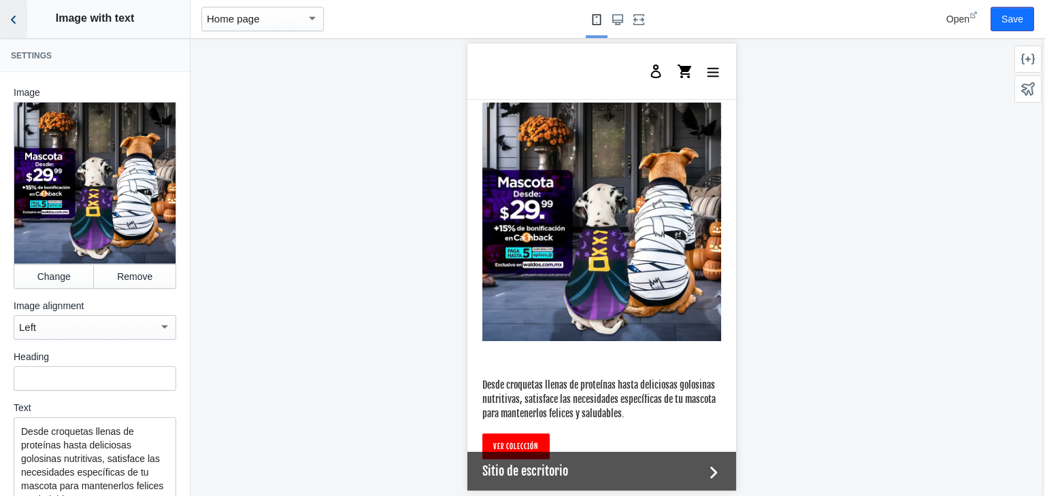
click at [10, 28] on button "Back to sections" at bounding box center [13, 19] width 27 height 38
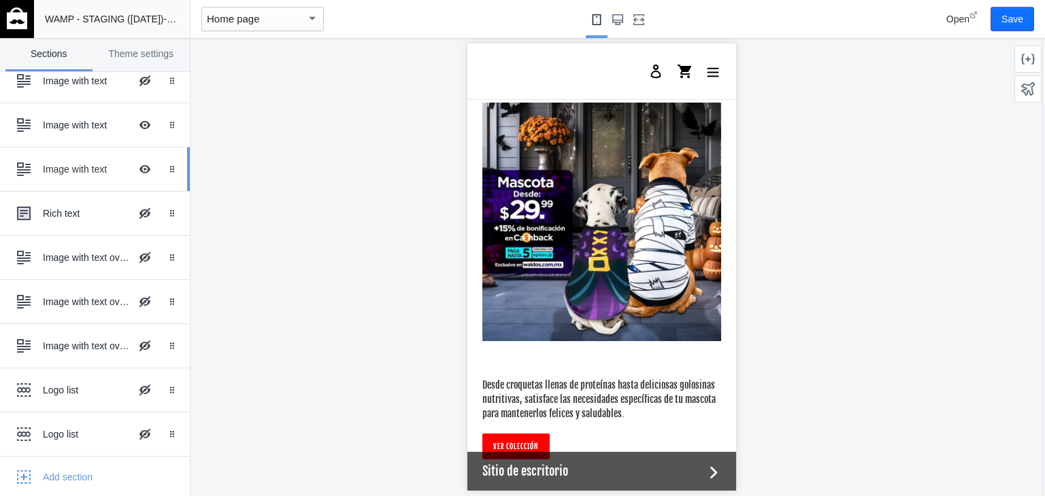
scroll to position [693, 0]
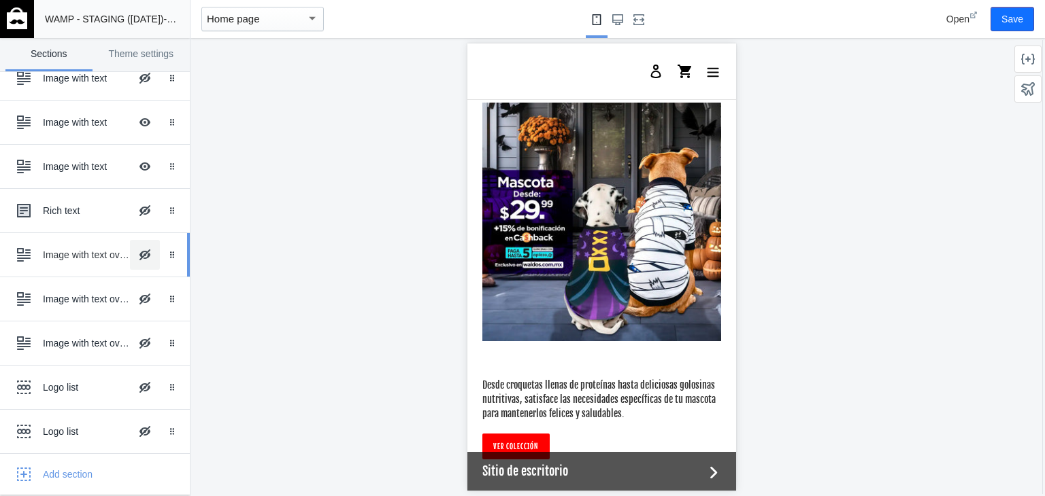
click at [137, 248] on button "Hide Image with text overlay" at bounding box center [145, 255] width 30 height 30
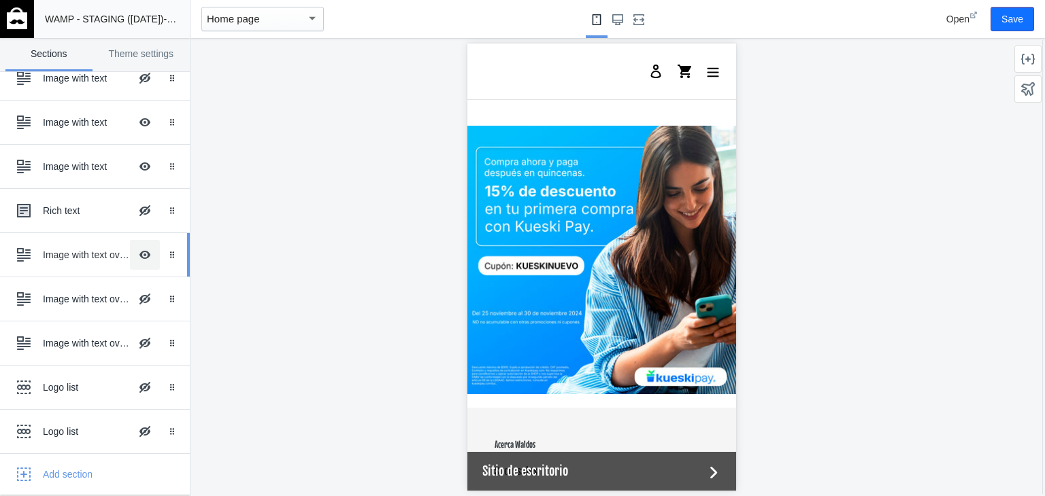
scroll to position [3866, 0]
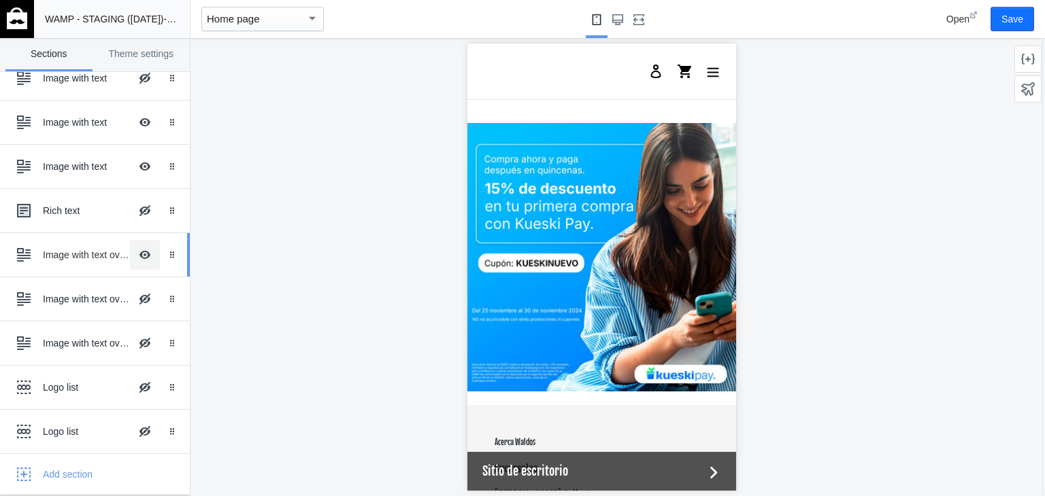
click at [137, 248] on button "Hide Image with text overlay" at bounding box center [145, 255] width 30 height 30
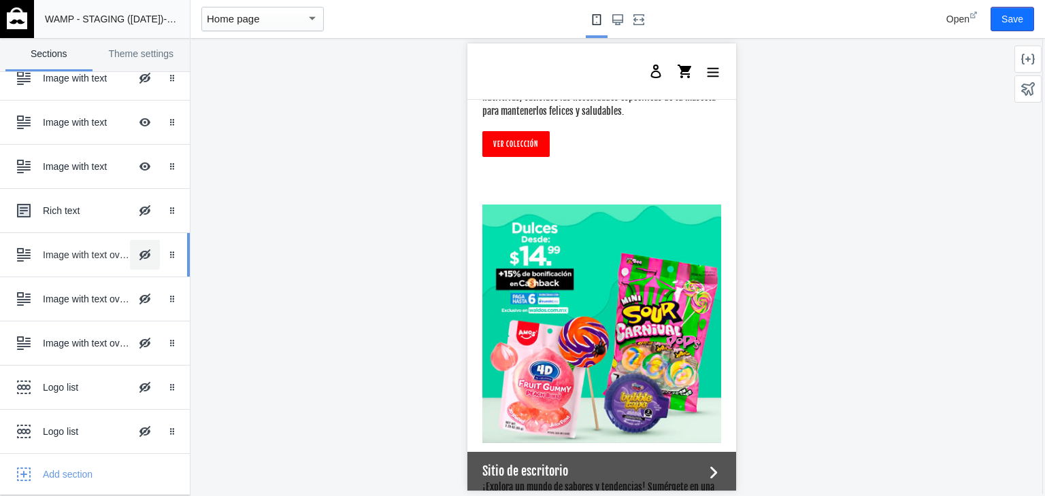
scroll to position [720, 0]
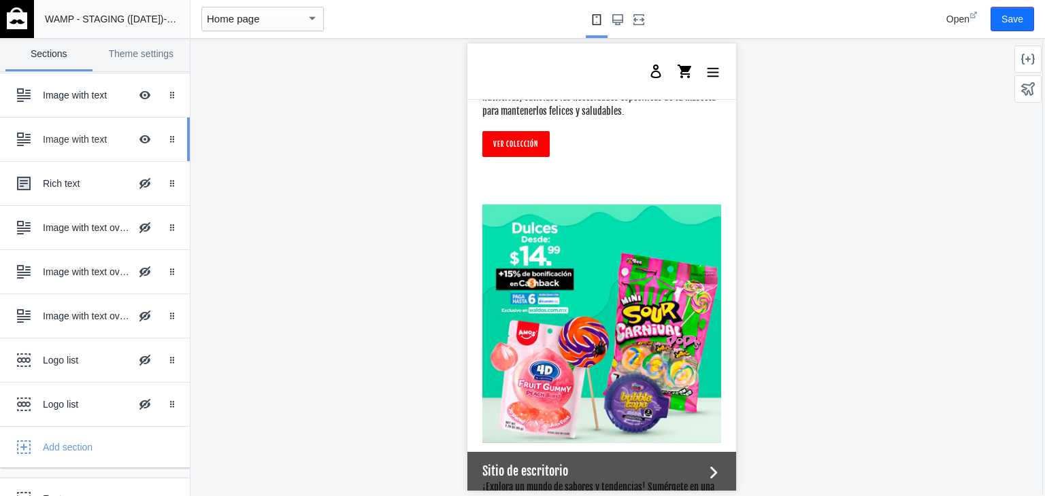
click at [52, 133] on div "Image with text" at bounding box center [86, 140] width 87 height 14
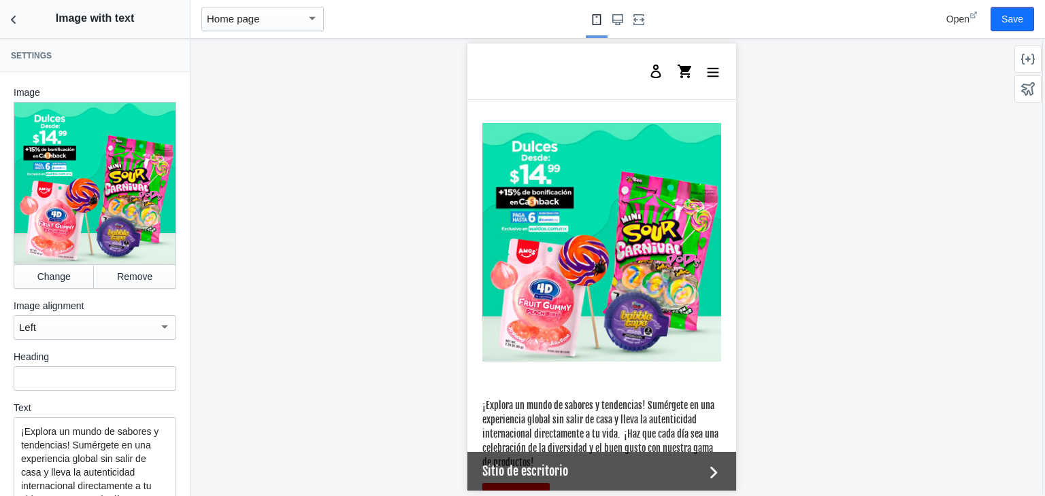
scroll to position [3443, 0]
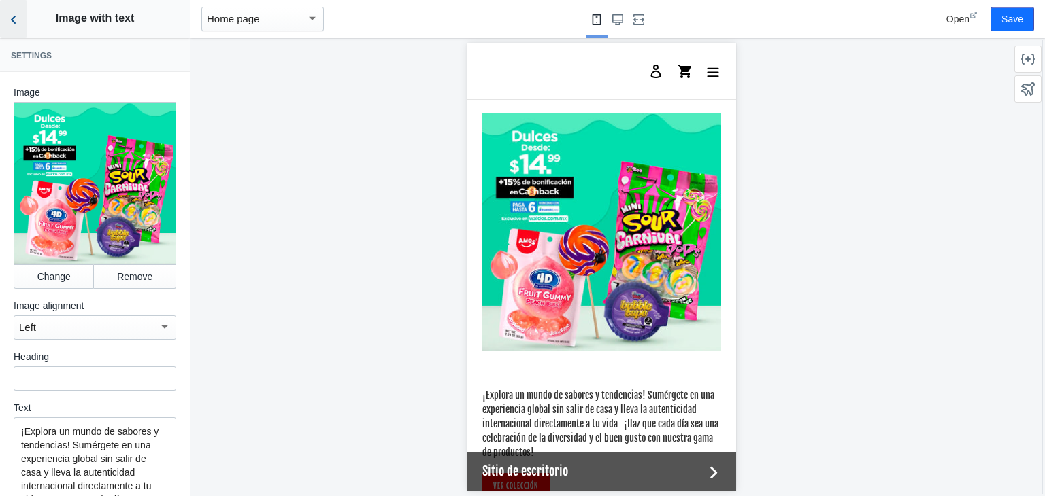
click at [15, 15] on icon "Back to sections" at bounding box center [14, 20] width 14 height 14
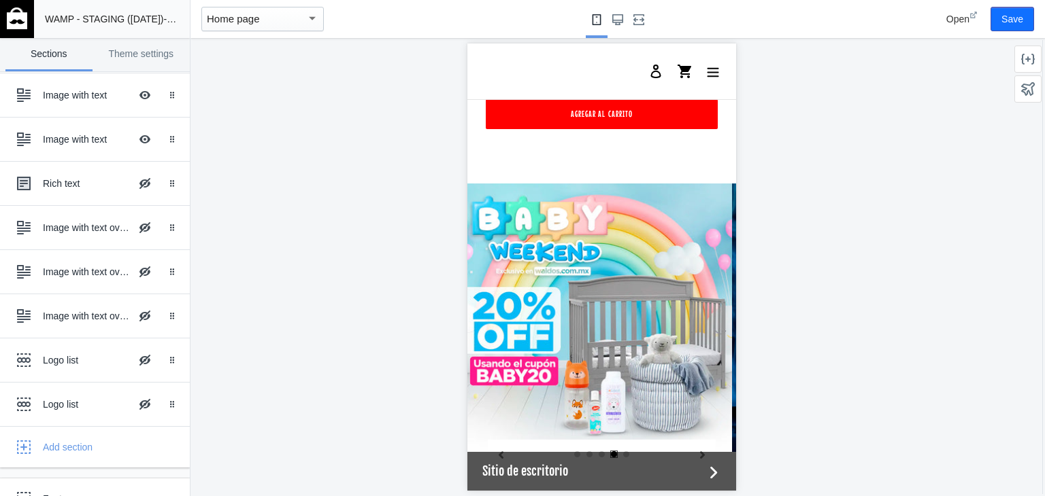
scroll to position [0, 0]
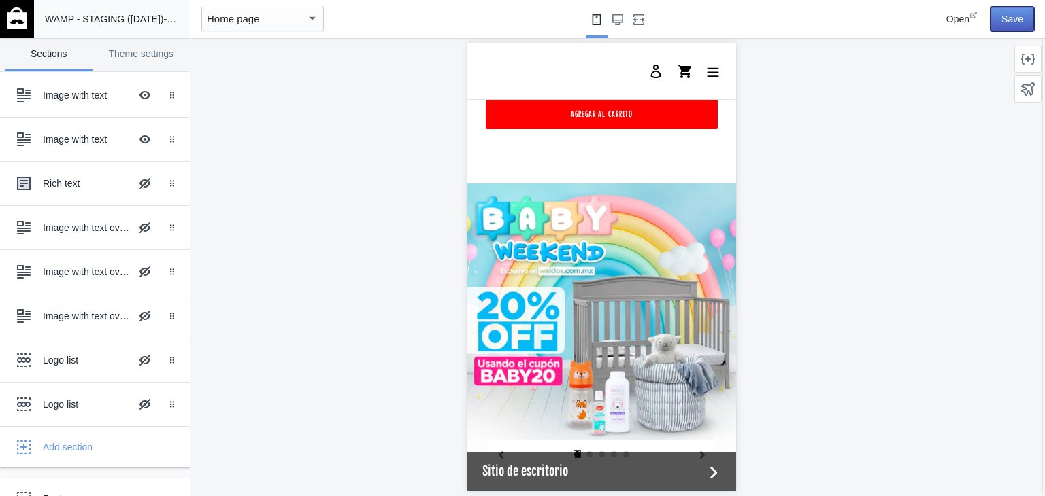
click at [1009, 17] on button "Save" at bounding box center [1012, 19] width 44 height 24
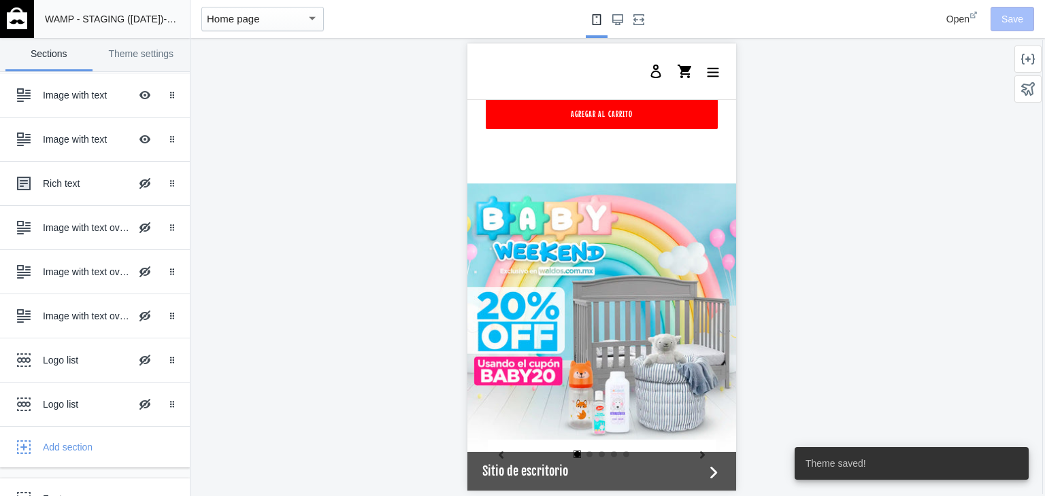
click at [303, 256] on div at bounding box center [601, 267] width 822 height 458
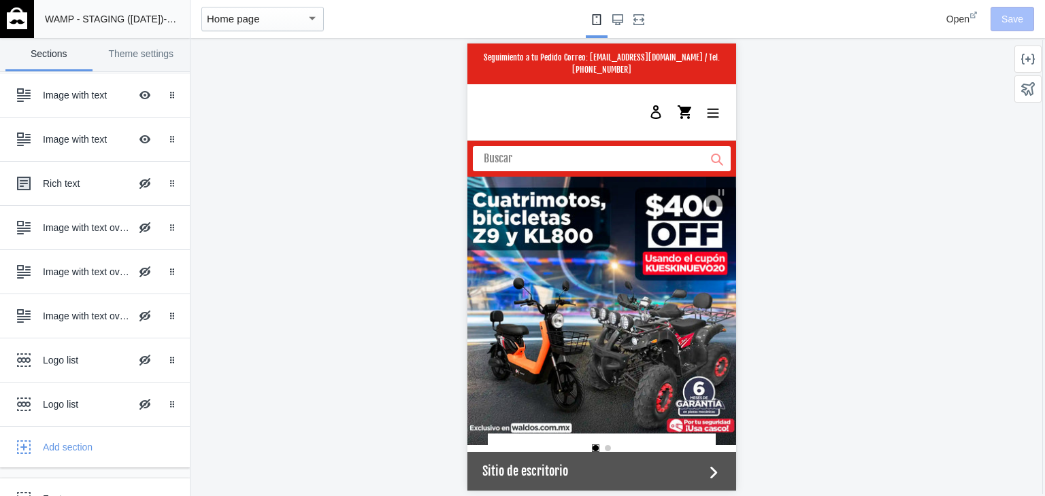
click at [443, 365] on div at bounding box center [601, 267] width 822 height 458
click at [454, 352] on div at bounding box center [601, 267] width 822 height 458
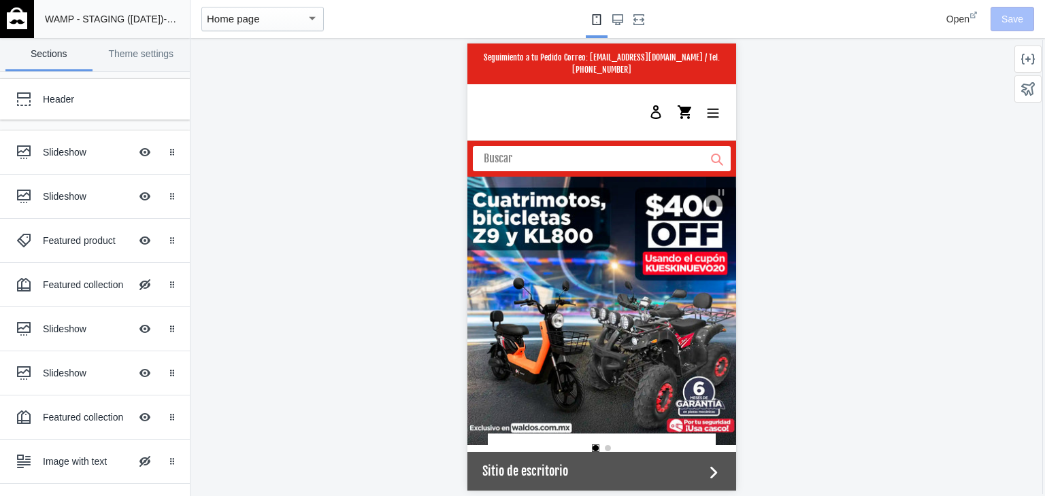
click at [22, 14] on img at bounding box center [17, 18] width 20 height 22
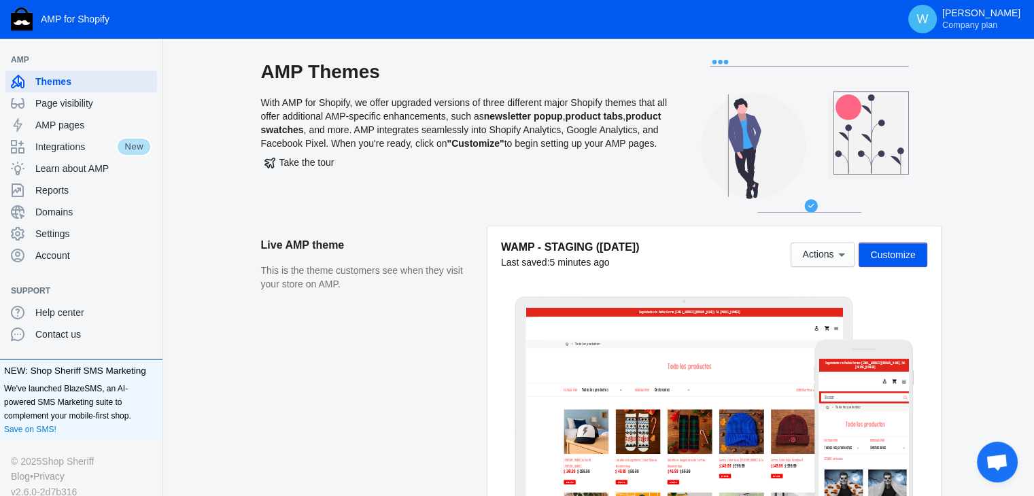
click at [441, 324] on aside "Live AMP theme This is the theme customers see when they visit your store on AM…" at bounding box center [374, 376] width 226 height 301
click at [882, 263] on button "Customize" at bounding box center [893, 255] width 68 height 24
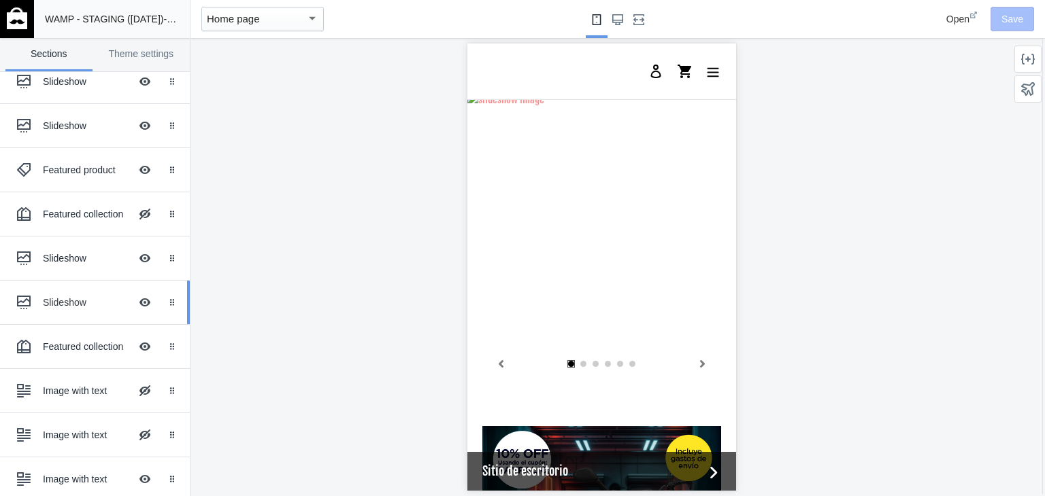
scroll to position [72, 0]
click at [48, 243] on div "Slideshow Hide Image with text overlay" at bounding box center [85, 257] width 150 height 30
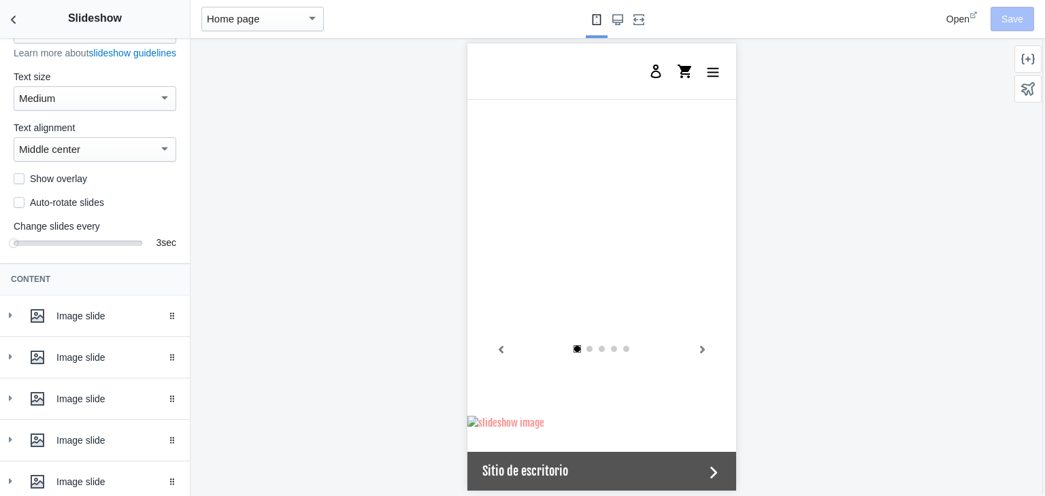
scroll to position [94, 0]
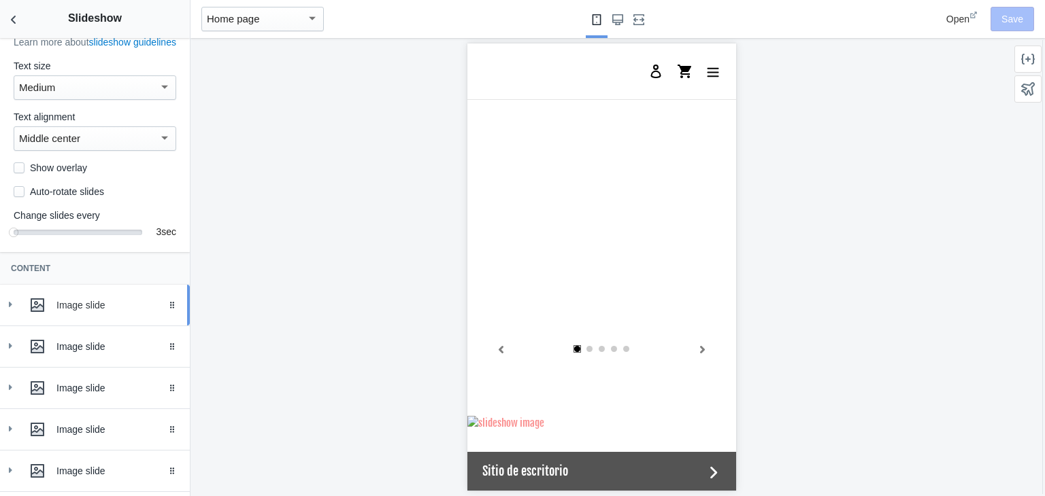
click at [14, 309] on div "Image slide" at bounding box center [94, 305] width 169 height 27
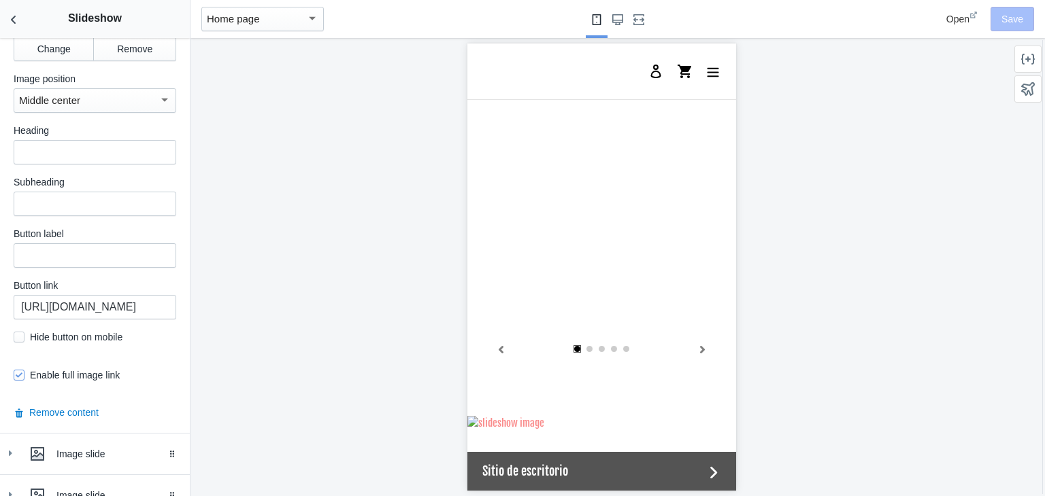
scroll to position [577, 0]
click at [61, 409] on button "Remove content" at bounding box center [56, 412] width 85 height 14
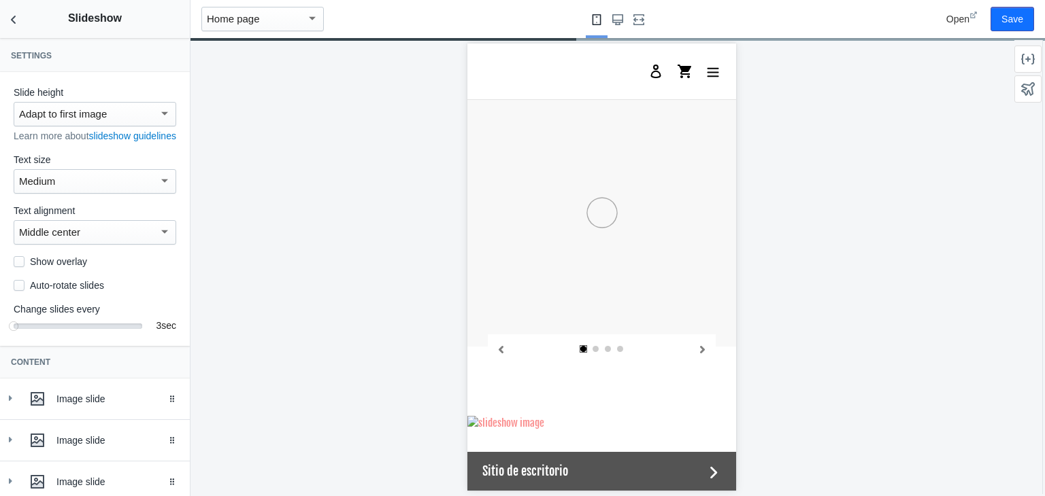
click at [426, 294] on div at bounding box center [601, 267] width 822 height 458
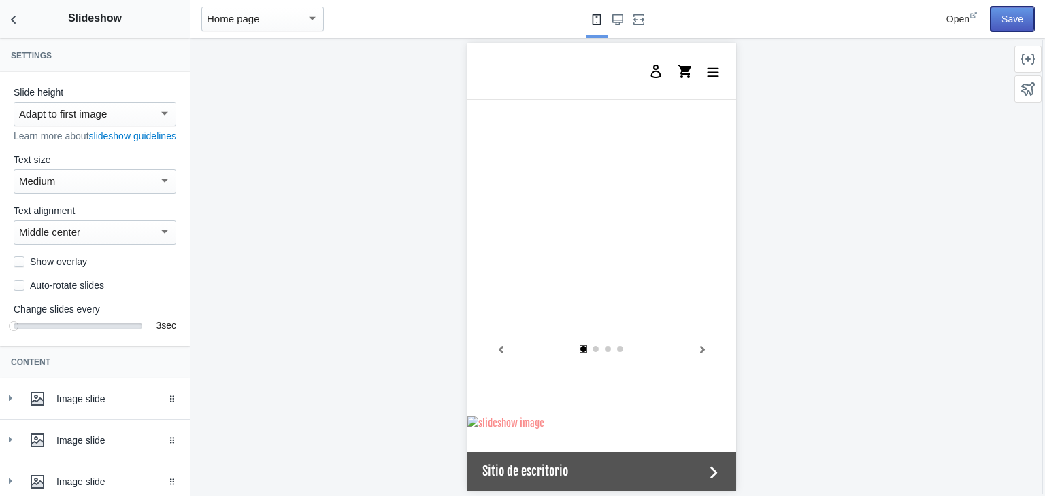
click at [1009, 13] on button "Save" at bounding box center [1012, 19] width 44 height 24
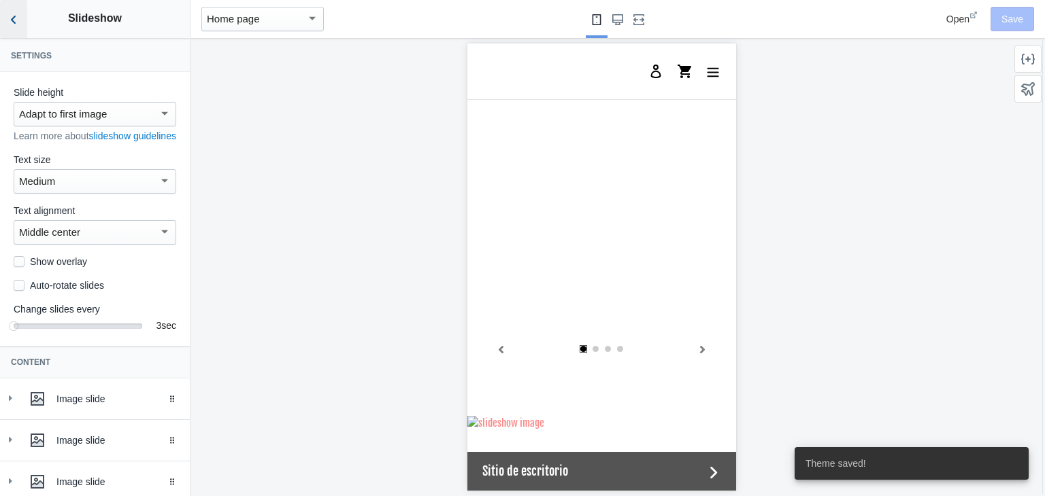
click at [14, 13] on icon "Back to sections" at bounding box center [14, 20] width 14 height 14
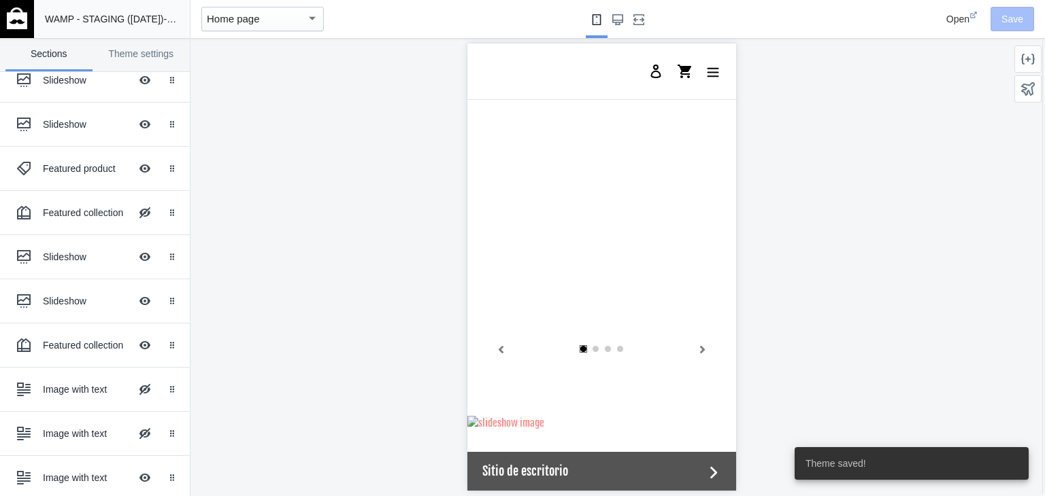
click at [15, 18] on img at bounding box center [17, 18] width 20 height 22
